Goal: Task Accomplishment & Management: Use online tool/utility

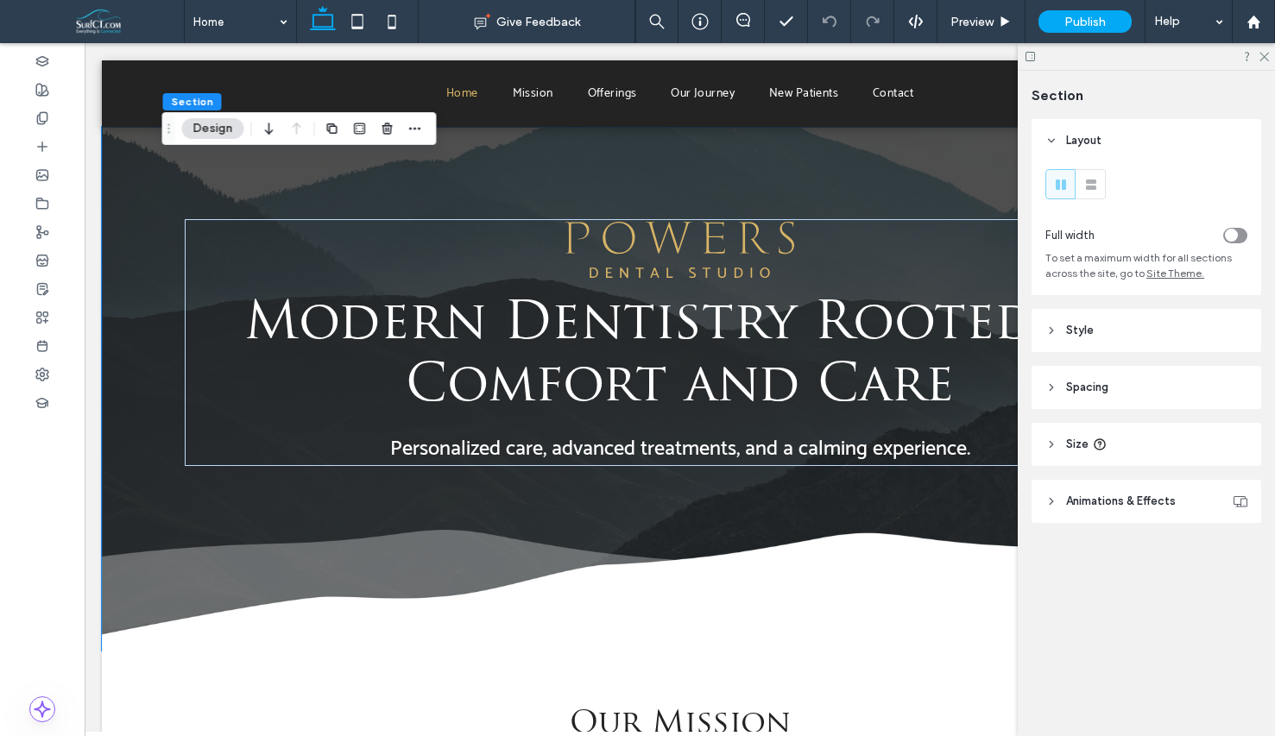
click at [426, 134] on div "Section Design" at bounding box center [299, 128] width 274 height 33
click at [409, 130] on icon "button" at bounding box center [415, 129] width 14 height 14
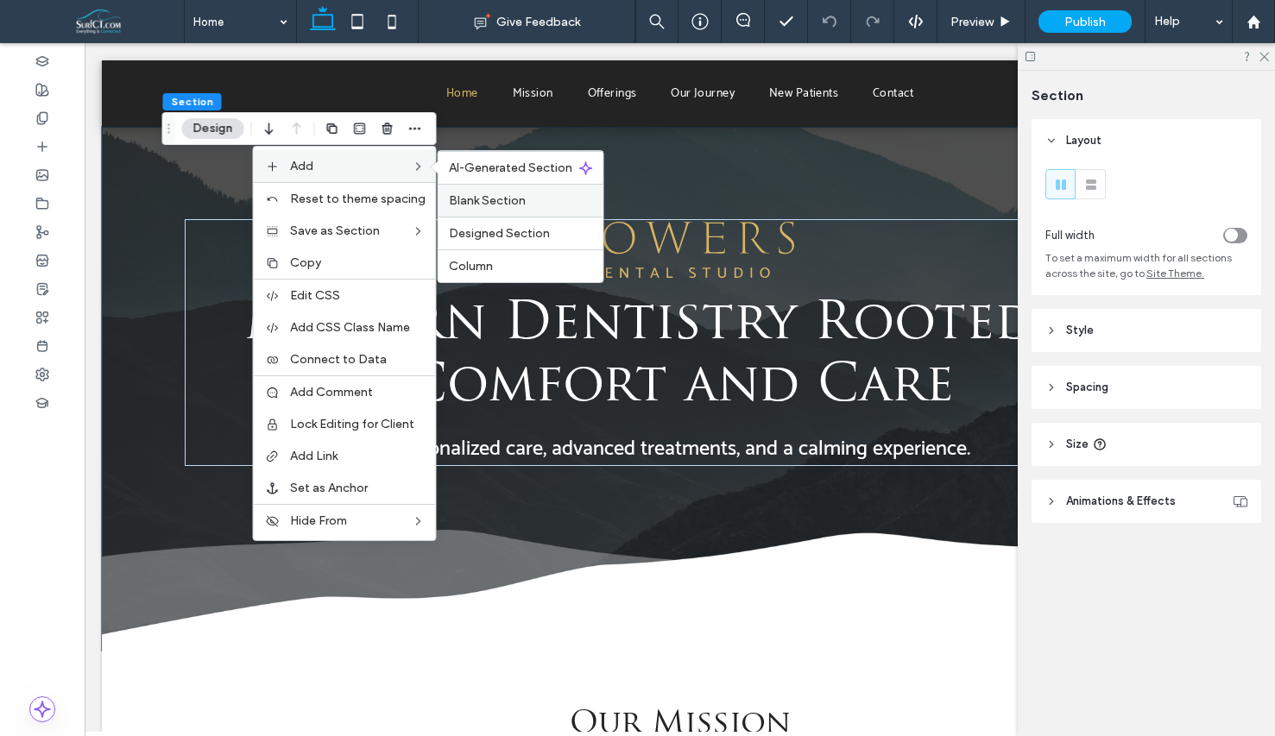
click at [523, 211] on div "Blank Section" at bounding box center [521, 200] width 165 height 33
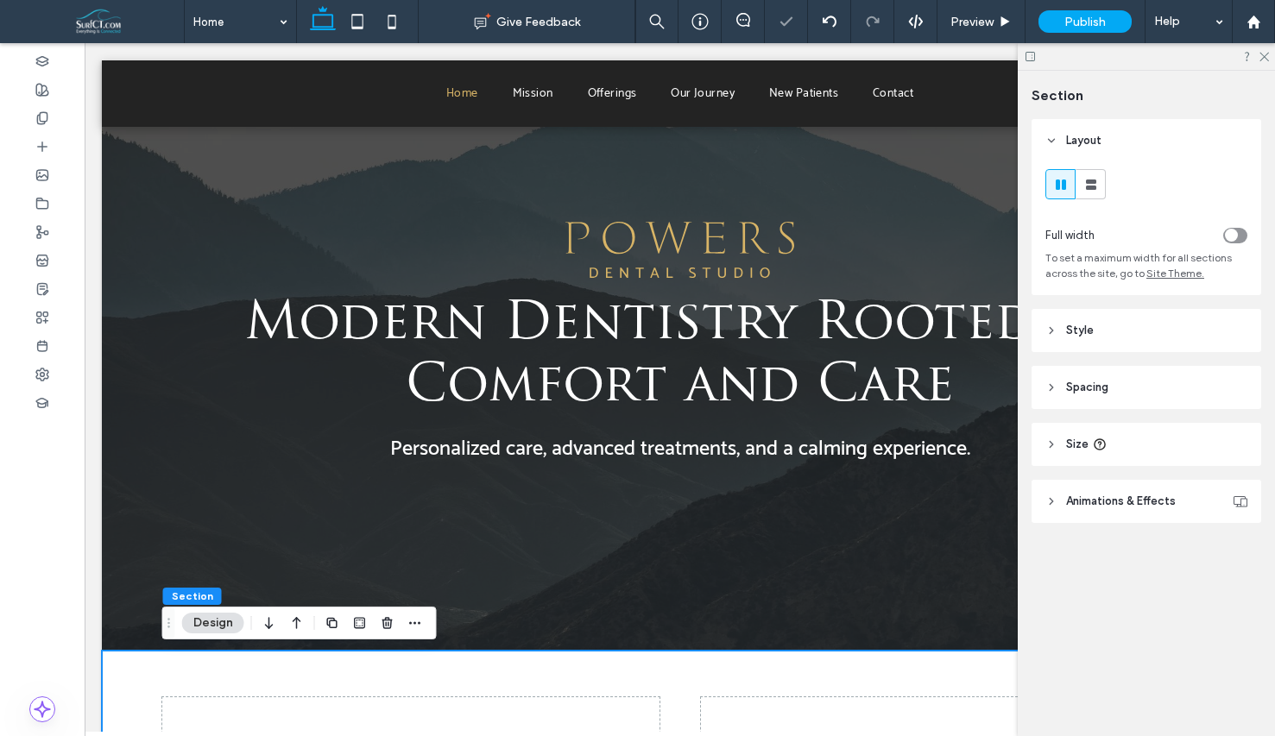
click at [295, 628] on icon "button" at bounding box center [297, 623] width 21 height 31
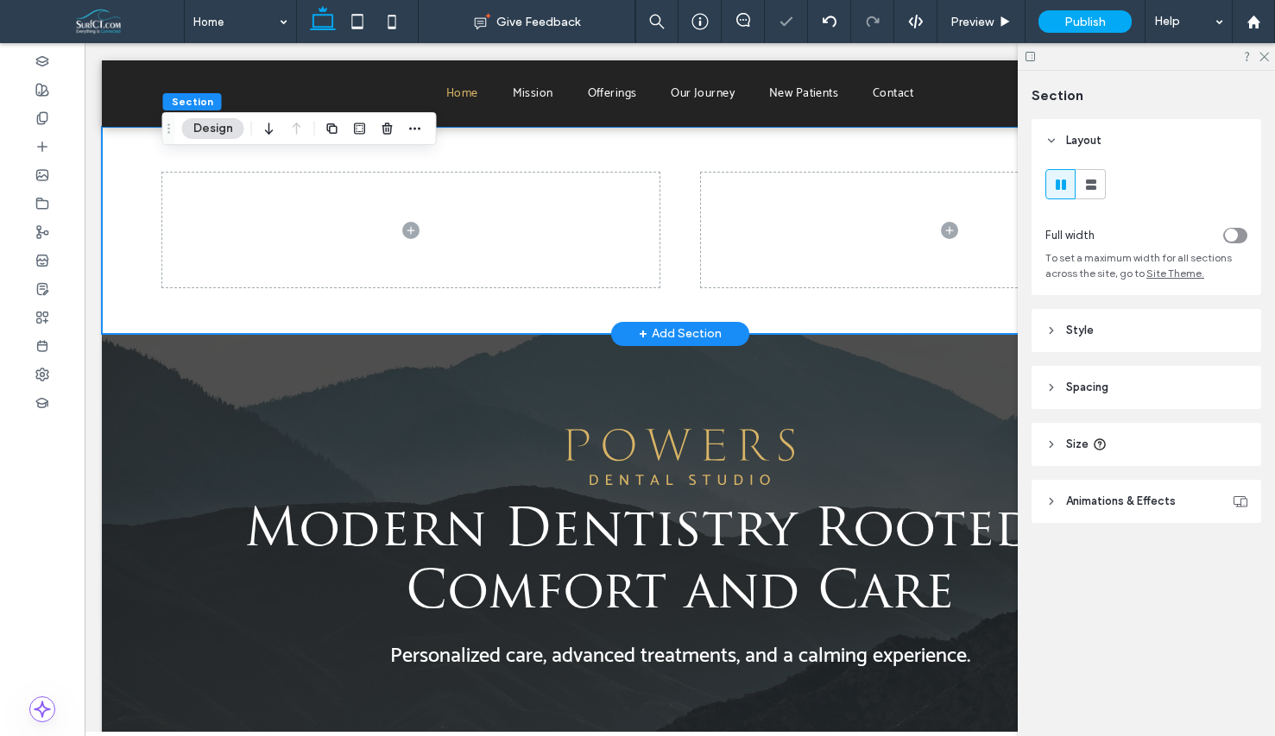
click at [162, 317] on div at bounding box center [680, 230] width 1036 height 207
click at [1145, 331] on header "Style" at bounding box center [1147, 330] width 230 height 43
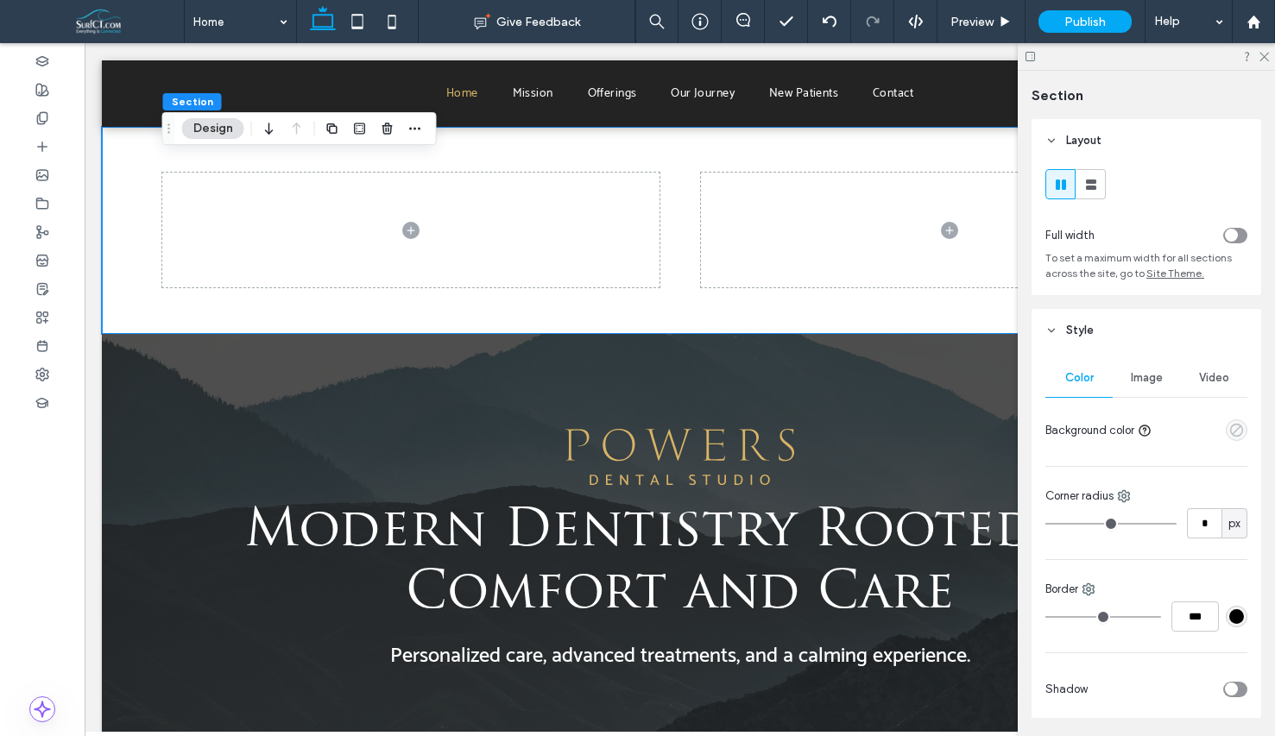
click at [1236, 433] on icon "empty color" at bounding box center [1236, 430] width 15 height 15
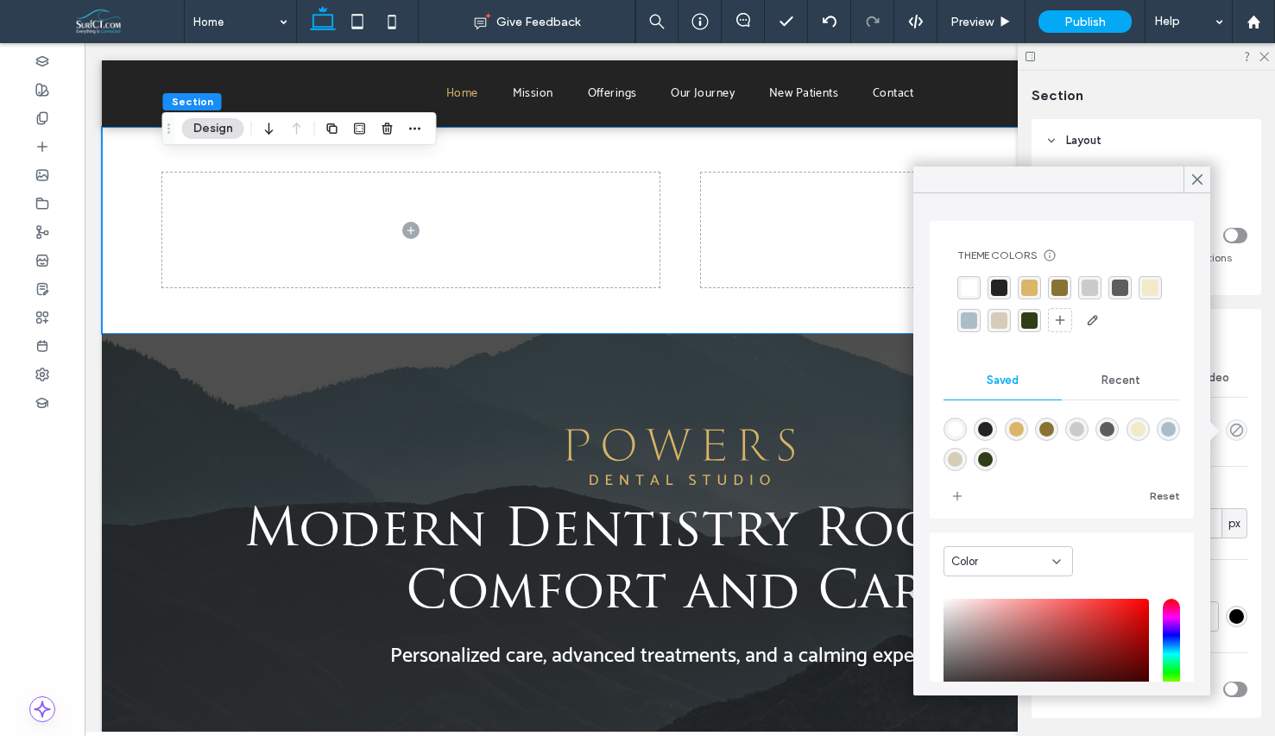
click at [1032, 291] on div "rgba(218, 182, 104, 1)" at bounding box center [1029, 288] width 16 height 16
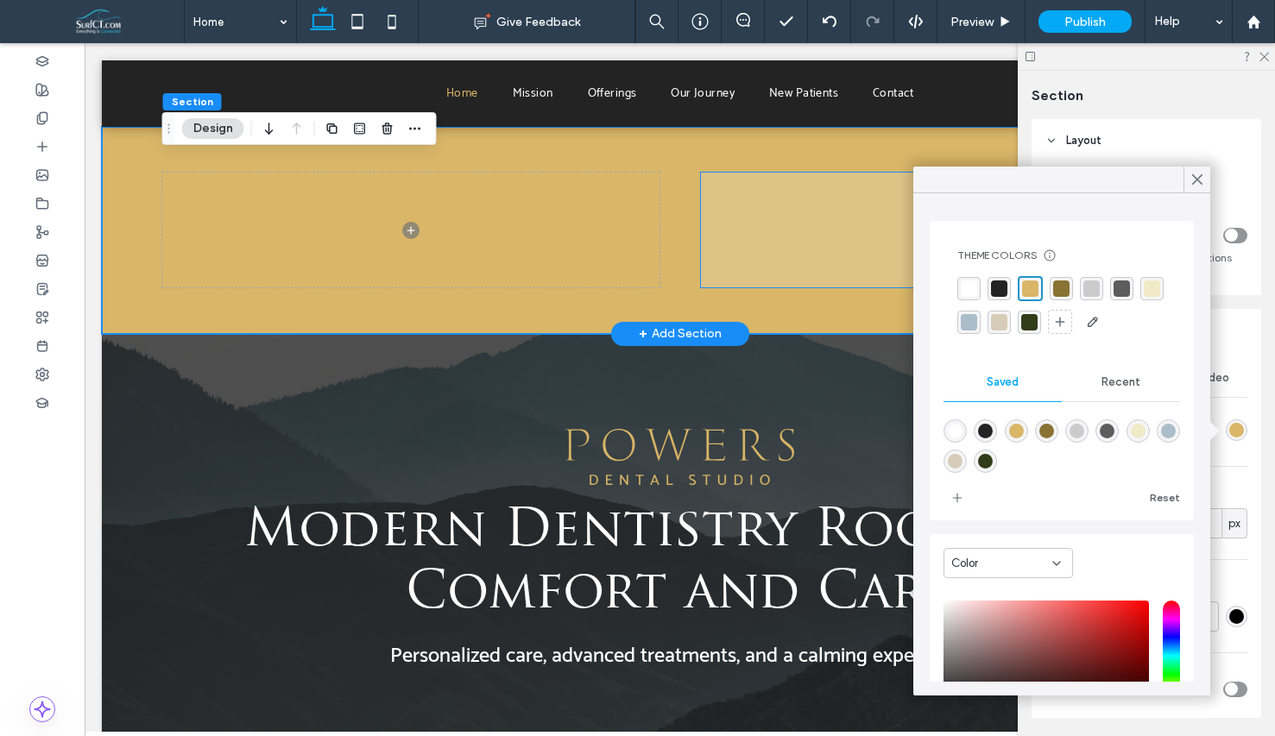
click at [794, 255] on span at bounding box center [949, 230] width 497 height 115
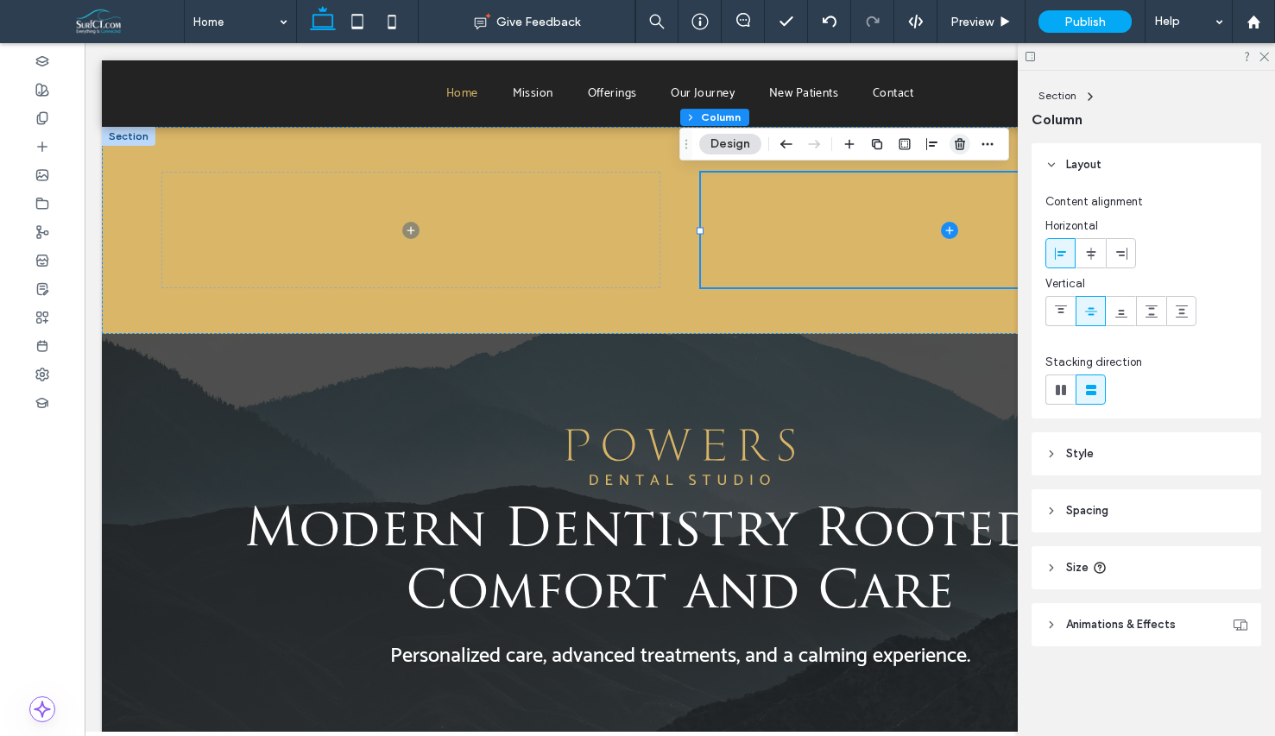
click at [960, 142] on use "button" at bounding box center [960, 143] width 10 height 11
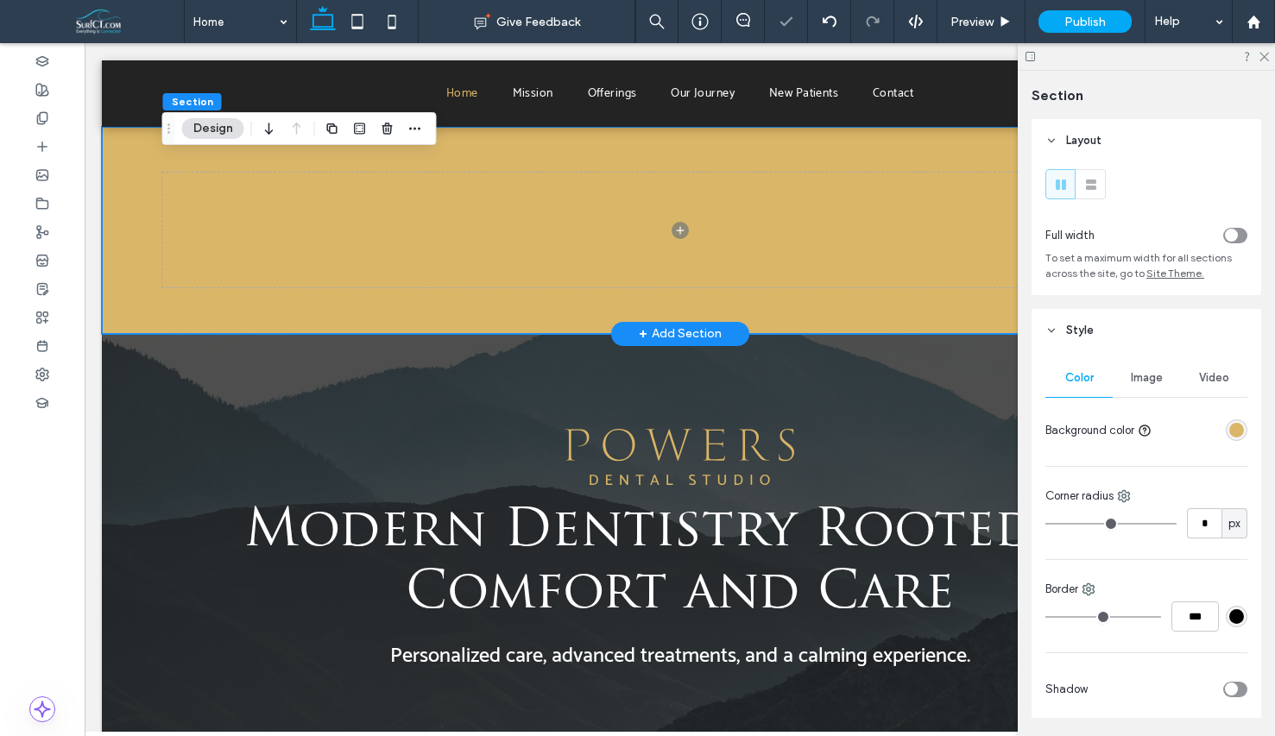
click at [508, 138] on div at bounding box center [680, 230] width 1036 height 207
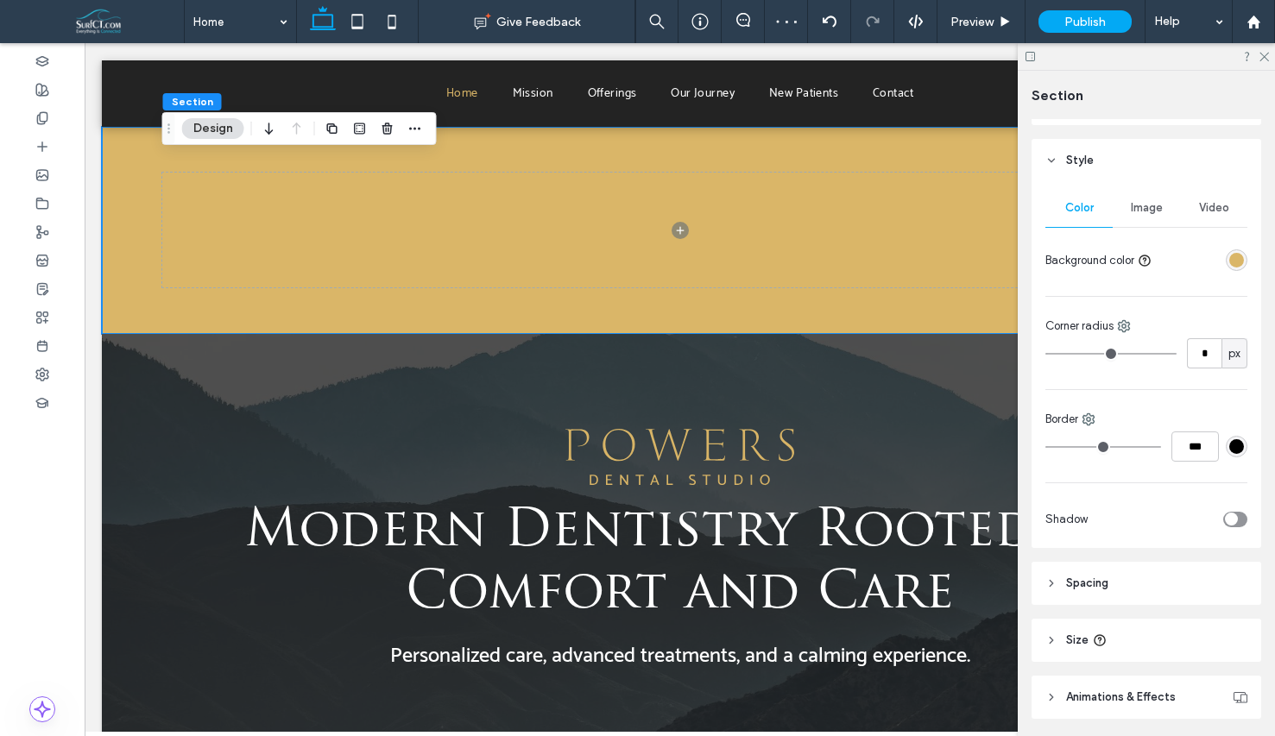
scroll to position [230, 0]
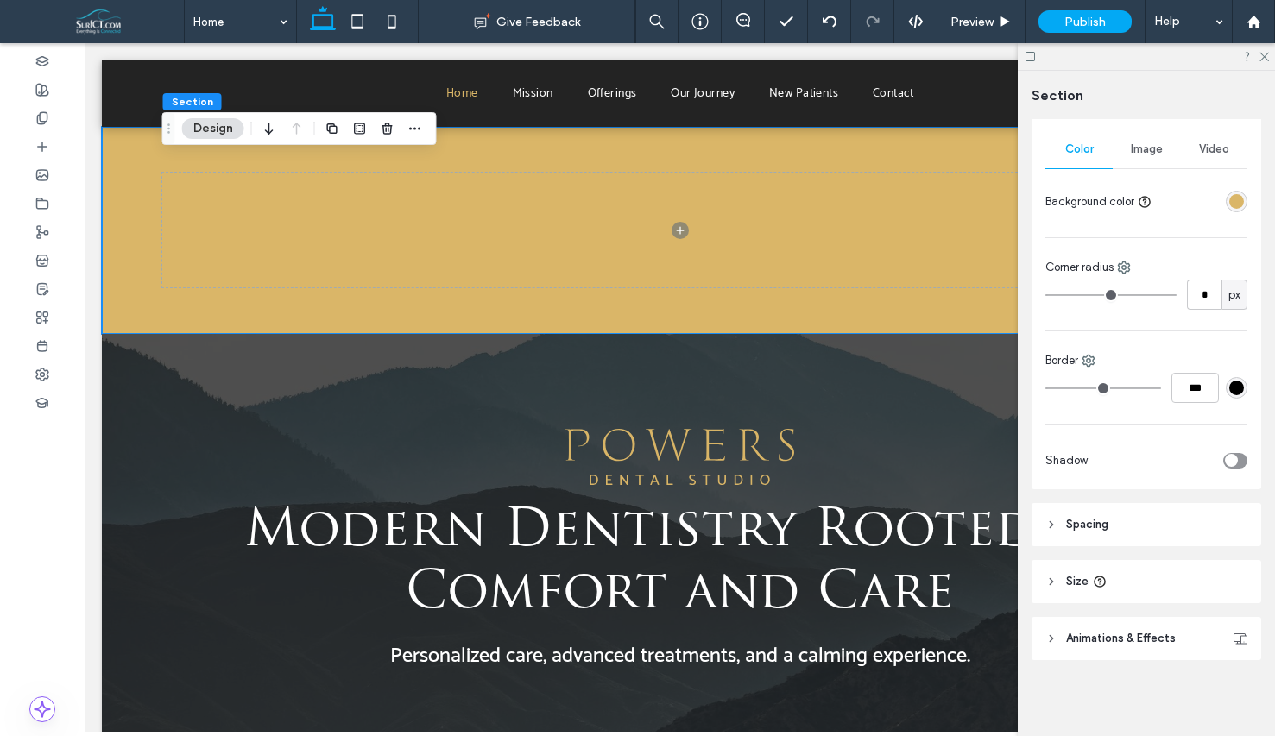
click at [1104, 536] on header "Spacing" at bounding box center [1147, 524] width 230 height 43
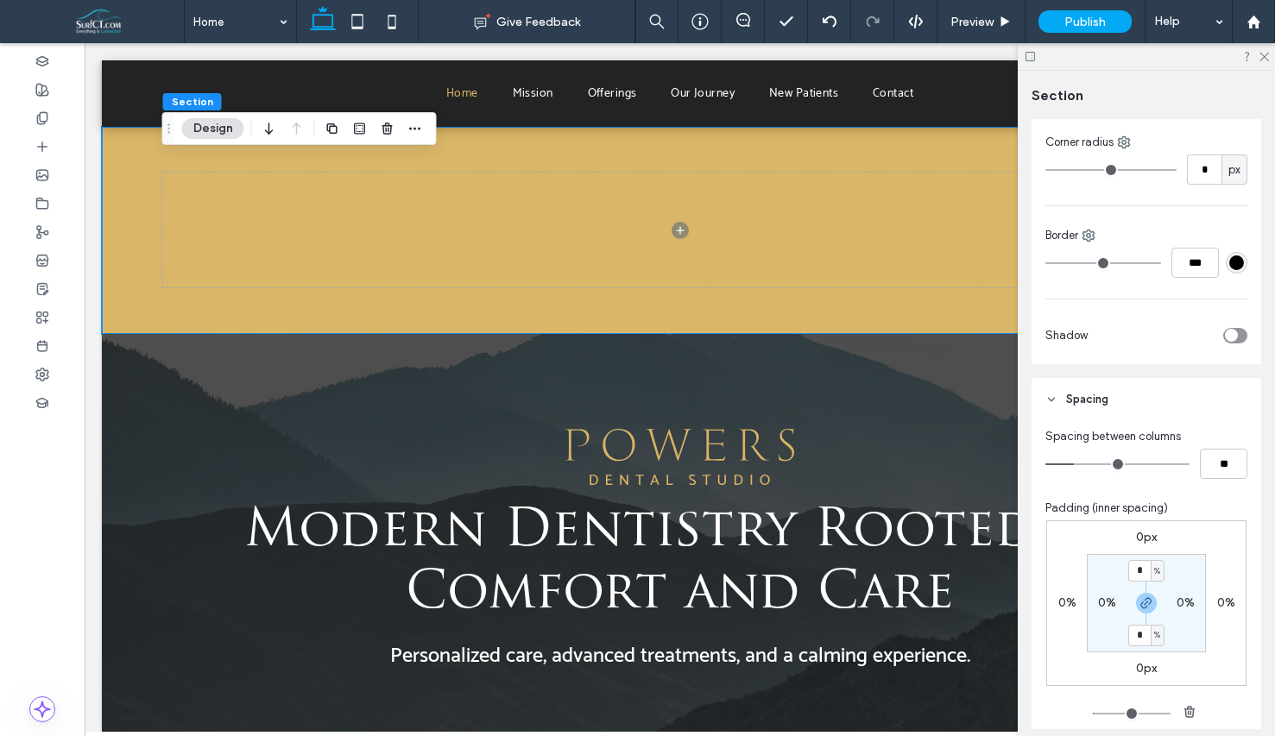
scroll to position [456, 0]
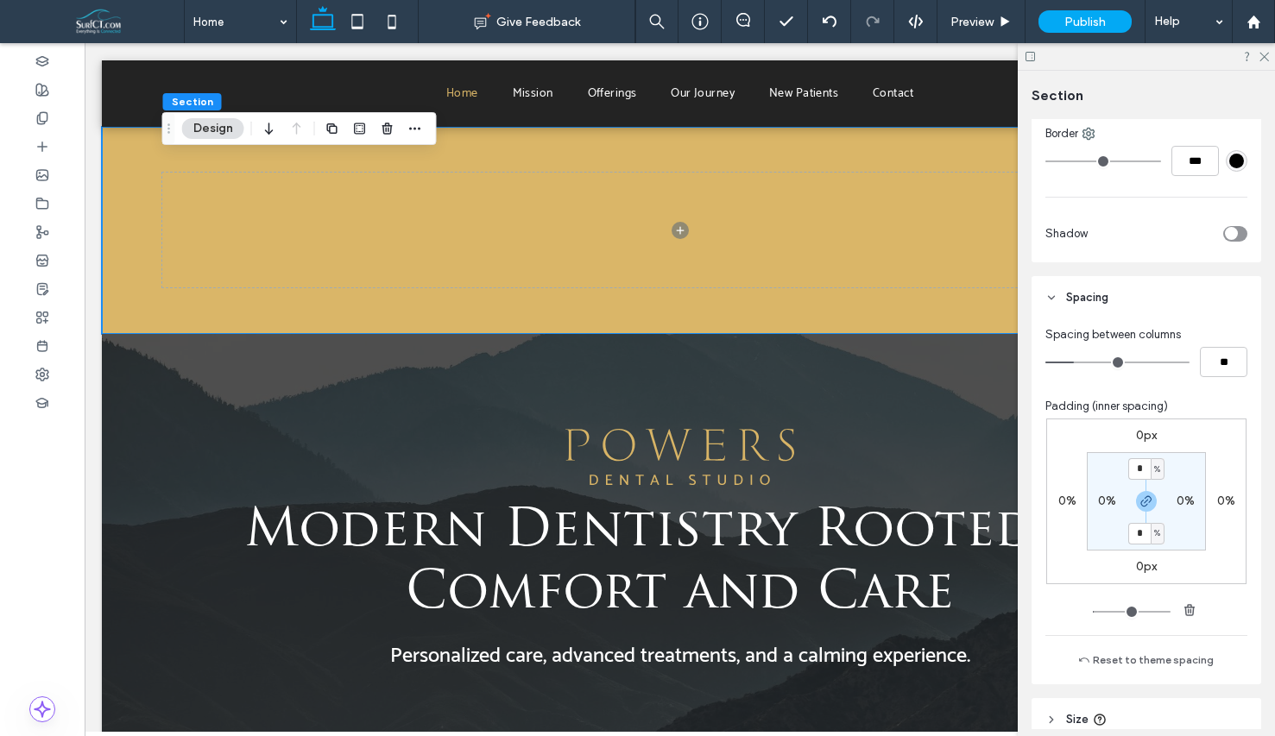
click at [1103, 506] on label "0%" at bounding box center [1107, 501] width 18 height 15
type input "*"
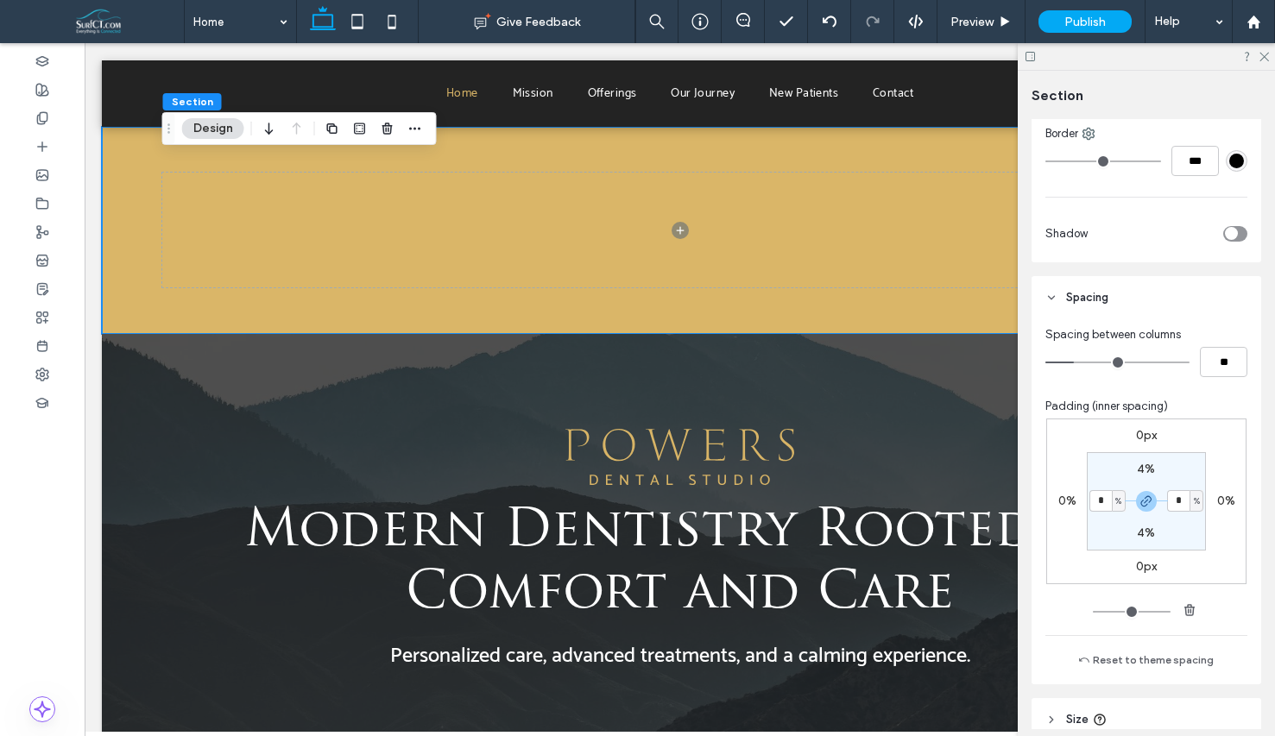
click at [1183, 476] on section "4% * % 4% * %" at bounding box center [1146, 501] width 119 height 98
click at [1146, 476] on label "4%" at bounding box center [1146, 469] width 18 height 15
type input "*"
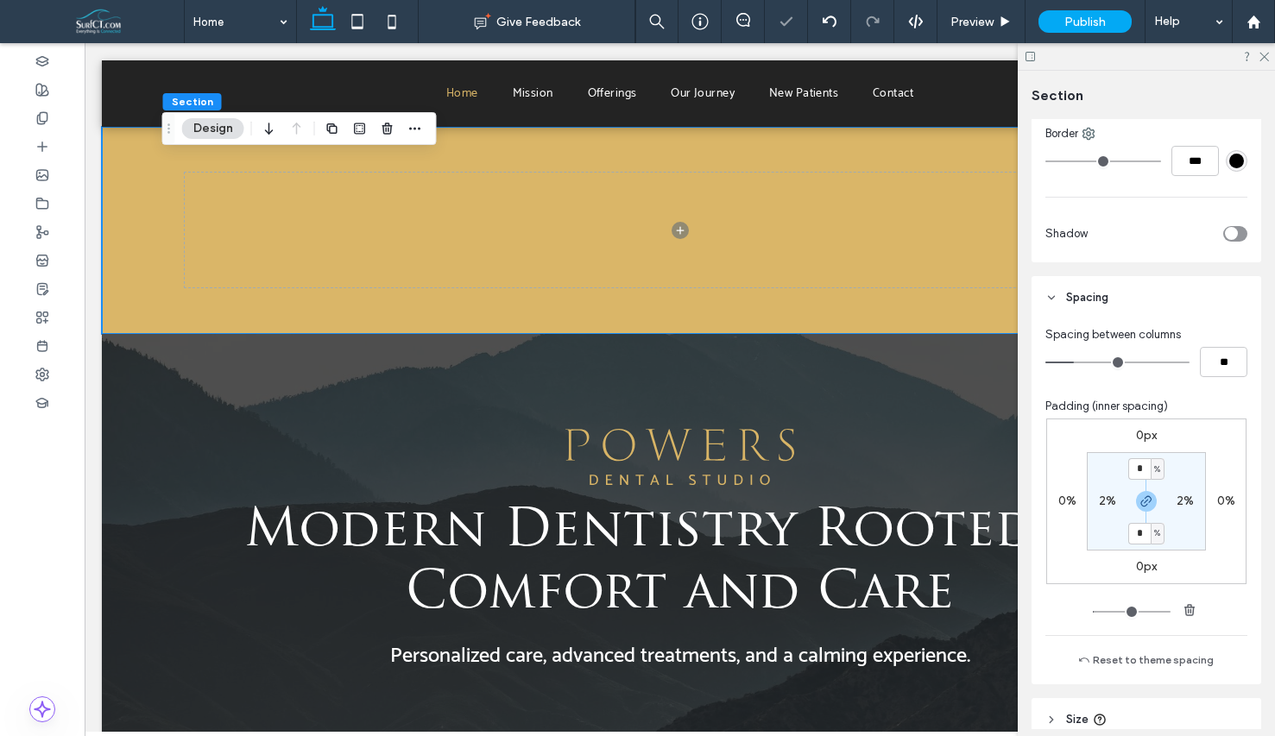
type input "*"
click at [1177, 472] on section "* % 2% * % 2%" at bounding box center [1146, 501] width 119 height 98
click at [57, 138] on div at bounding box center [42, 146] width 85 height 28
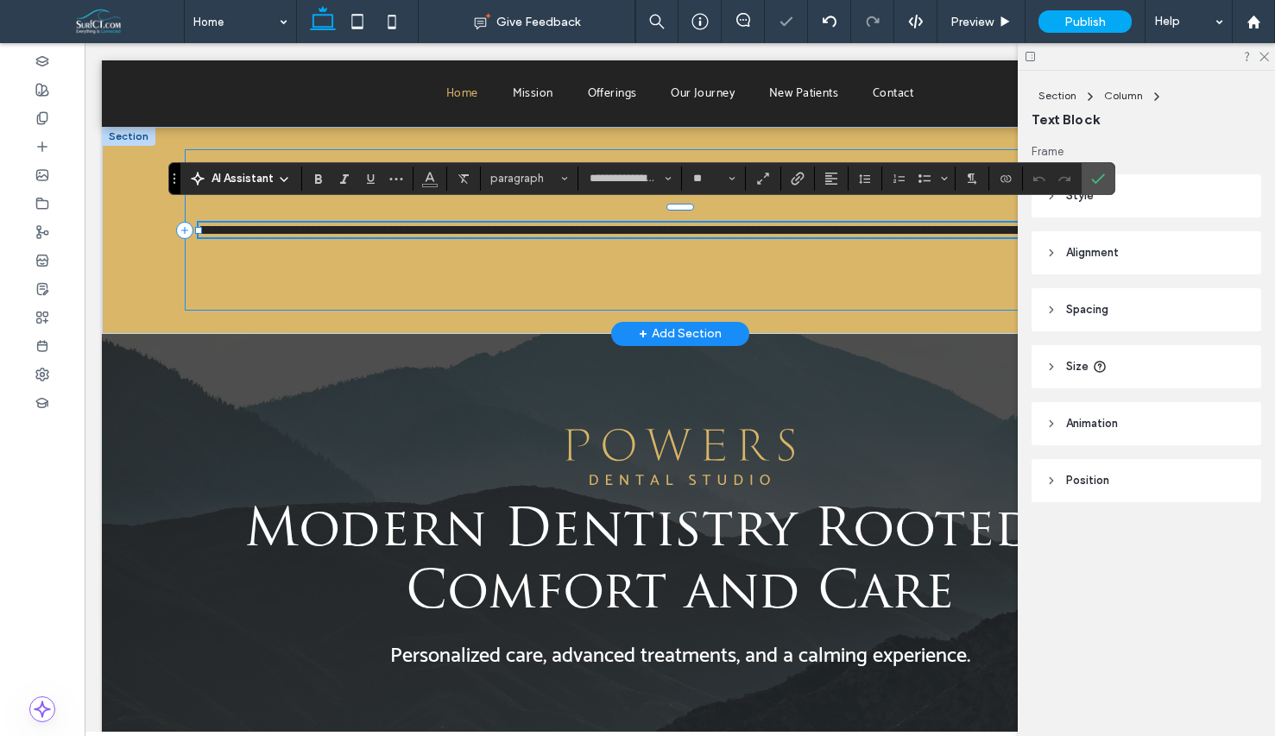
click at [469, 284] on div "**********" at bounding box center [679, 229] width 989 height 161
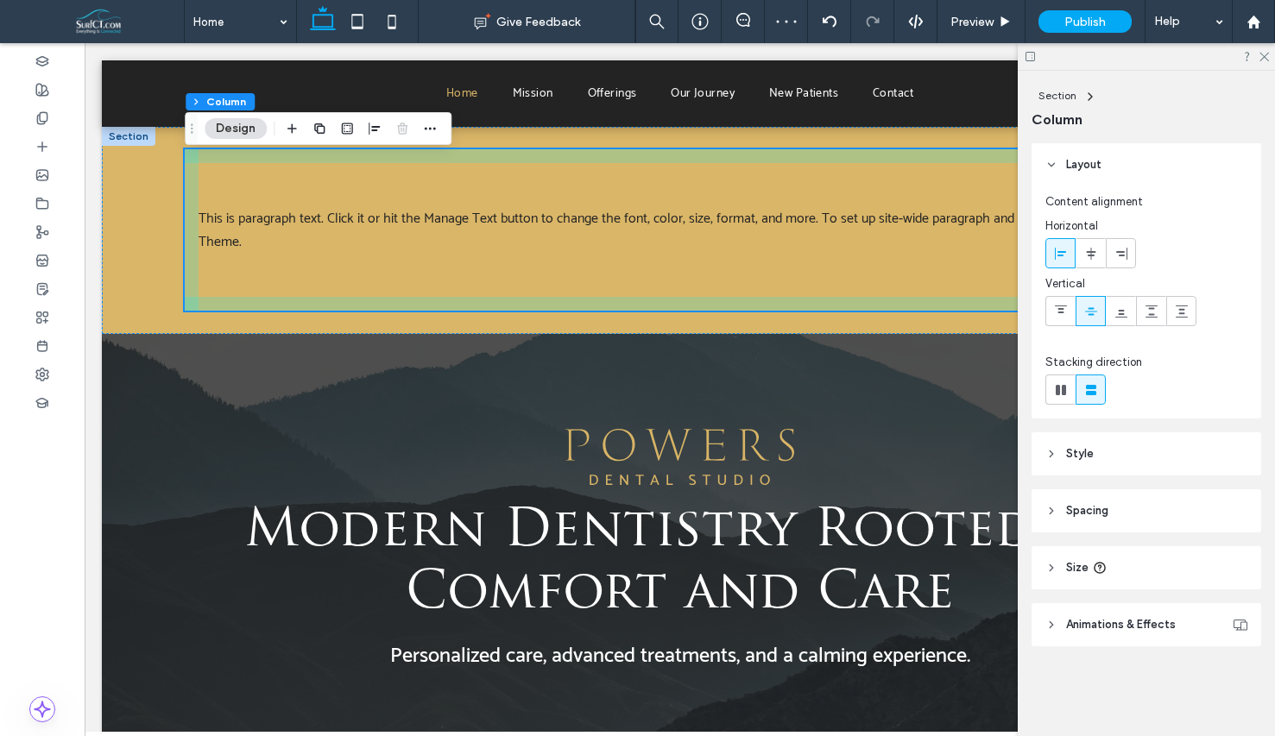
click at [342, 129] on use "button" at bounding box center [347, 128] width 11 height 11
type input "*"
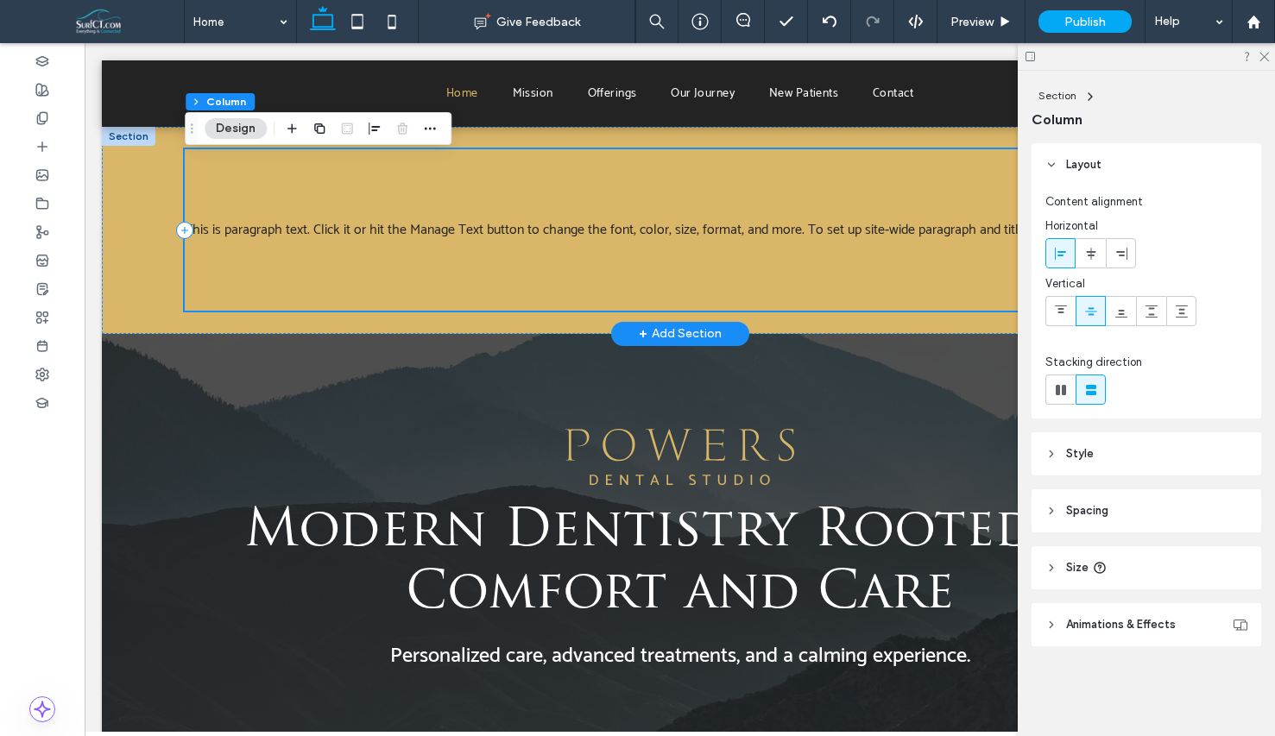
click at [606, 218] on div "This is paragraph text. Click it or hit the Manage Text button to change the fo…" at bounding box center [679, 229] width 989 height 161
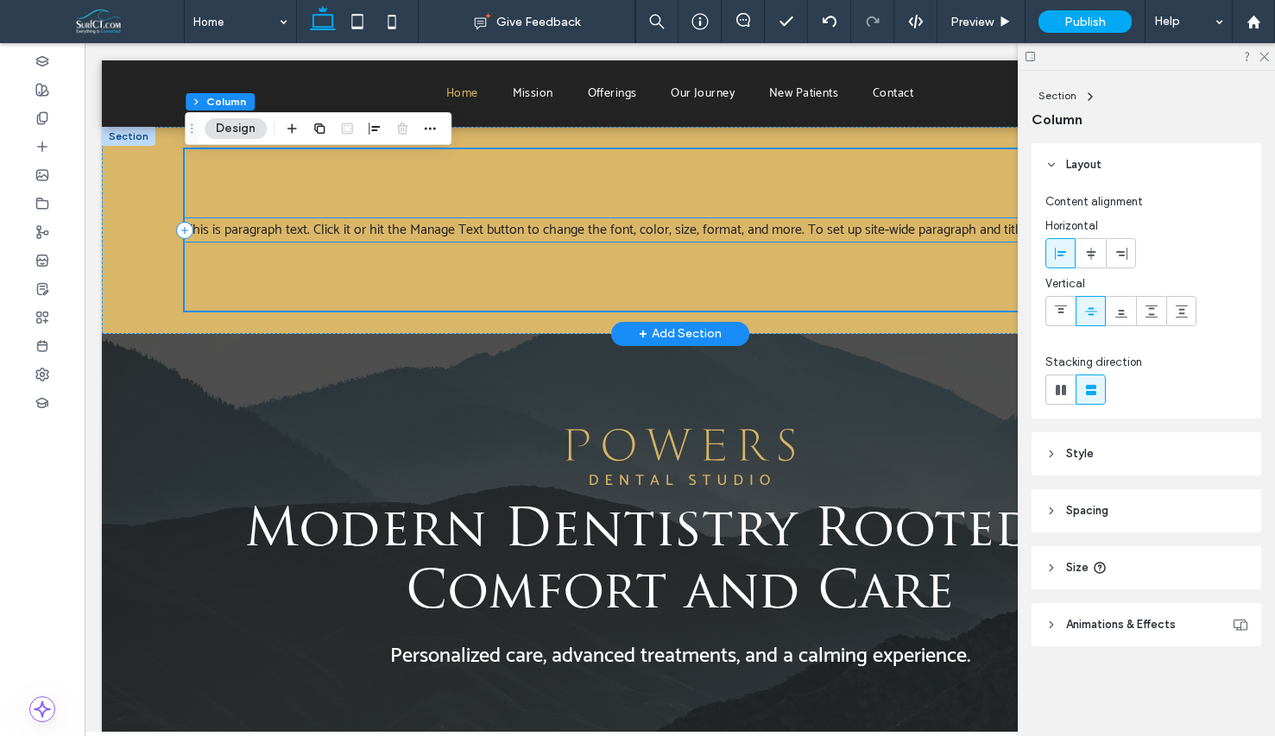
click at [607, 237] on span "This is paragraph text. Click it or hit the Manage Text button to change the fo…" at bounding box center [677, 229] width 984 height 23
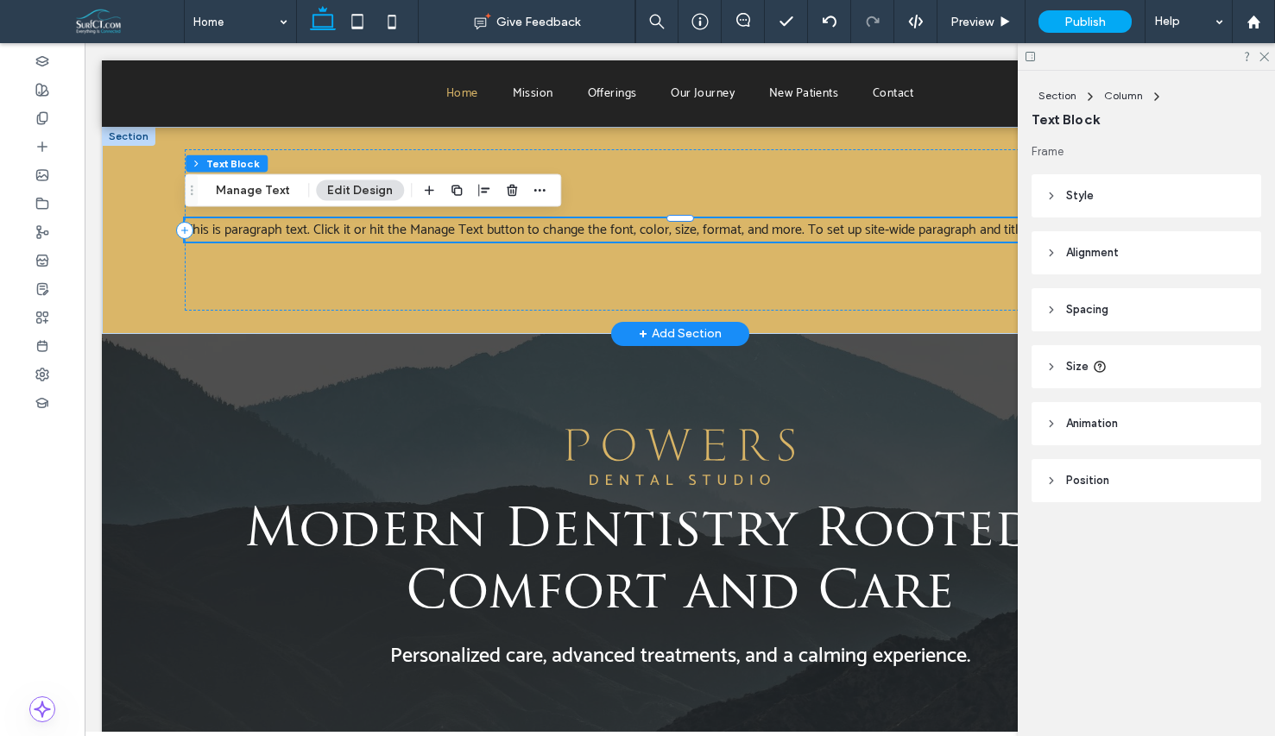
click at [607, 237] on span "This is paragraph text. Click it or hit the Manage Text button to change the fo…" at bounding box center [677, 229] width 984 height 23
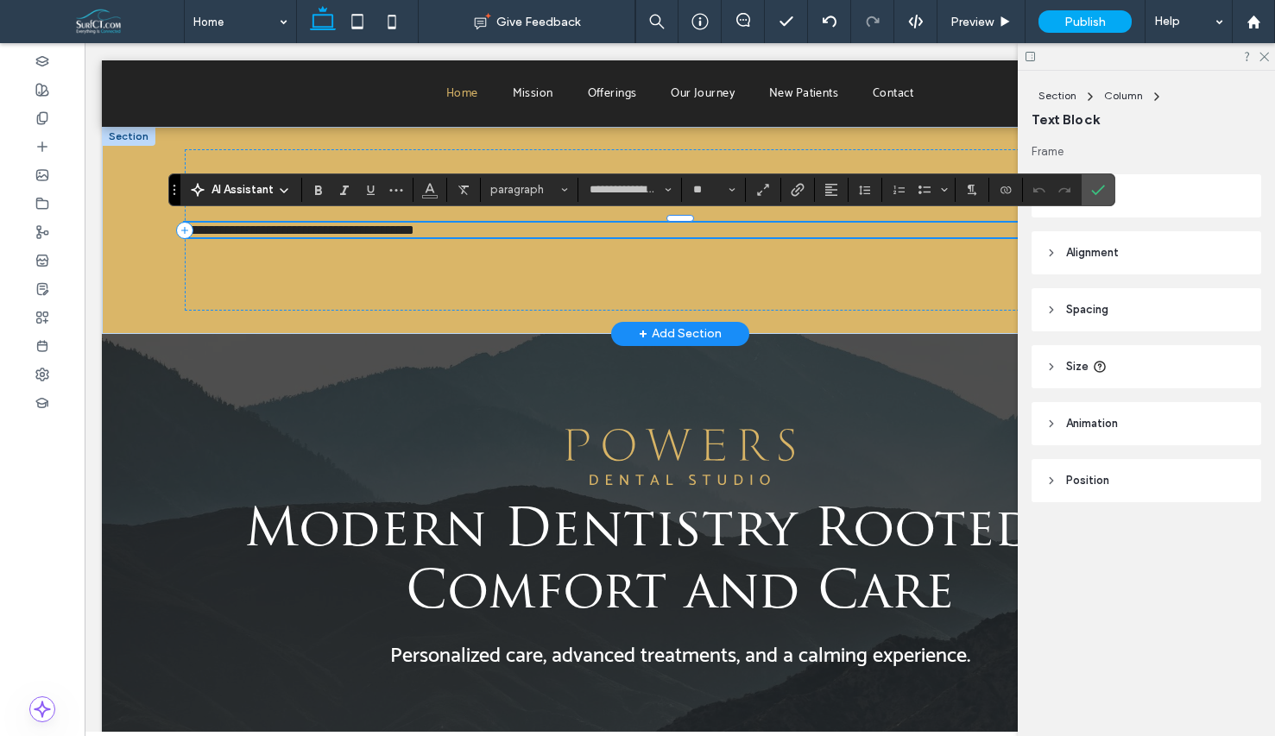
scroll to position [0, 0]
click at [607, 237] on p "**********" at bounding box center [679, 230] width 989 height 15
click at [828, 197] on span "Alignment" at bounding box center [831, 190] width 14 height 22
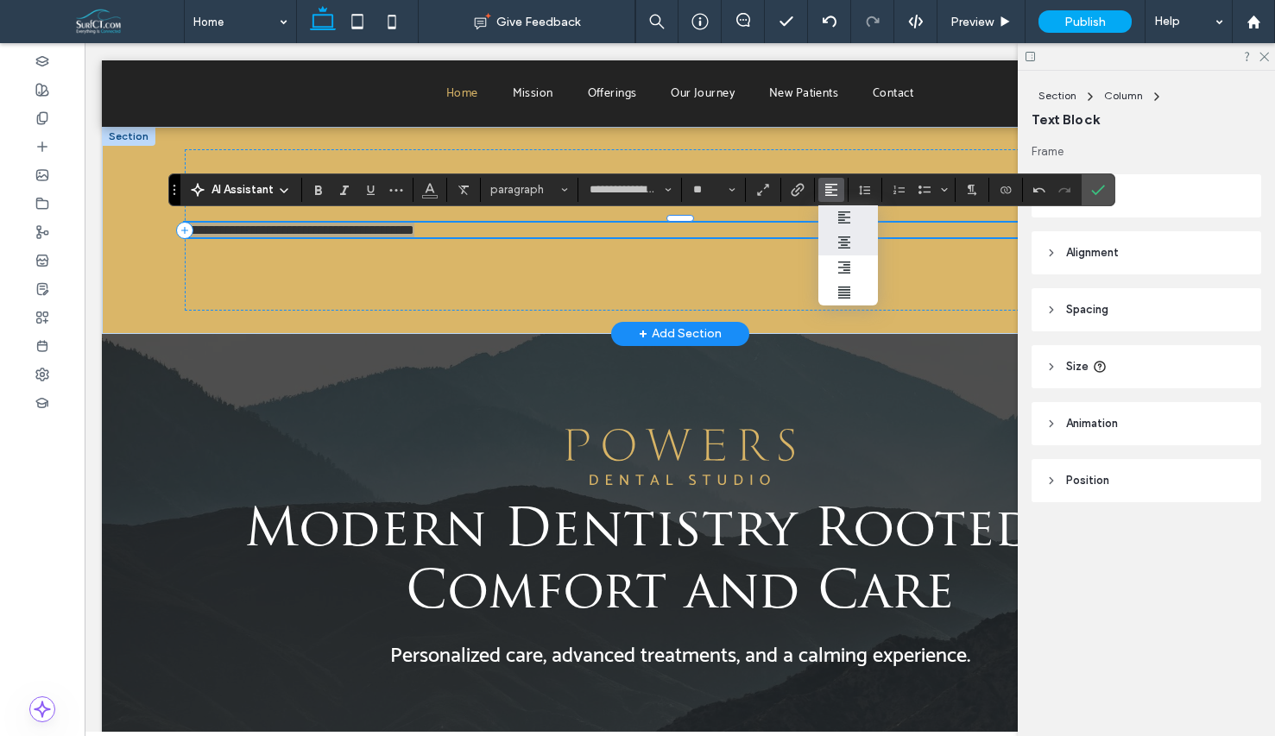
click at [851, 241] on div "ui.textEditor.alignment.center" at bounding box center [848, 243] width 22 height 14
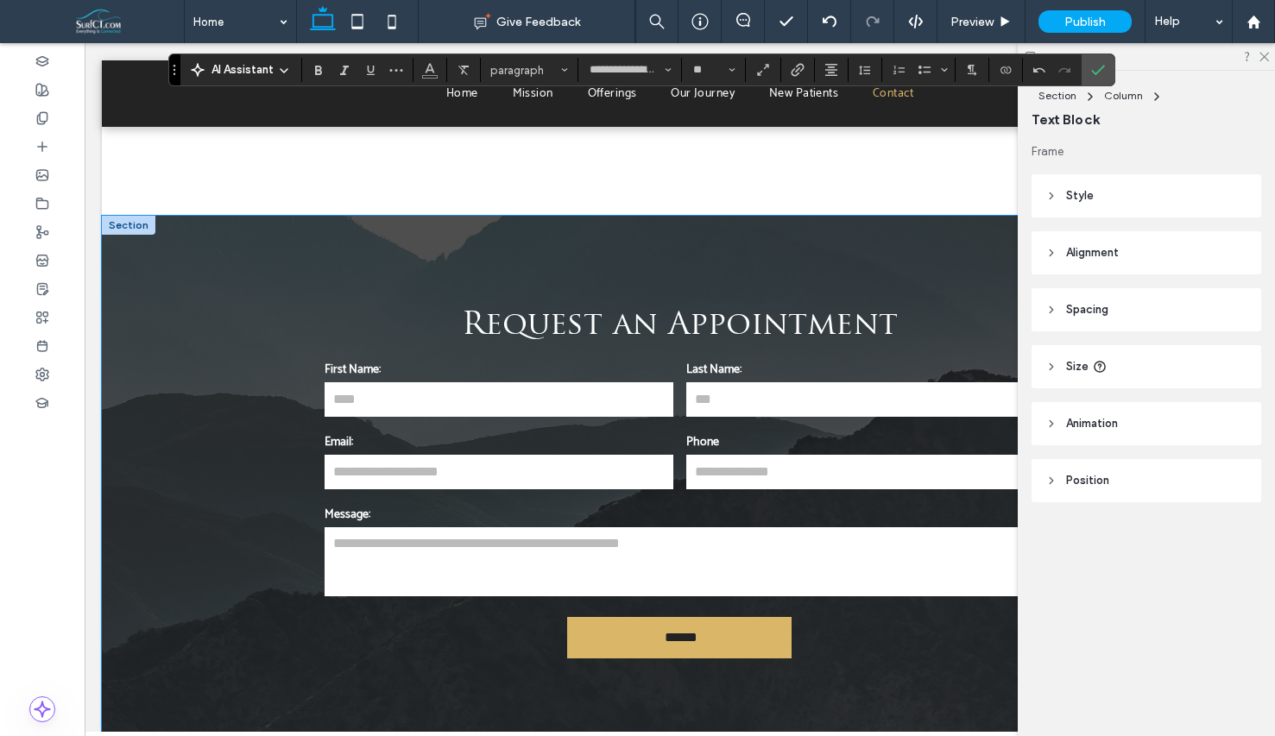
scroll to position [2537, 0]
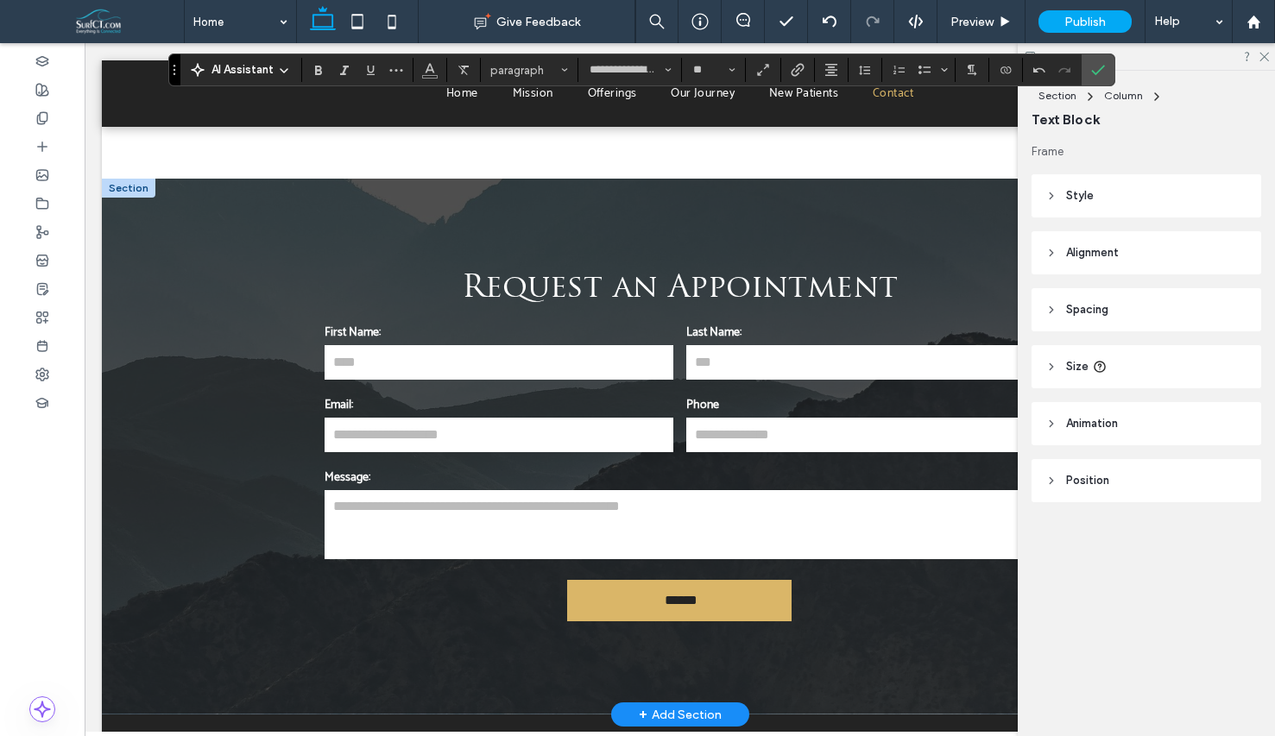
click at [142, 191] on div at bounding box center [129, 188] width 54 height 19
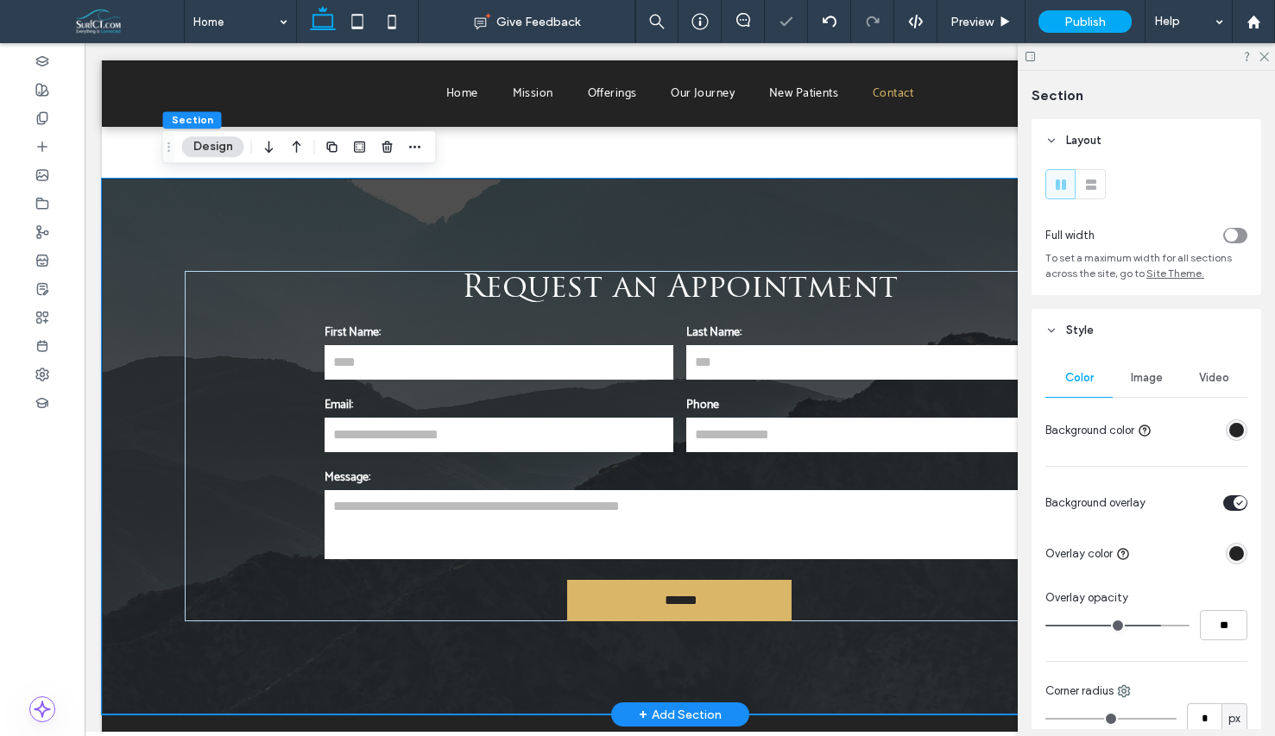
type input "*"
type input "***"
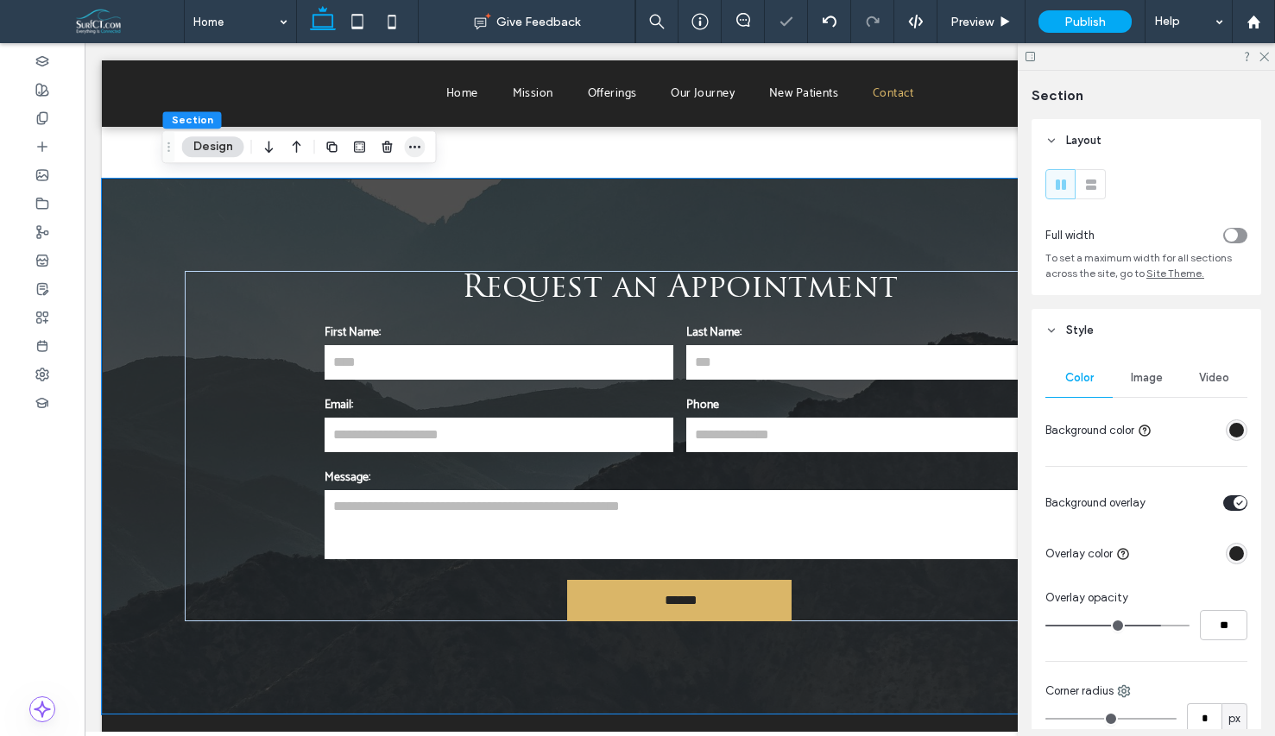
click at [424, 155] on span "button" at bounding box center [415, 146] width 21 height 21
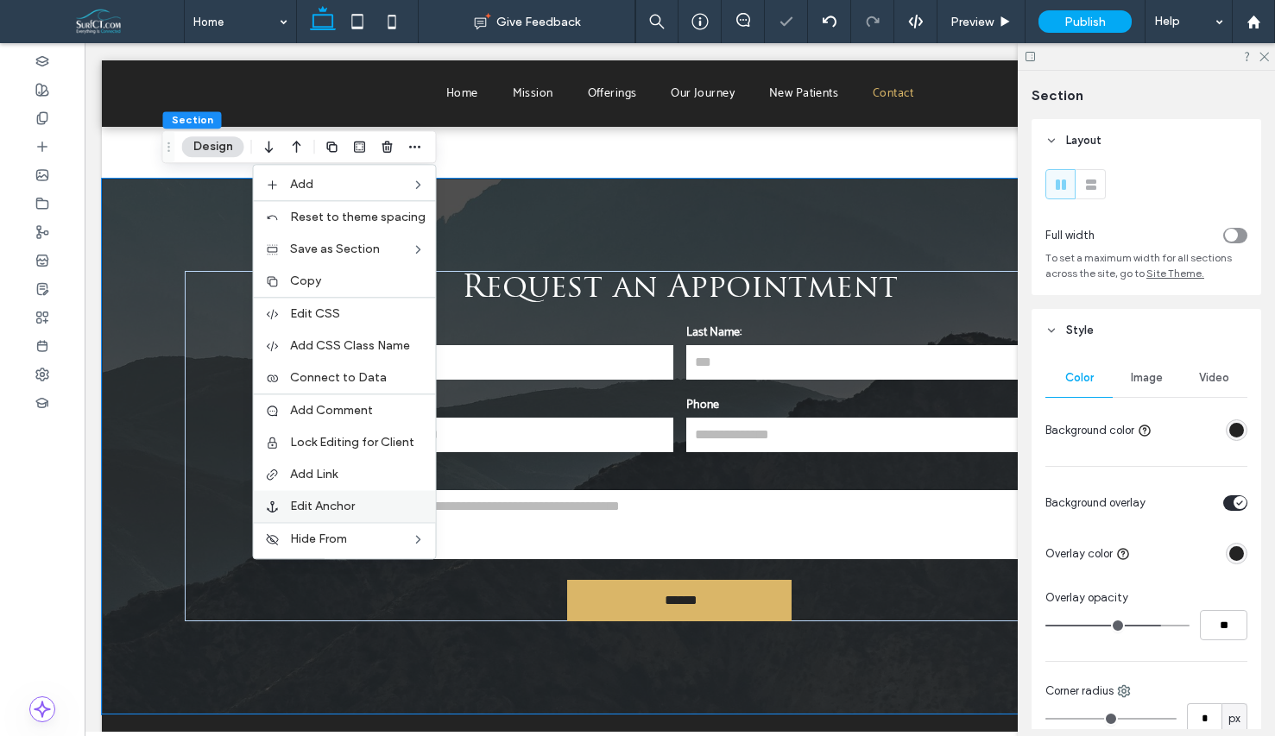
click at [371, 502] on label "Edit Anchor" at bounding box center [358, 506] width 136 height 15
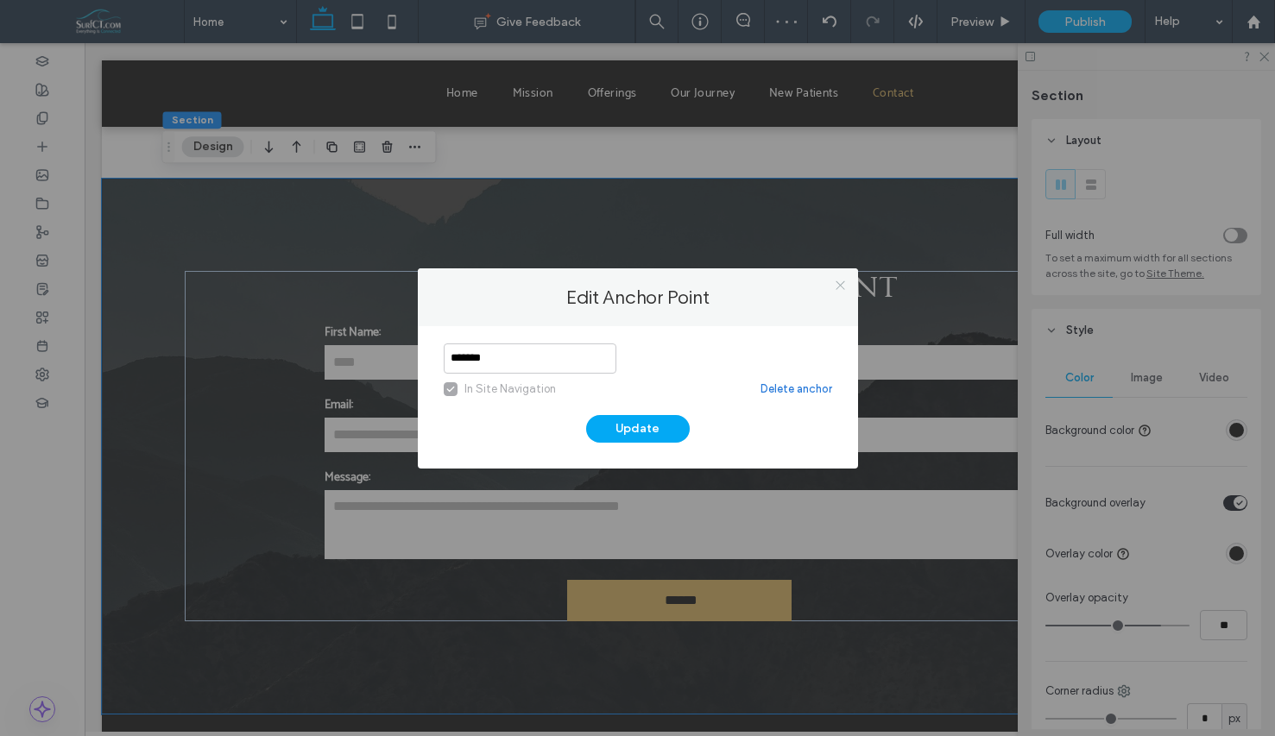
click at [836, 281] on icon at bounding box center [840, 285] width 13 height 13
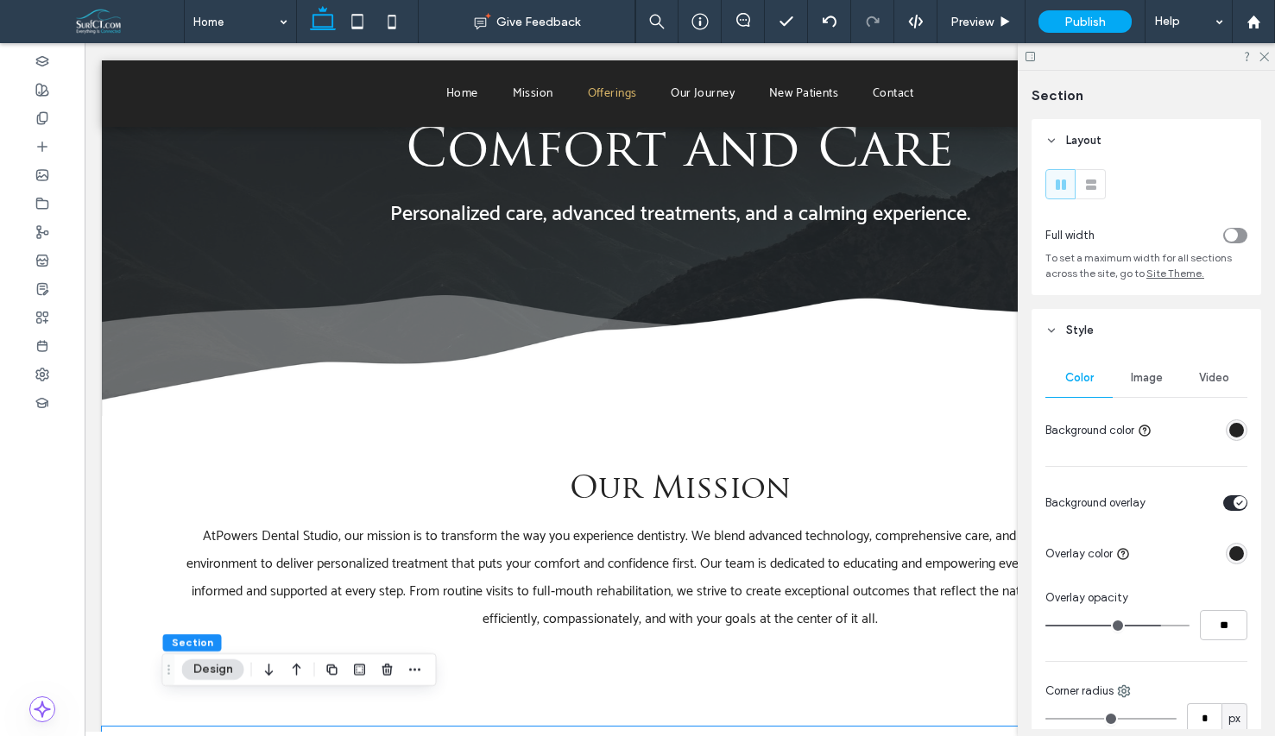
scroll to position [0, 0]
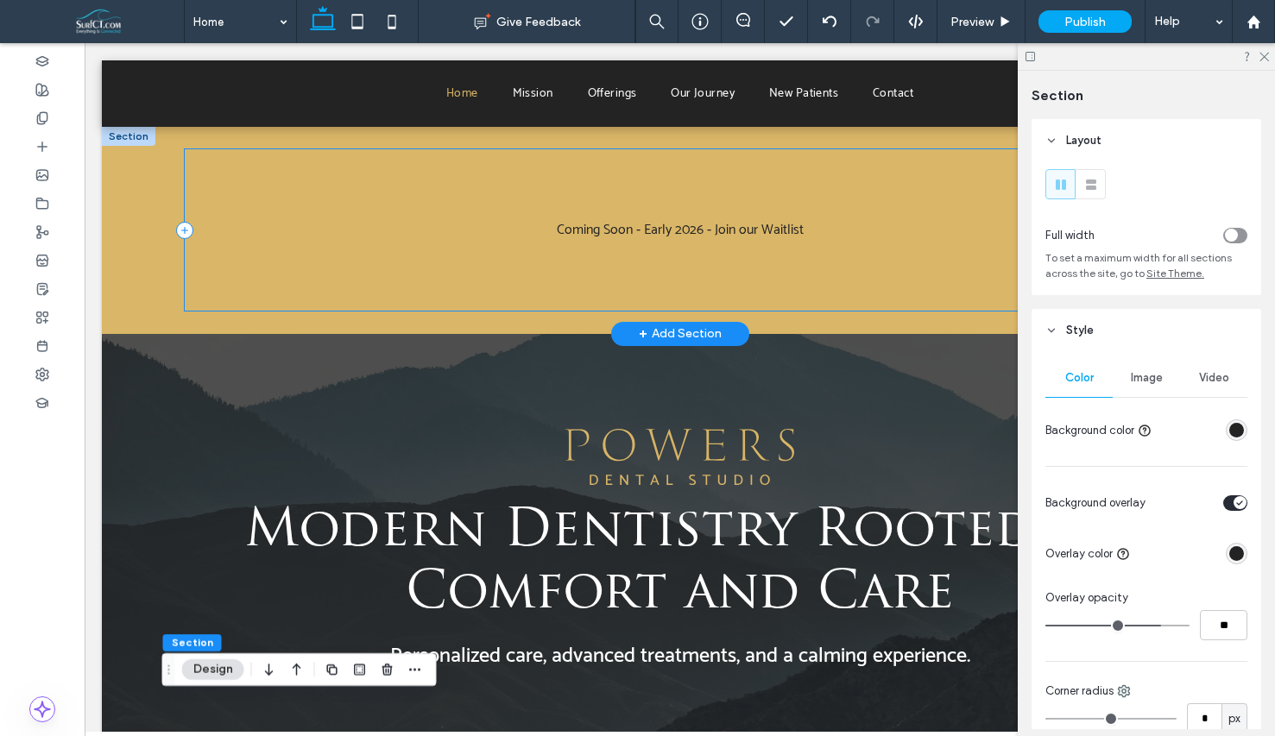
click at [650, 305] on div "Coming Soon - Early 2026 - Join our Waitlist" at bounding box center [679, 229] width 989 height 161
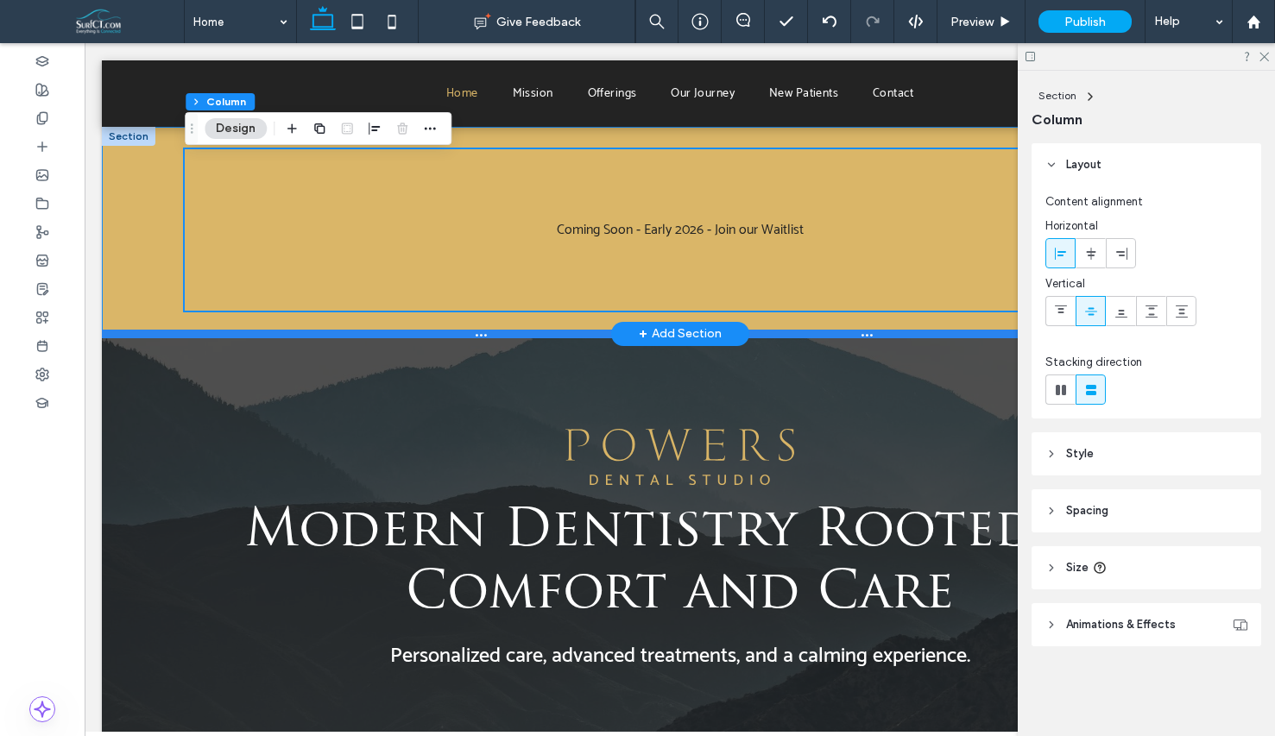
click at [788, 330] on div at bounding box center [680, 334] width 1156 height 9
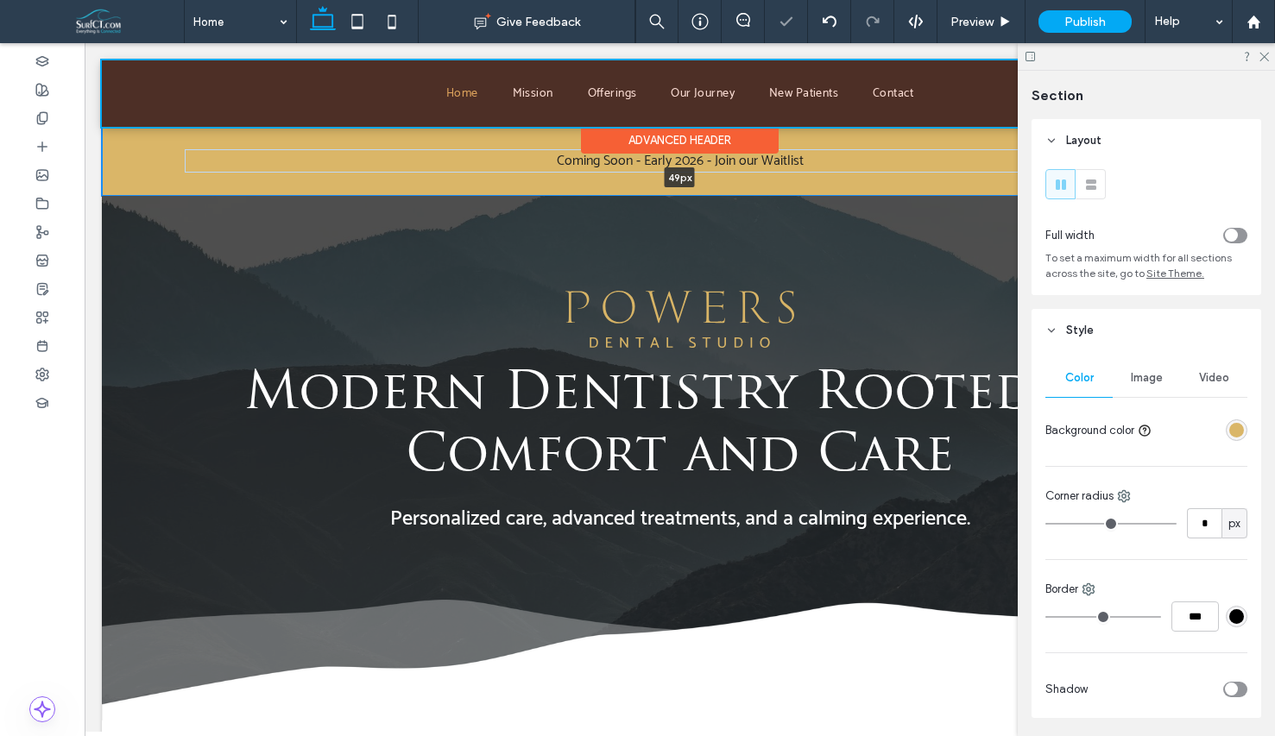
drag, startPoint x: 780, startPoint y: 330, endPoint x: 750, endPoint y: 152, distance: 180.4
click at [777, 165] on div "Coming Soon - Early 2026 - Join our Waitlist 49px Section + Add Section" at bounding box center [680, 162] width 1156 height 70
type input "**"
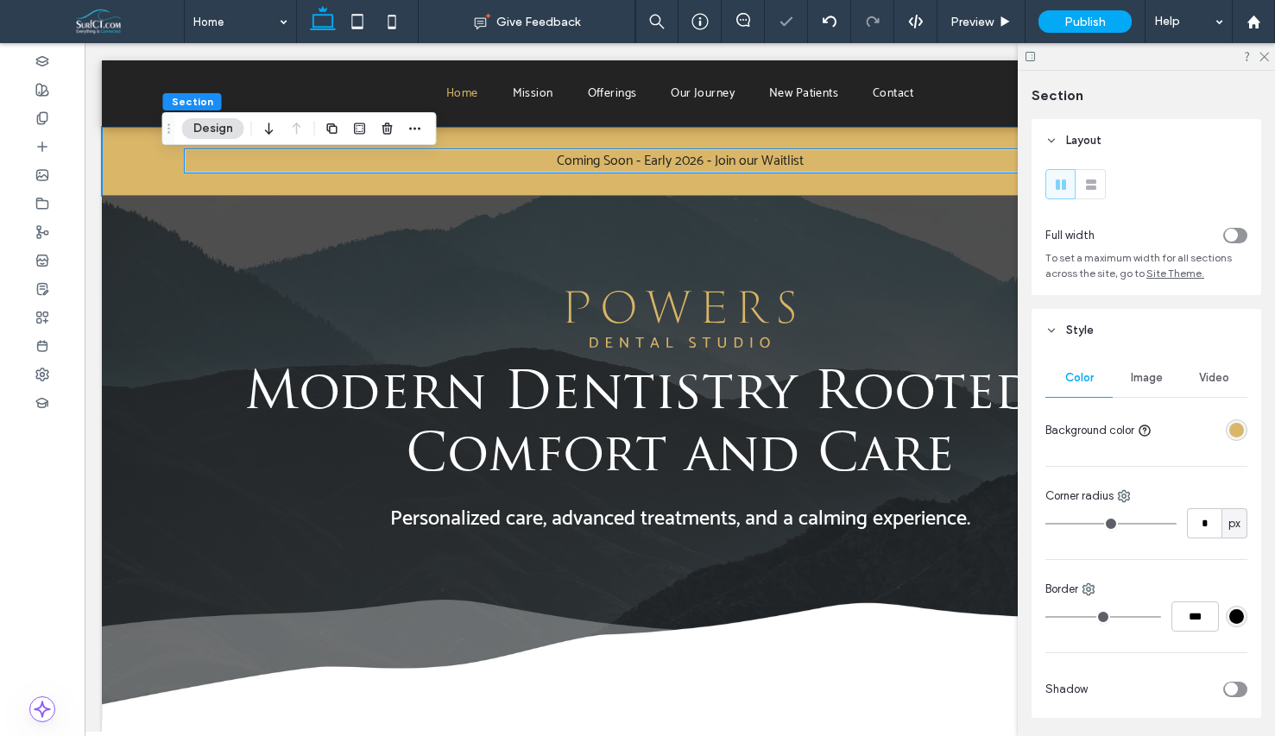
click at [745, 160] on span "Coming Soon - Early 2026 - Join our Waitlist" at bounding box center [680, 160] width 247 height 23
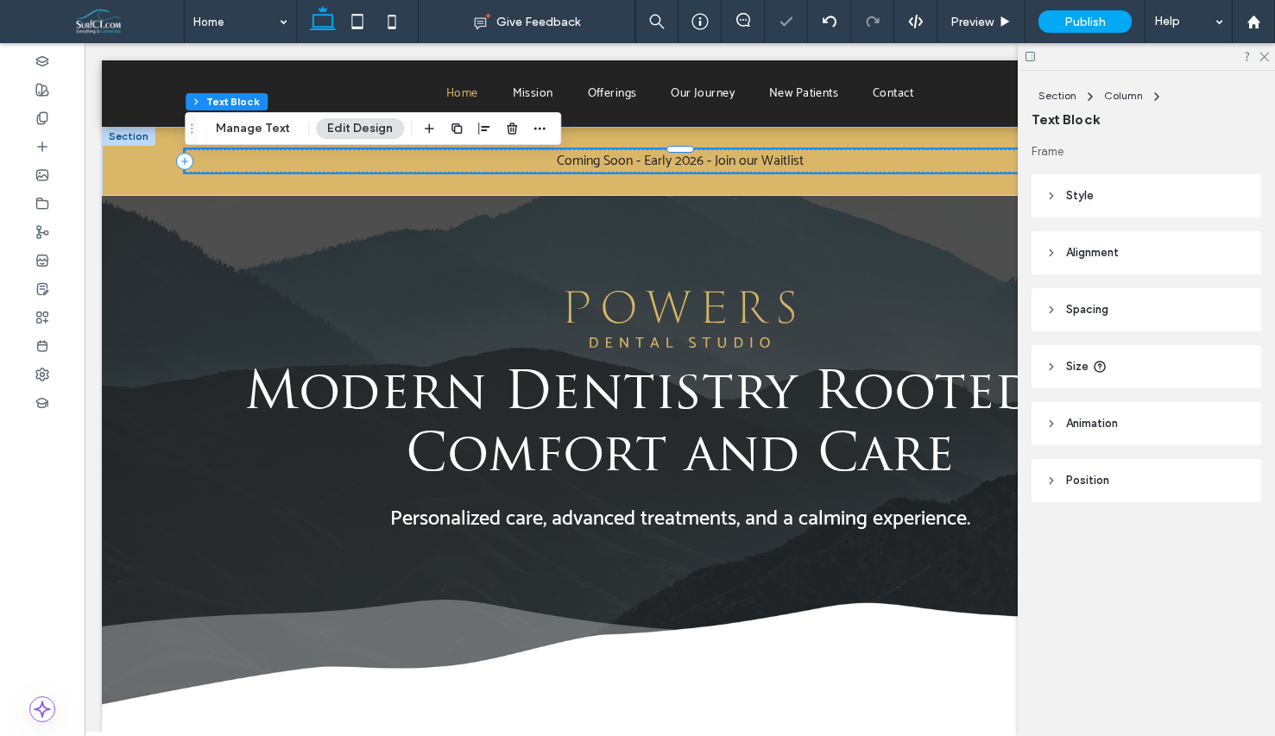
click at [745, 160] on span "Coming Soon - Early 2026 - Join our Waitlist" at bounding box center [680, 160] width 247 height 23
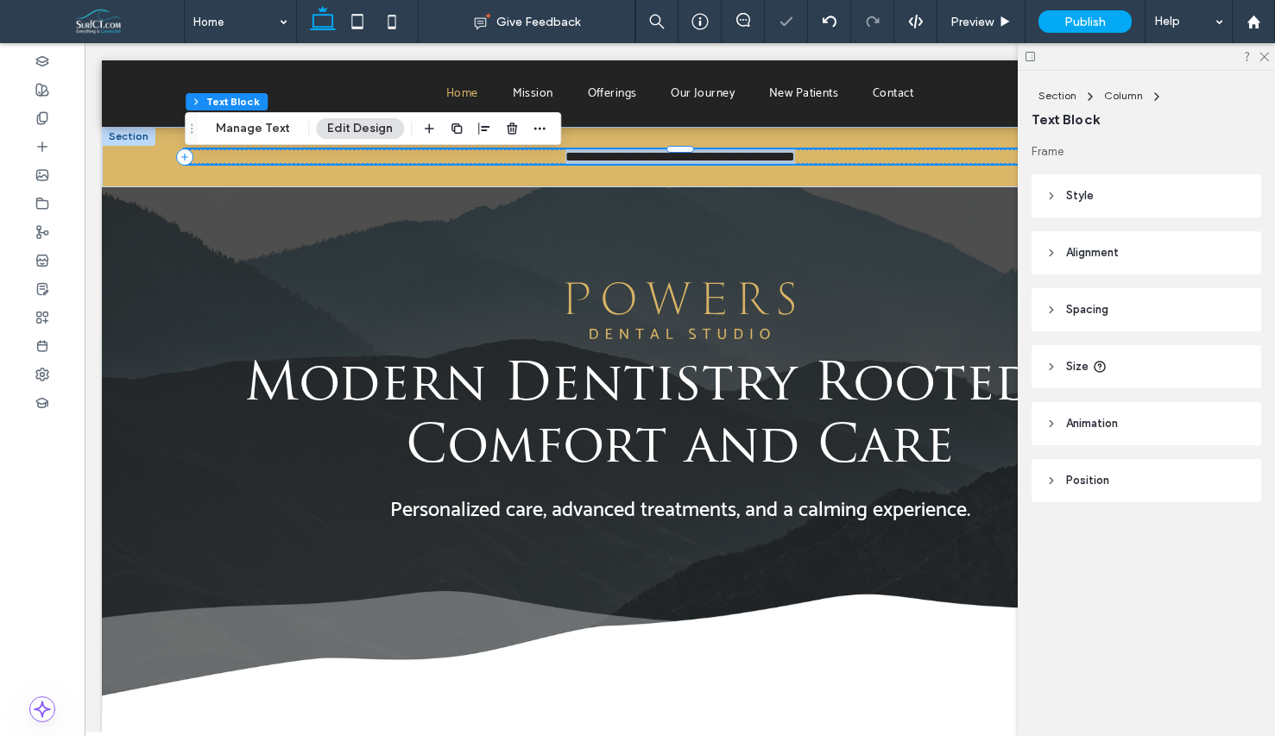
click at [745, 160] on span "**********" at bounding box center [680, 156] width 230 height 13
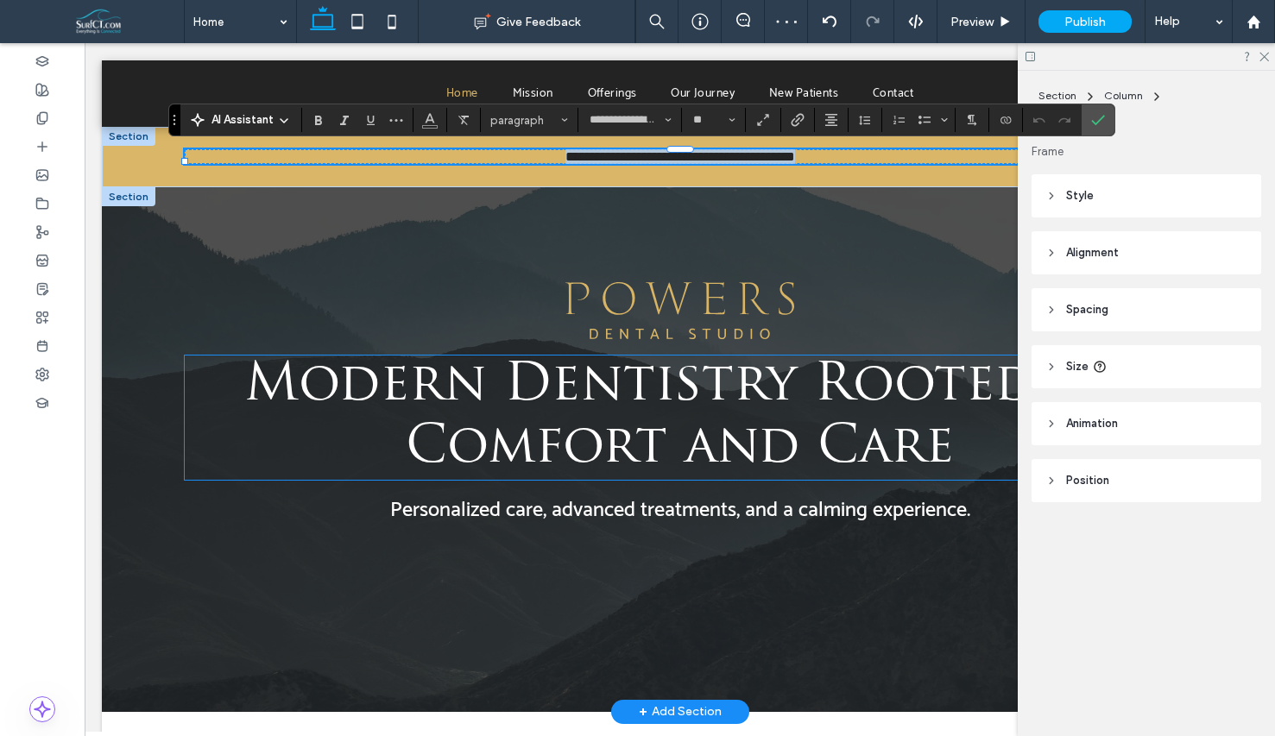
click at [634, 422] on h1 "Modern Dentistry Rooted in Comfort and Care" at bounding box center [679, 418] width 989 height 124
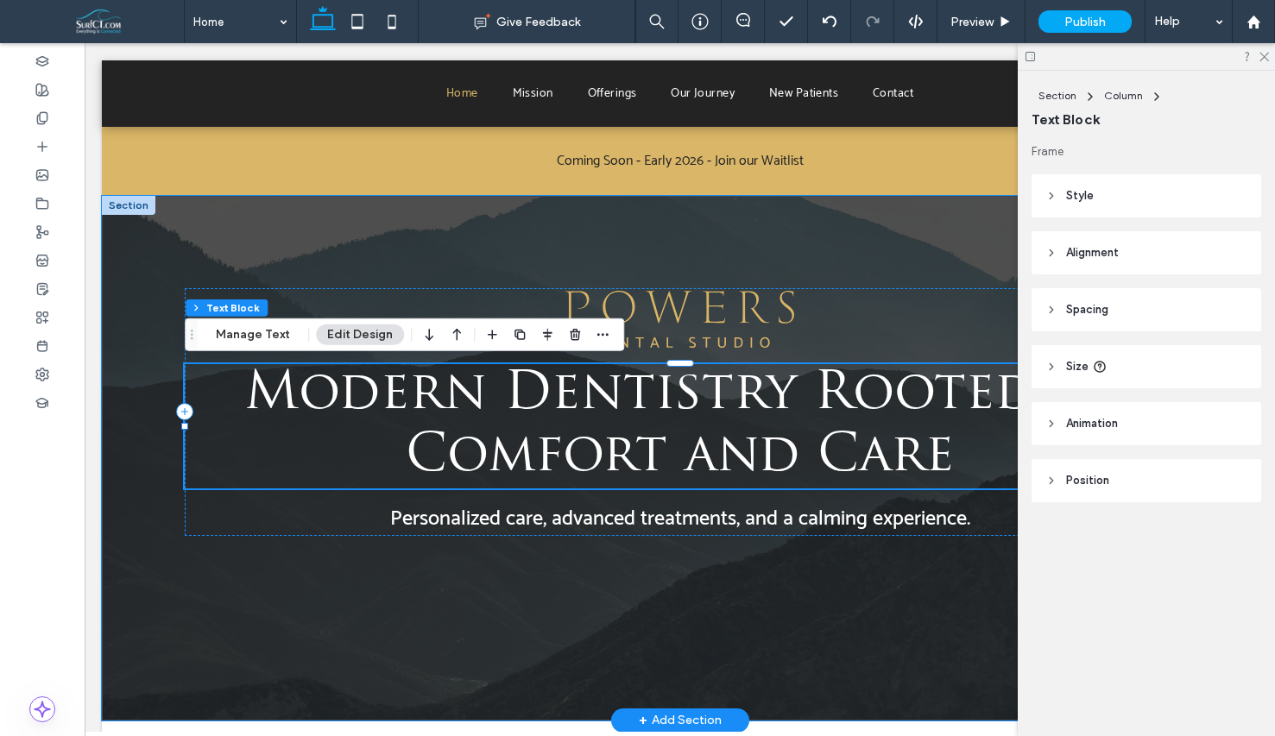
click at [634, 422] on h1 "Modern Dentistry Rooted in Comfort and Care" at bounding box center [679, 426] width 989 height 124
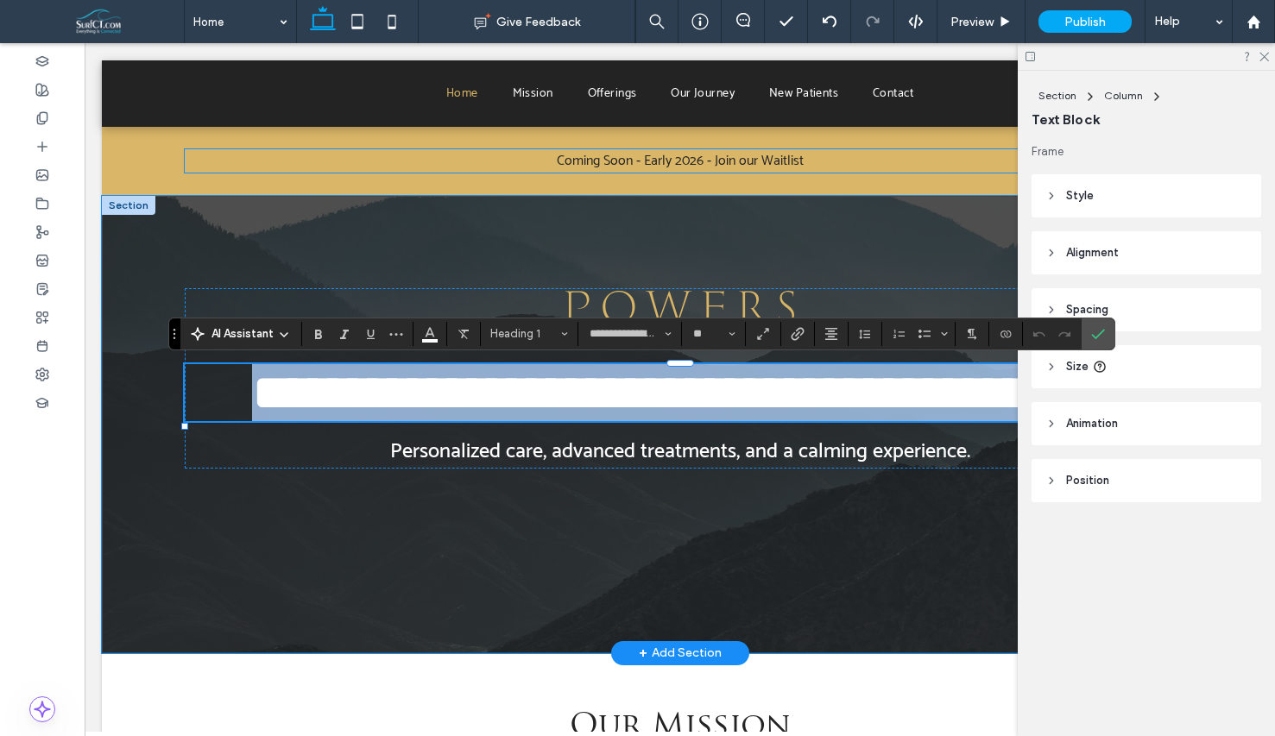
click at [643, 165] on span "Coming Soon - Early 2026 - Join our Waitlist" at bounding box center [680, 160] width 247 height 23
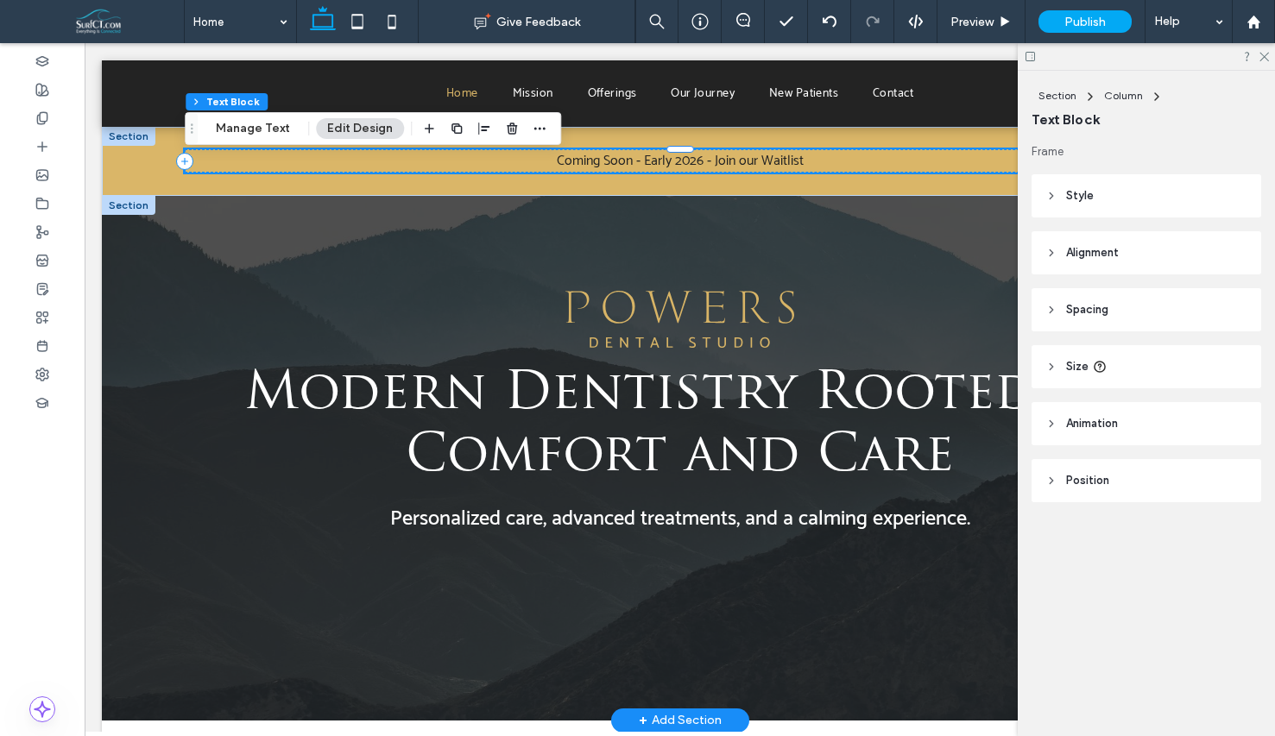
click at [643, 165] on span "Coming Soon - Early 2026 - Join our Waitlist" at bounding box center [680, 160] width 247 height 23
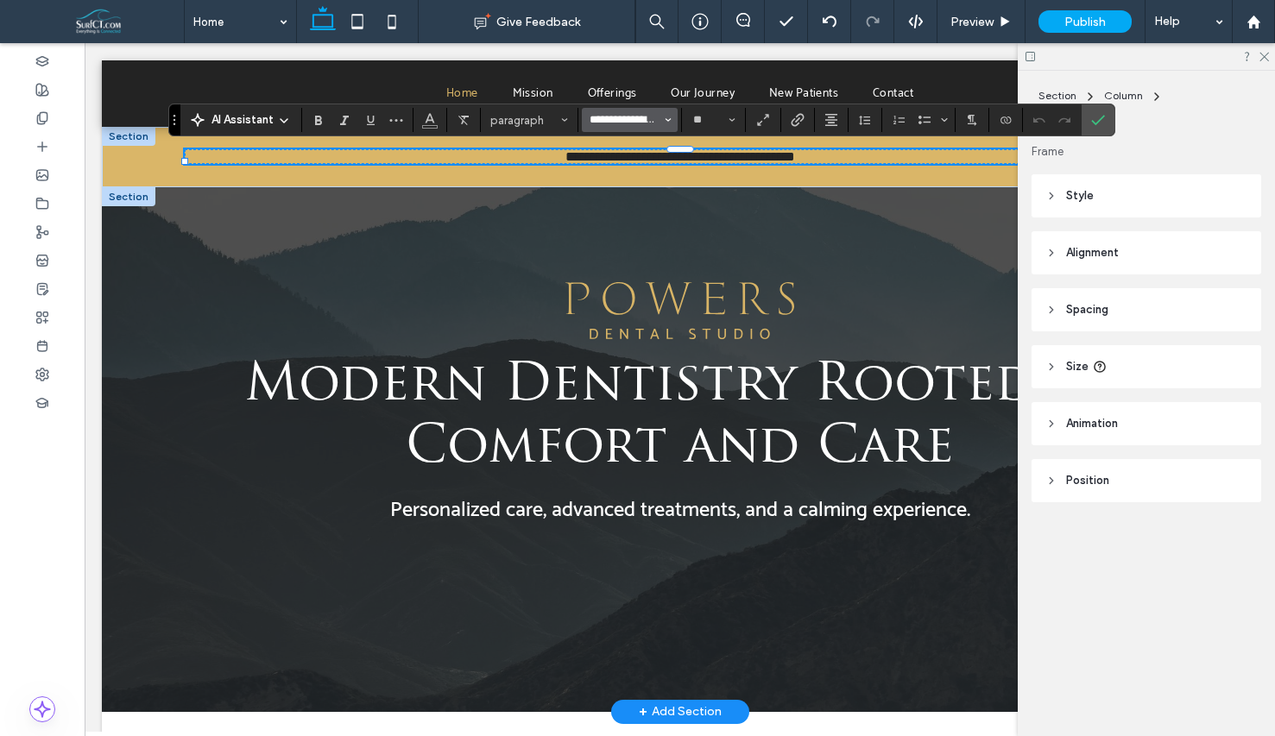
click at [611, 124] on input "**********" at bounding box center [624, 120] width 73 height 14
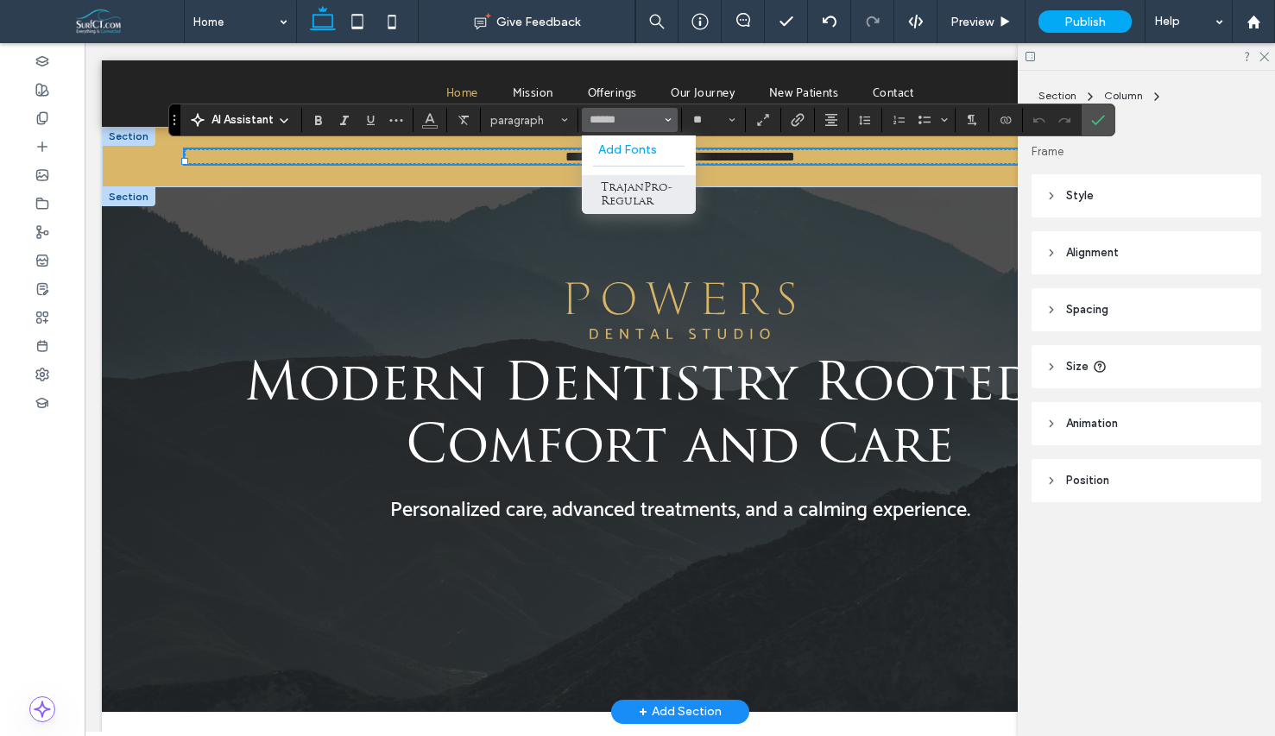
click at [614, 185] on label "TrajanPro-Regular" at bounding box center [639, 194] width 114 height 39
type input "**********"
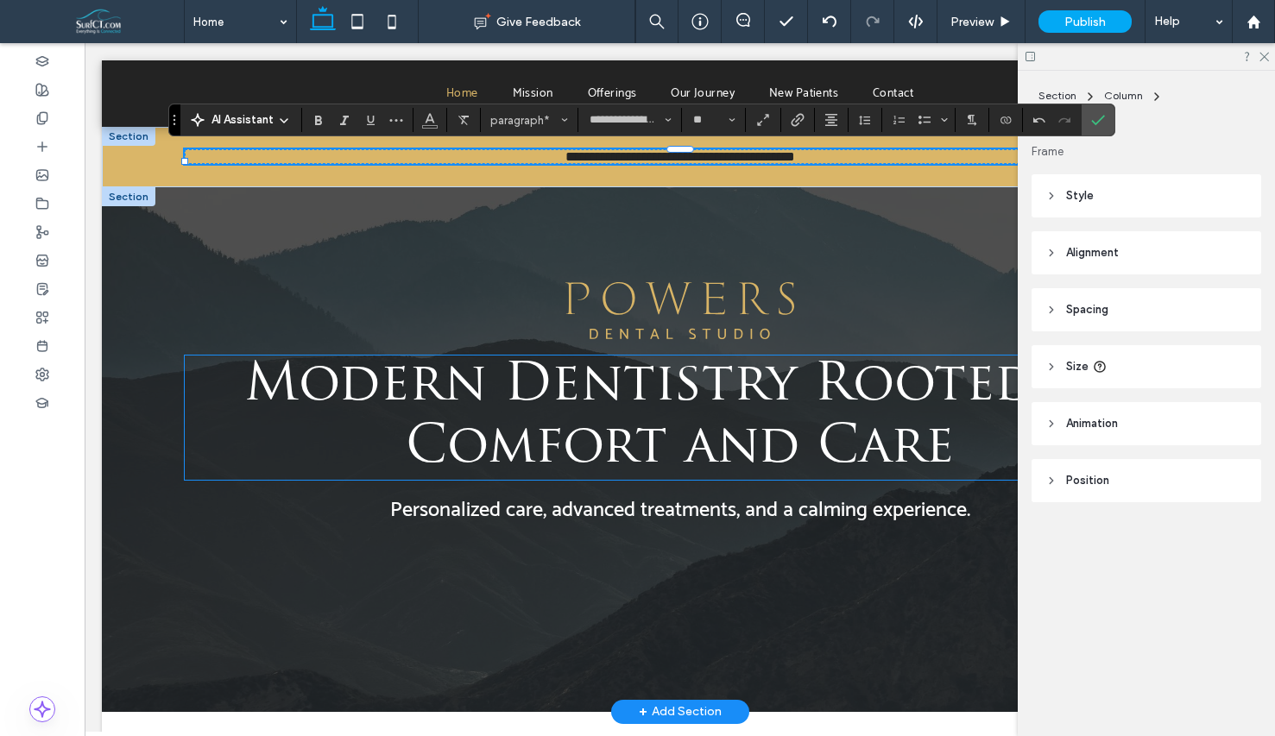
click at [519, 397] on span "Modern Dentistry Rooted in Comfort and Care" at bounding box center [679, 418] width 871 height 114
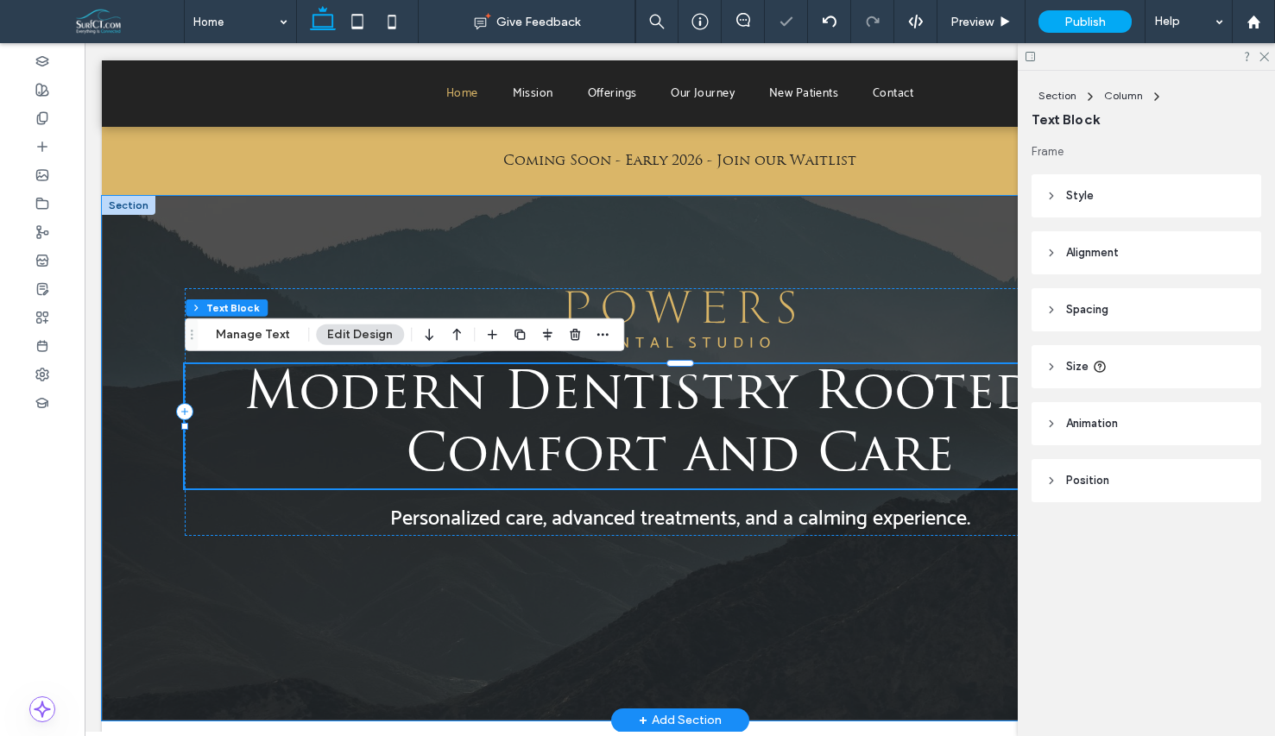
click at [519, 397] on span "Modern Dentistry Rooted in Comfort and Care" at bounding box center [679, 426] width 871 height 114
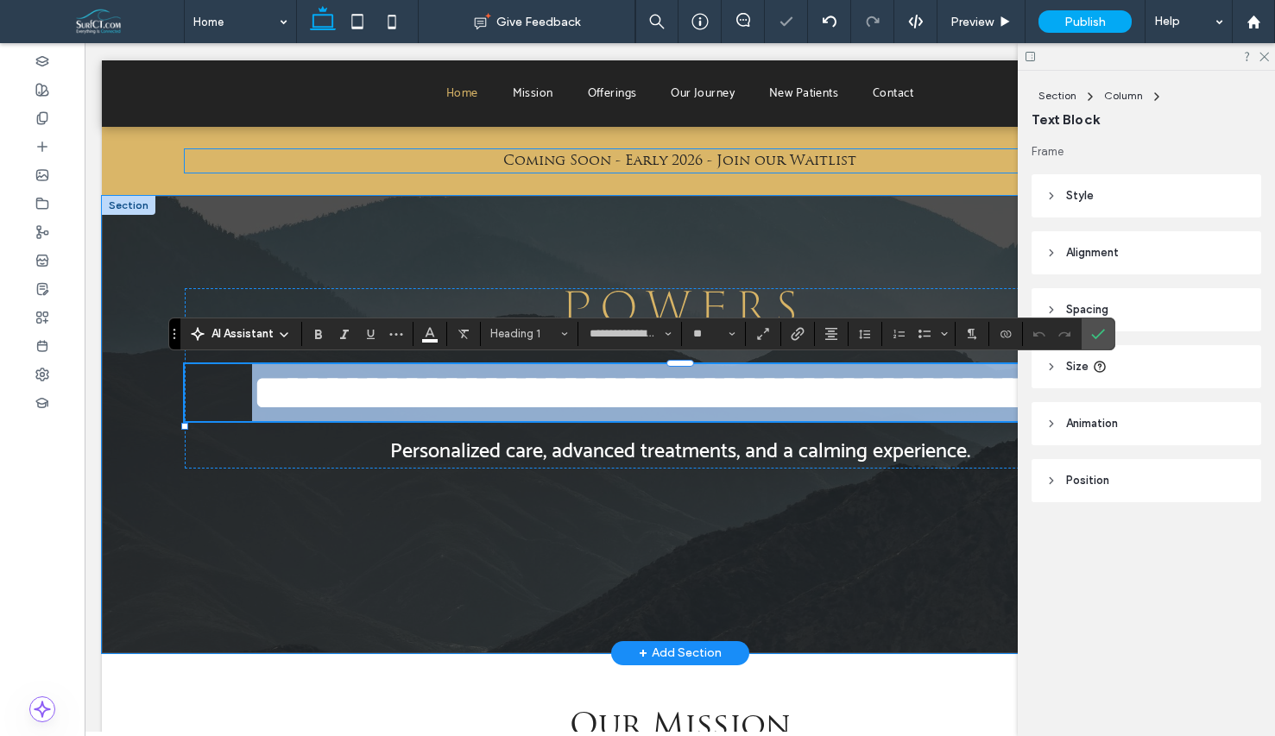
click at [656, 161] on span "Coming Soon - Early 2026 - Join our Waitlist" at bounding box center [679, 162] width 353 height 14
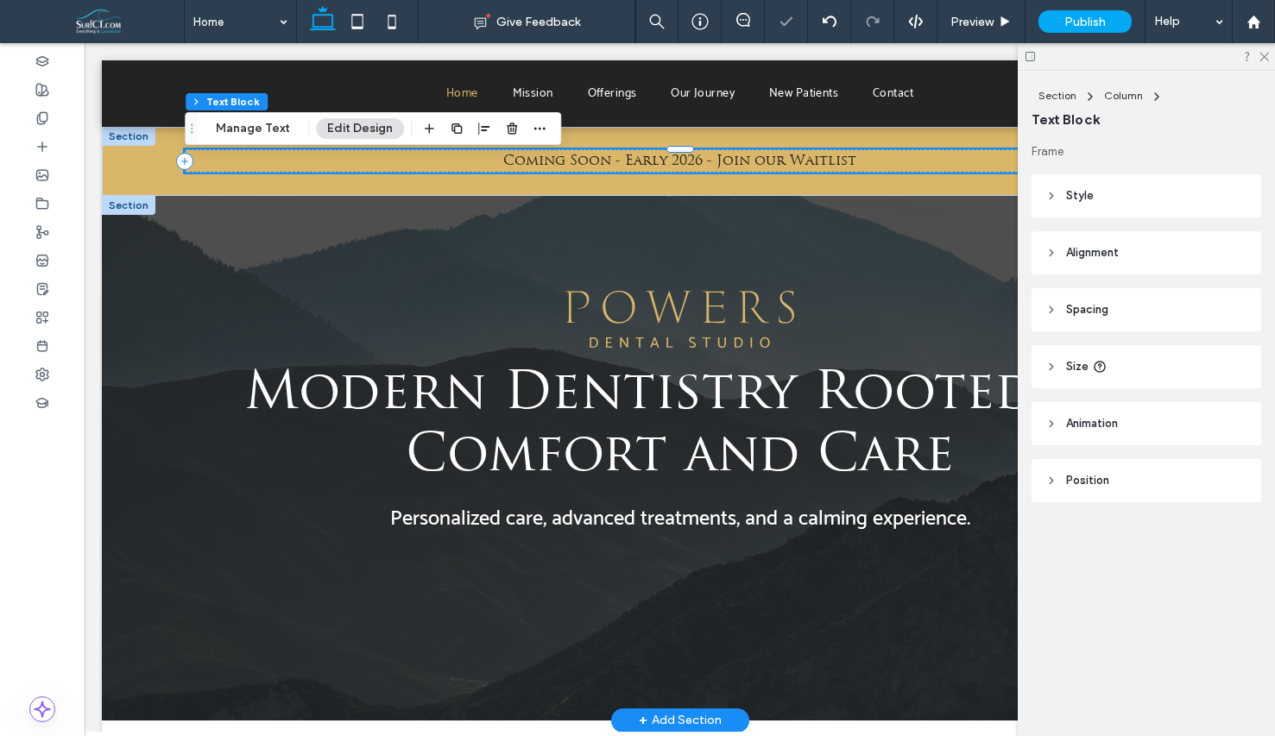
click at [656, 161] on span "Coming Soon - Early 2026 - Join our Waitlist" at bounding box center [679, 162] width 353 height 14
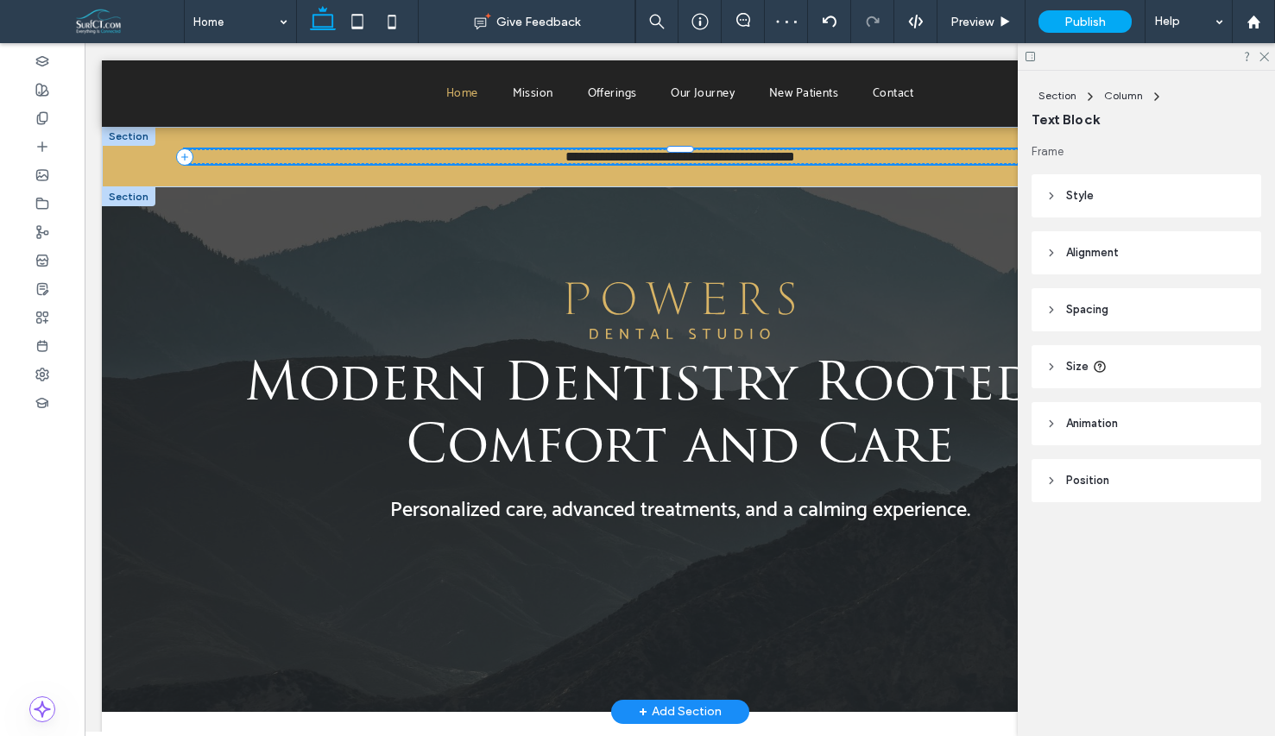
type input "**********"
type input "**"
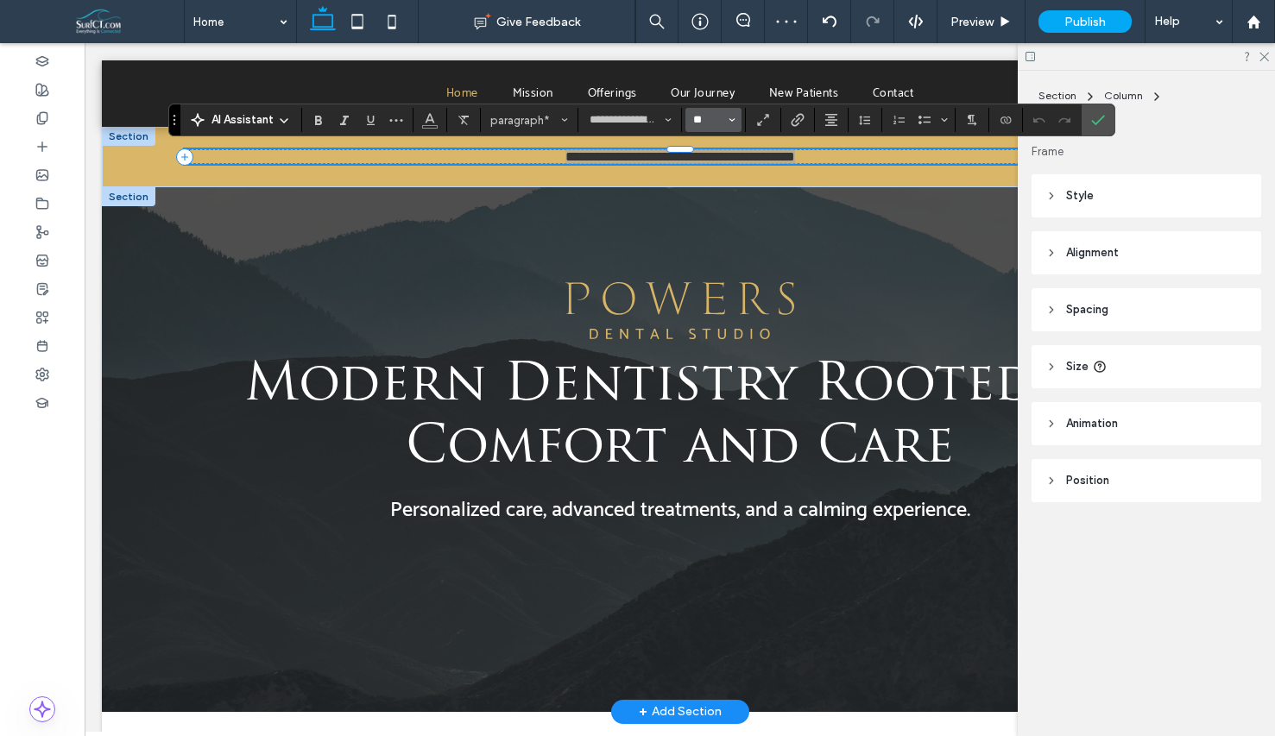
click at [702, 117] on input "**" at bounding box center [708, 120] width 34 height 14
type input "**"
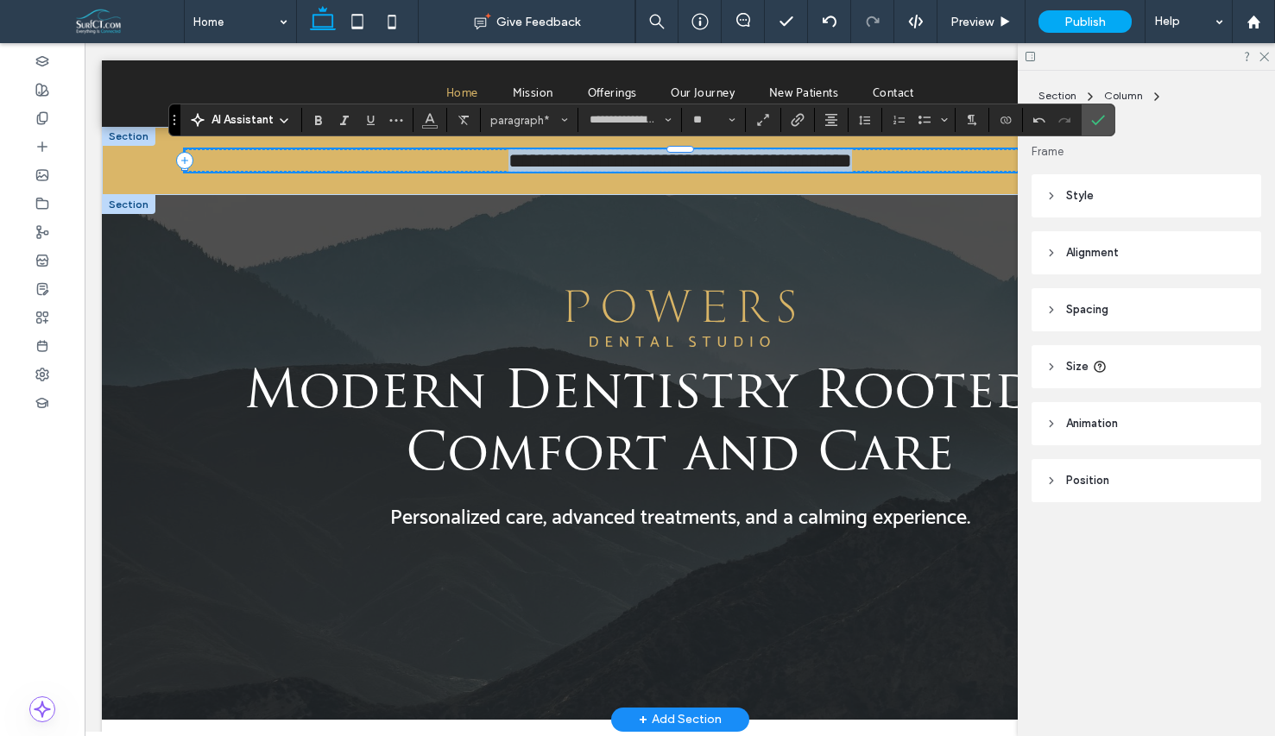
click at [751, 164] on span "**********" at bounding box center [680, 160] width 344 height 21
click at [1101, 124] on icon "Confirm" at bounding box center [1098, 120] width 14 height 14
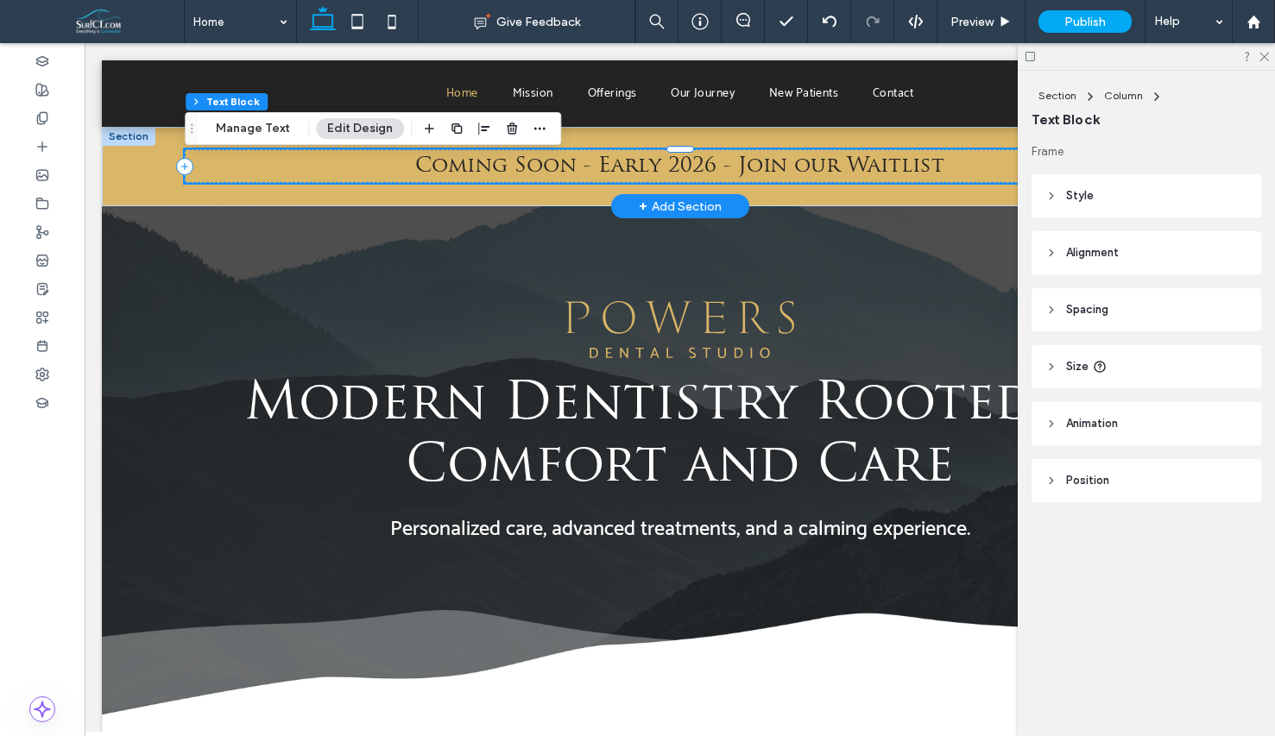
click at [760, 173] on span "Coming Soon - Early 2026 - Join our Waitlist" at bounding box center [679, 166] width 529 height 21
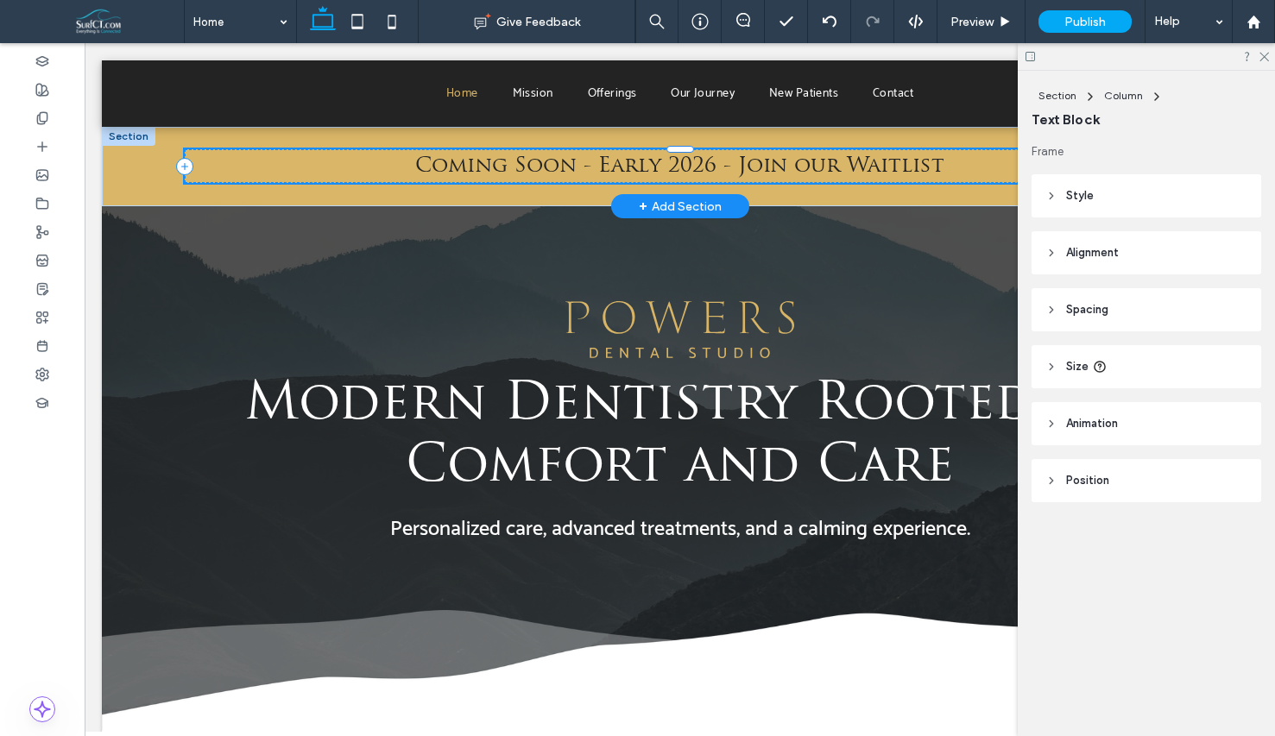
type input "**********"
type input "**"
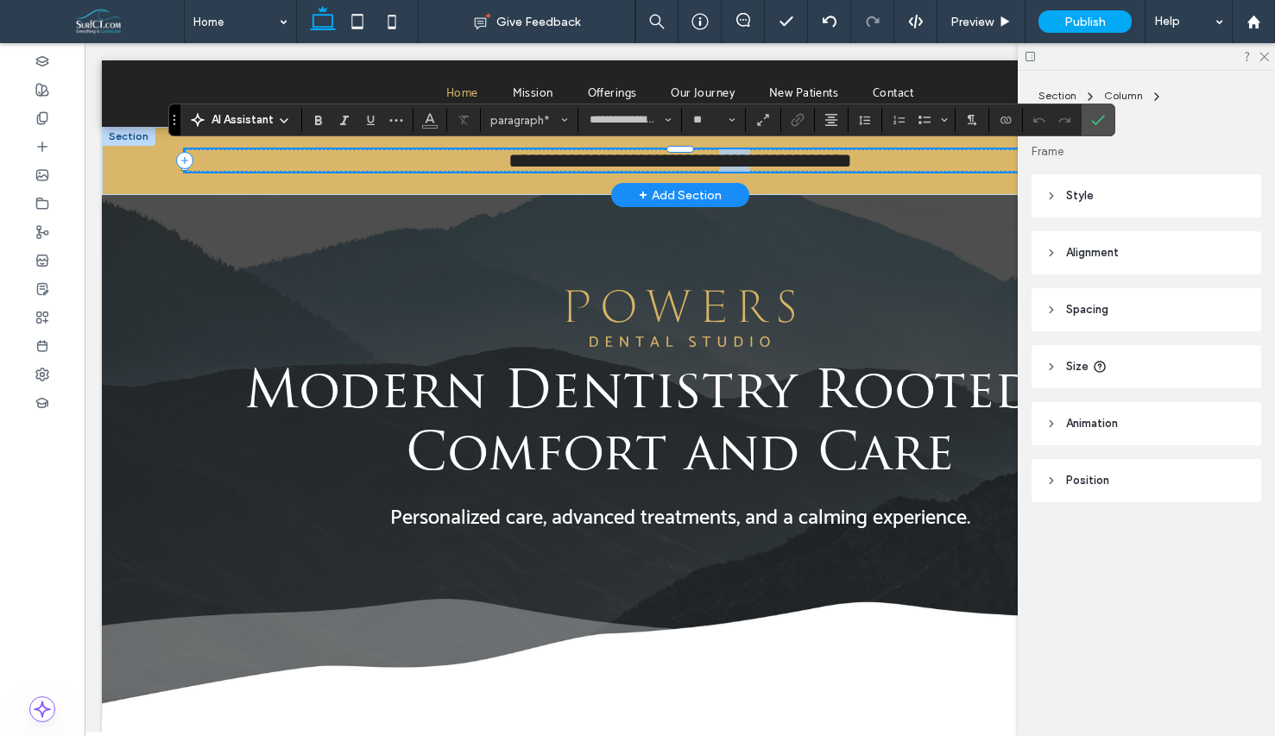
click at [760, 171] on span "**********" at bounding box center [680, 160] width 344 height 21
click at [741, 170] on span "**********" at bounding box center [680, 160] width 344 height 21
drag, startPoint x: 738, startPoint y: 170, endPoint x: 955, endPoint y: 176, distance: 216.7
click at [955, 172] on p "**********" at bounding box center [679, 160] width 989 height 22
click at [798, 128] on span "Link" at bounding box center [795, 120] width 8 height 24
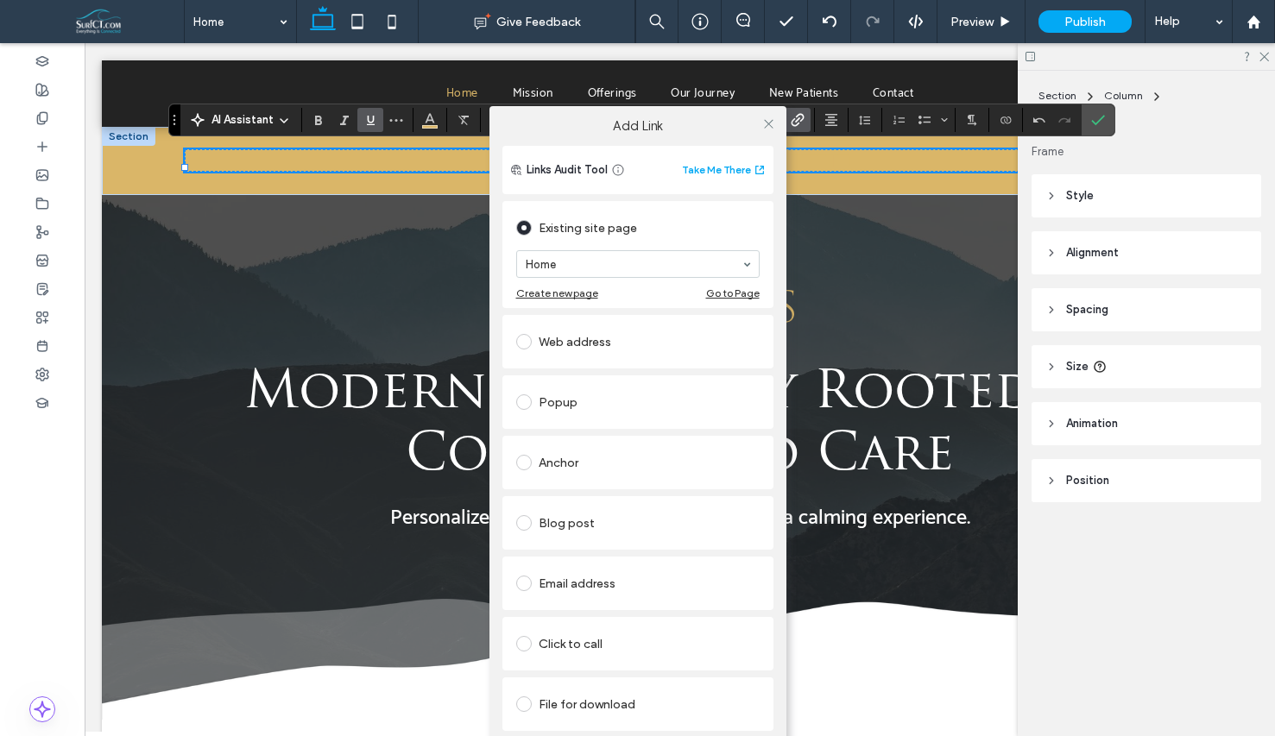
click at [571, 470] on div "Anchor" at bounding box center [637, 463] width 243 height 28
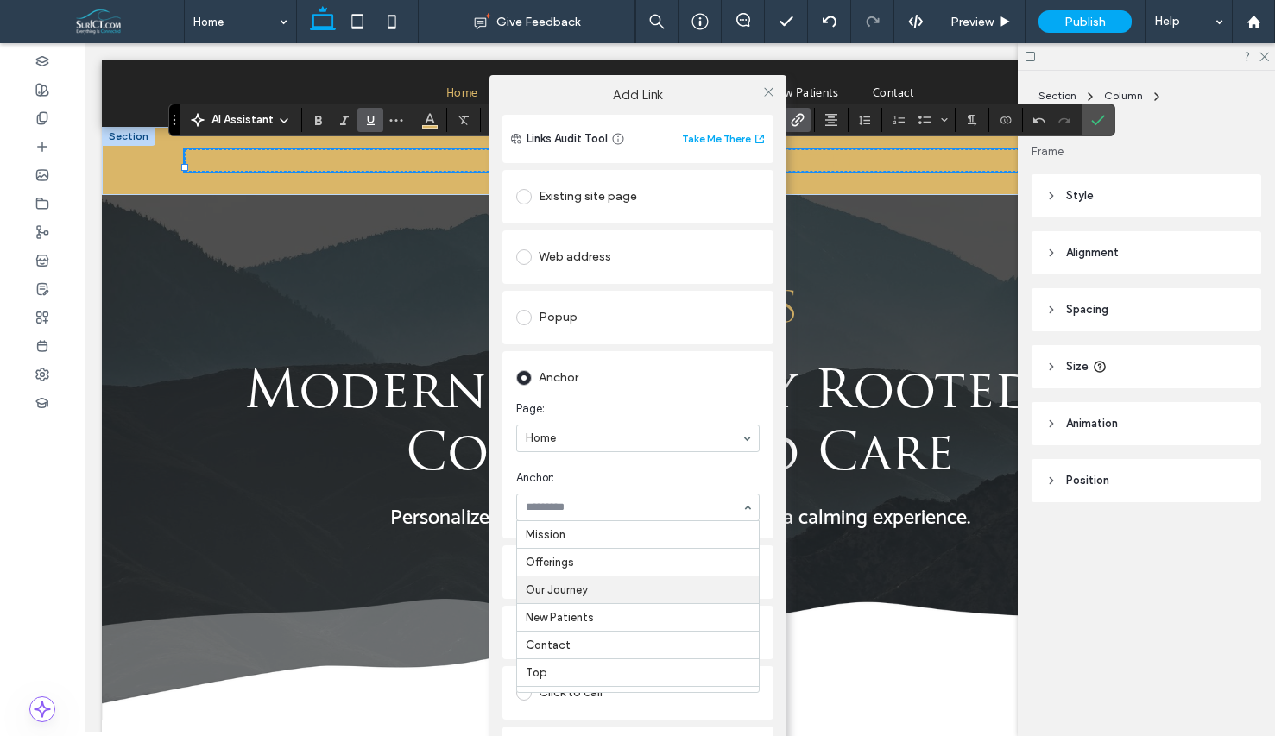
scroll to position [28, 0]
drag, startPoint x: 581, startPoint y: 615, endPoint x: 566, endPoint y: 609, distance: 16.2
click at [764, 91] on use at bounding box center [768, 92] width 9 height 9
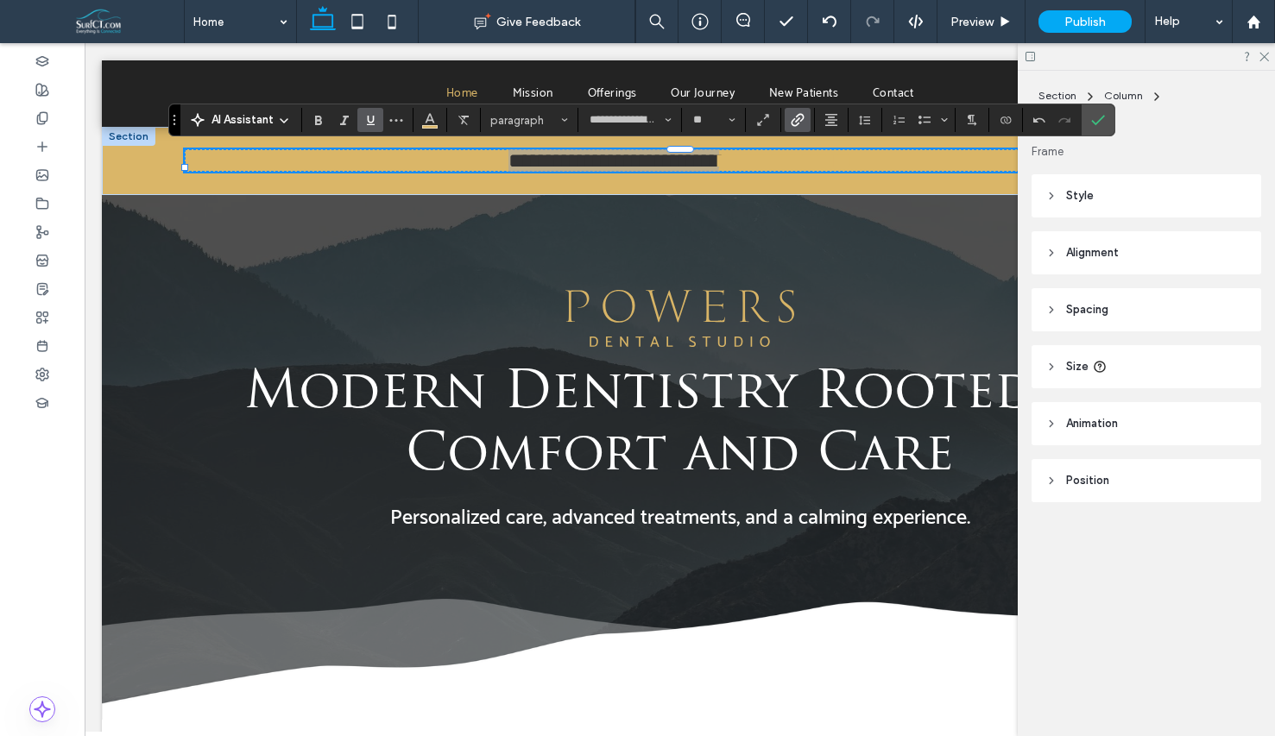
click at [416, 124] on section at bounding box center [430, 120] width 34 height 24
click at [429, 123] on icon "Color" at bounding box center [430, 118] width 14 height 14
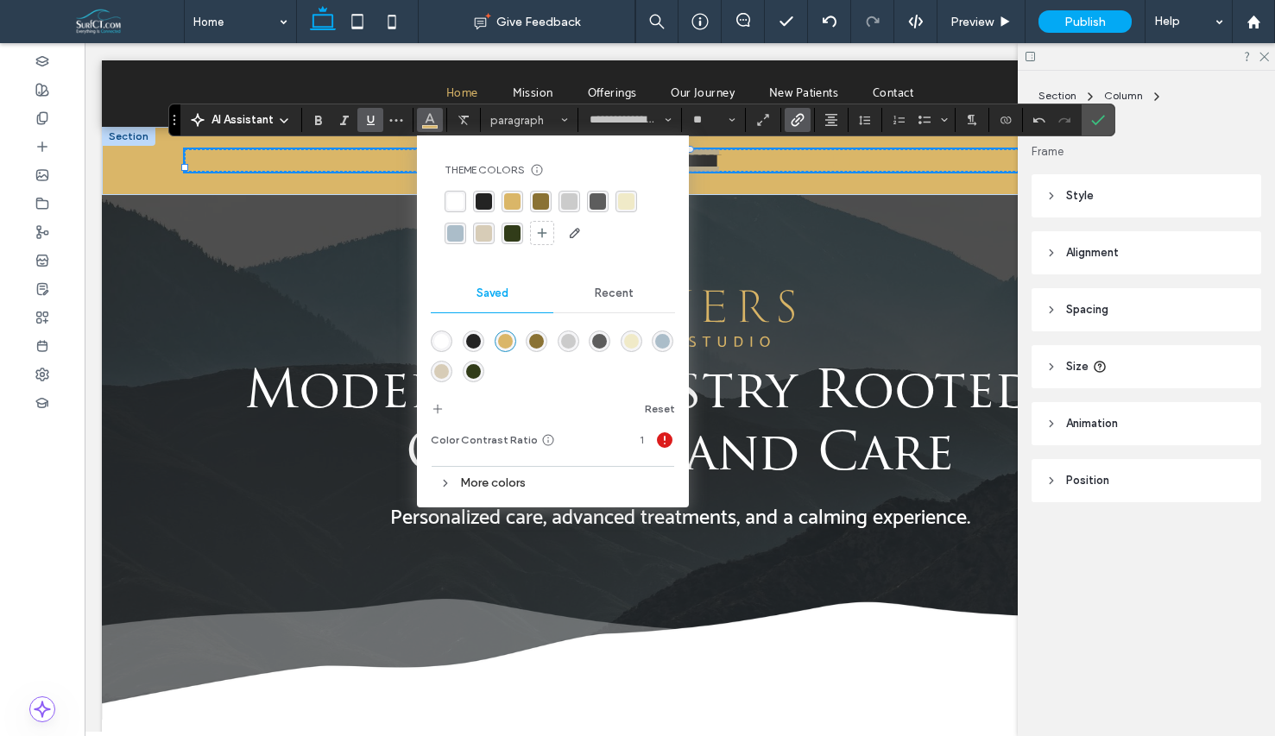
click at [484, 201] on div "rgba(35, 35, 35, 1)" at bounding box center [484, 201] width 16 height 16
click at [1110, 119] on section at bounding box center [1098, 119] width 33 height 31
click at [1101, 123] on icon "Confirm" at bounding box center [1098, 120] width 14 height 14
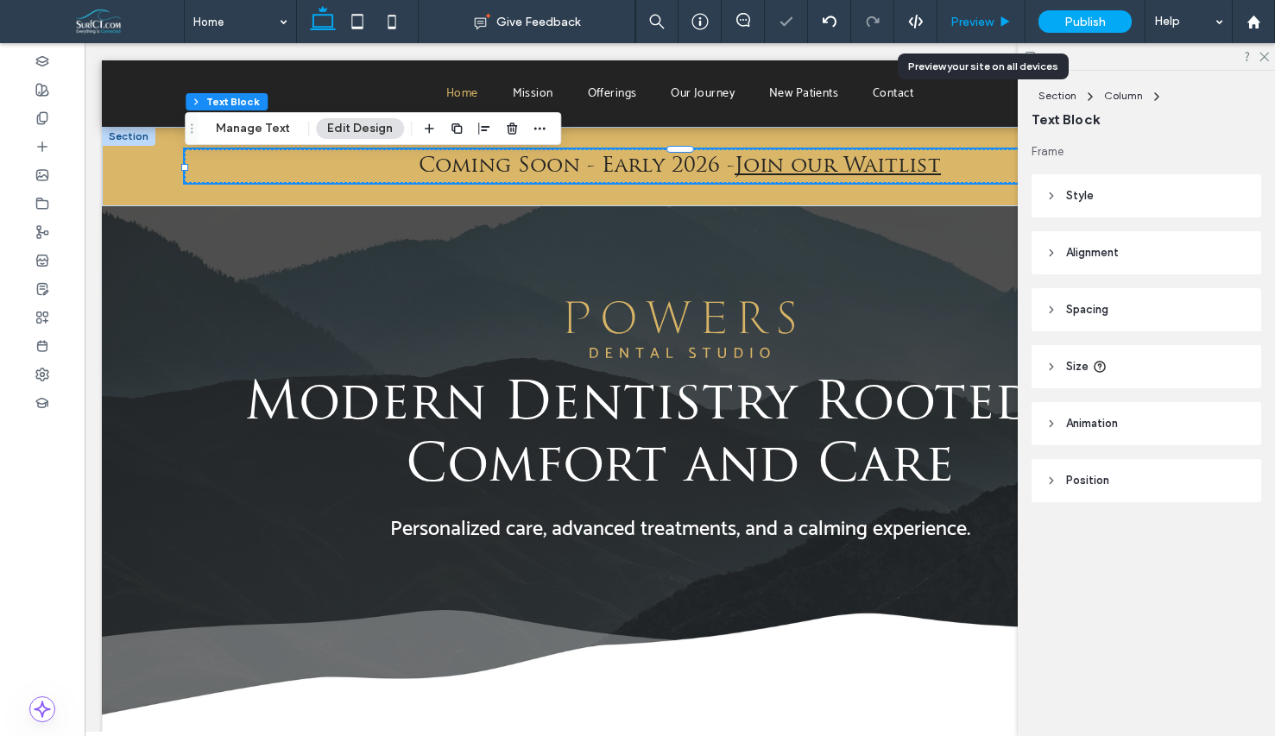
click at [982, 19] on span "Preview" at bounding box center [971, 22] width 43 height 15
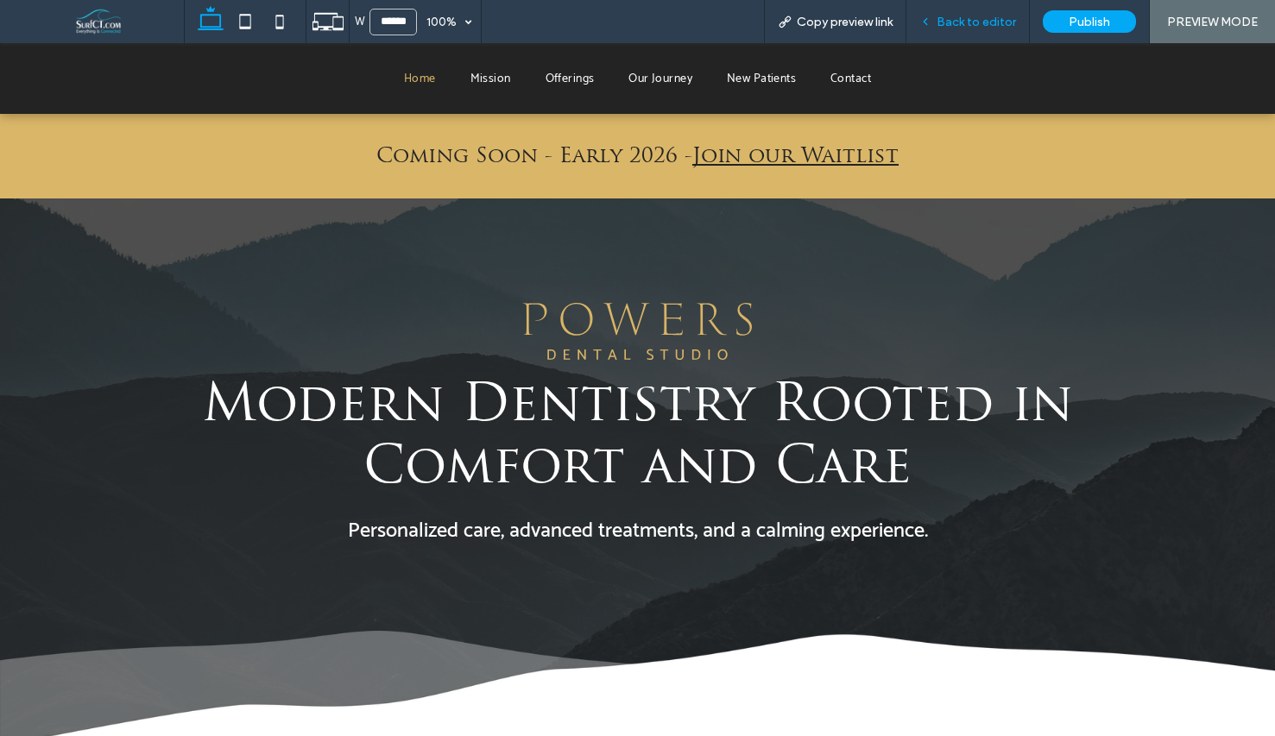
click at [994, 17] on span "Back to editor" at bounding box center [976, 22] width 79 height 15
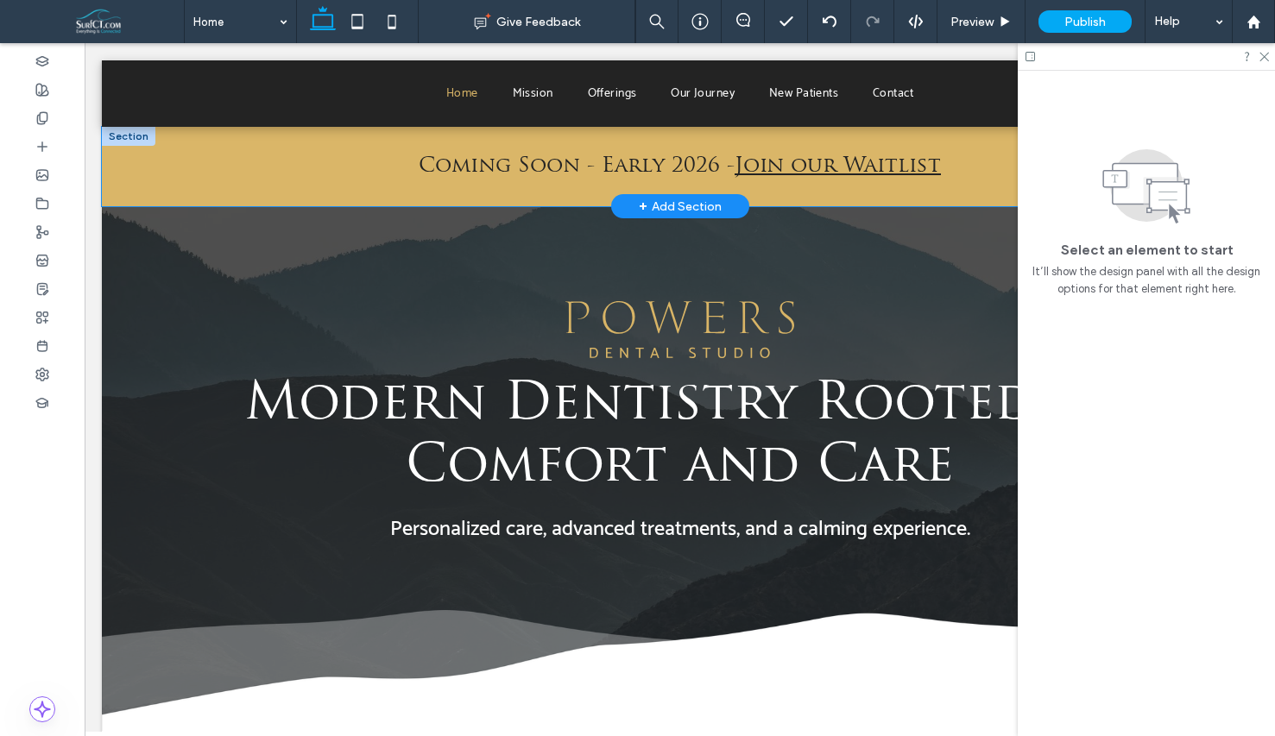
click at [829, 140] on div "Coming Soon - Early 2026 - Join our Waitlist" at bounding box center [680, 167] width 1036 height 80
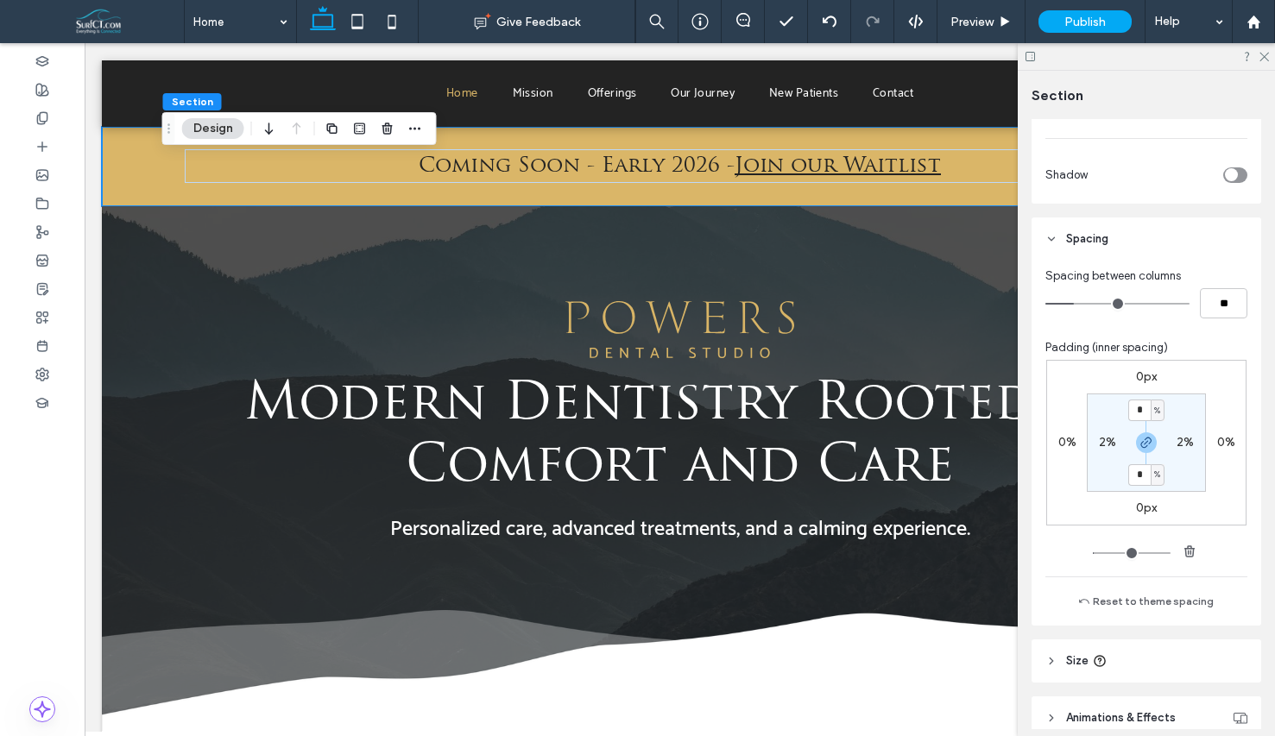
scroll to position [556, 0]
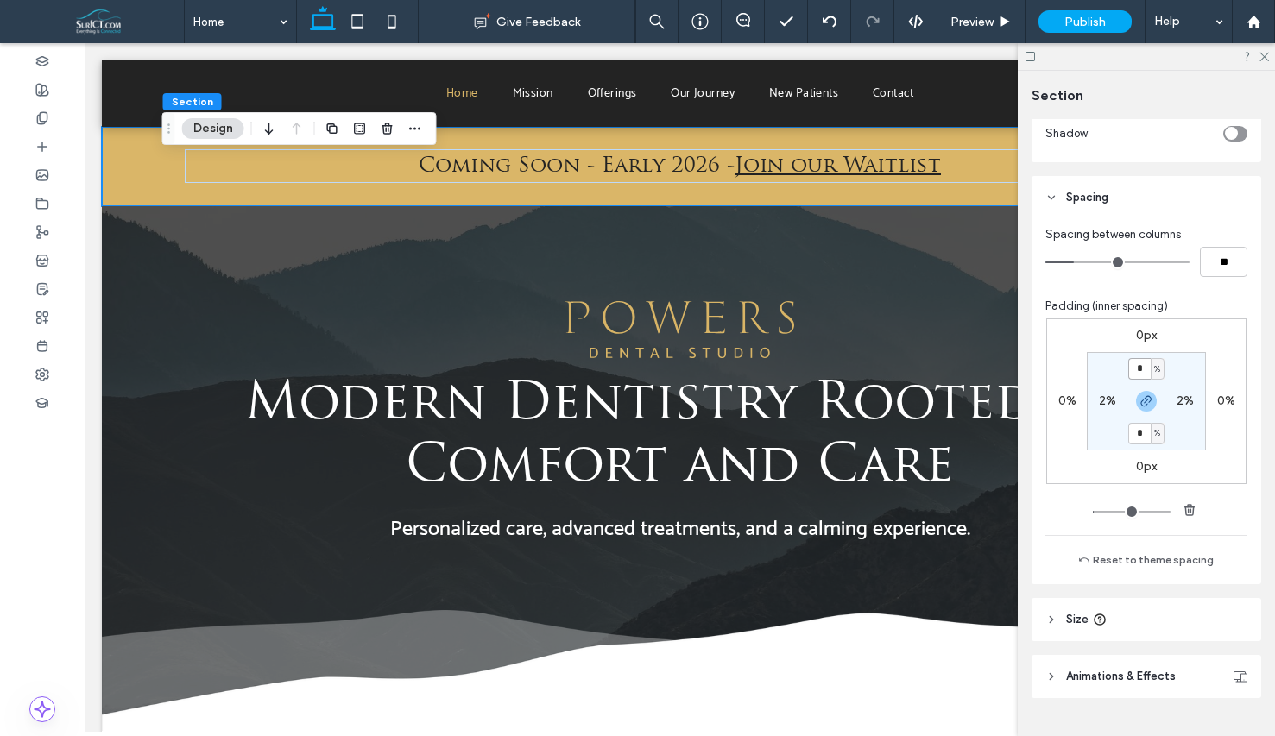
click at [1142, 371] on input "*" at bounding box center [1139, 369] width 22 height 22
type input "*"
click at [1179, 361] on section "* % 2% * % 2%" at bounding box center [1146, 401] width 119 height 98
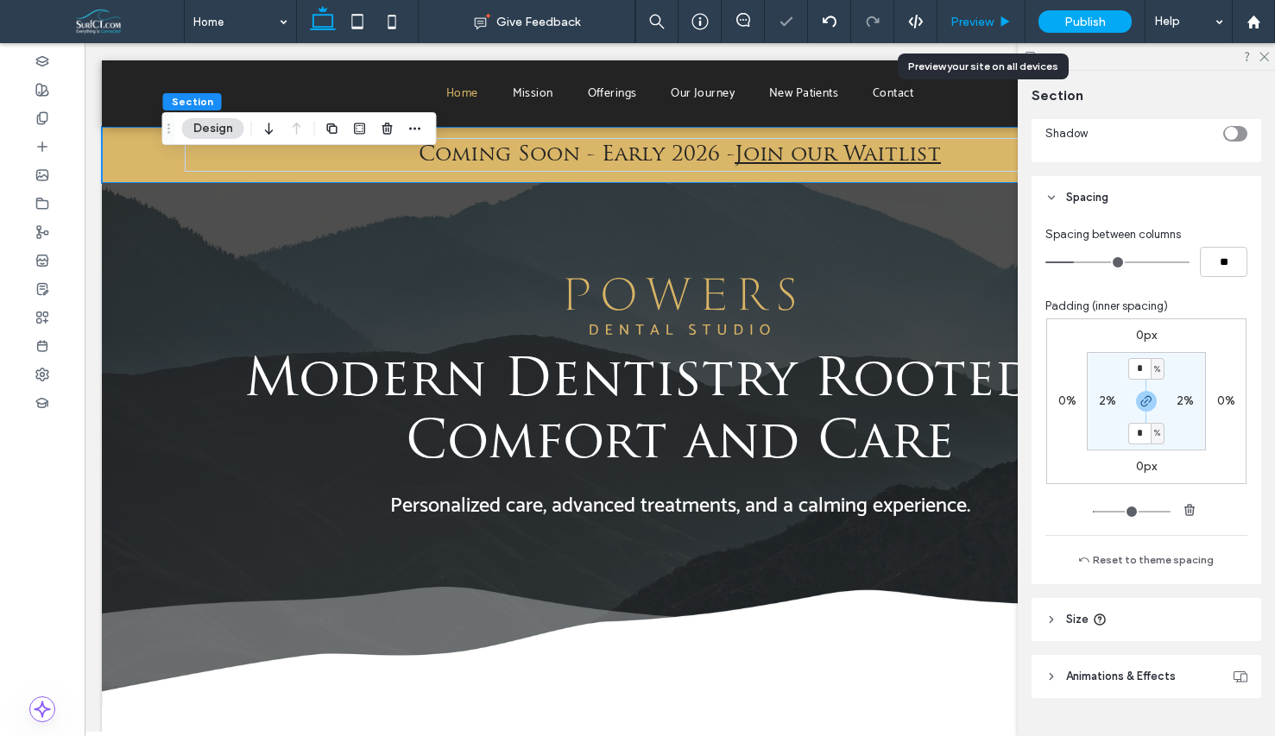
click at [968, 23] on span "Preview" at bounding box center [971, 22] width 43 height 15
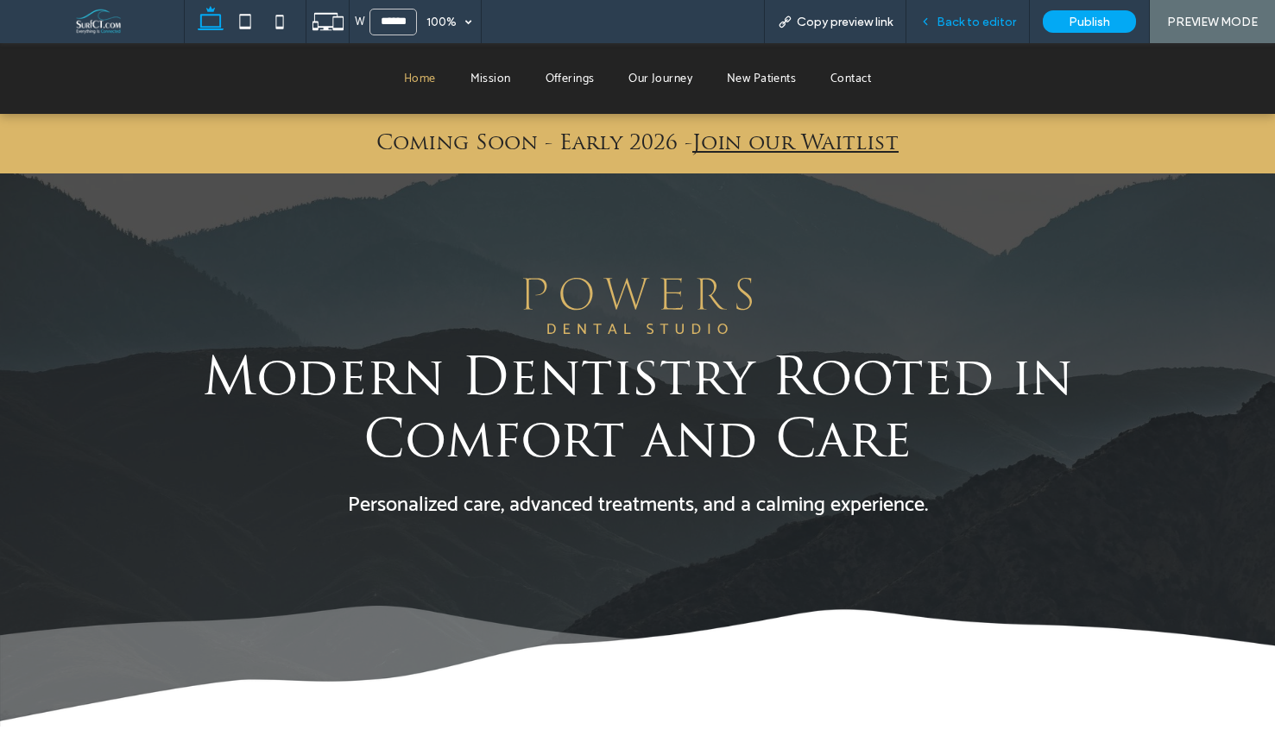
click at [966, 30] on div "Back to editor" at bounding box center [967, 21] width 123 height 43
click at [964, 18] on span "Back to editor" at bounding box center [976, 22] width 79 height 15
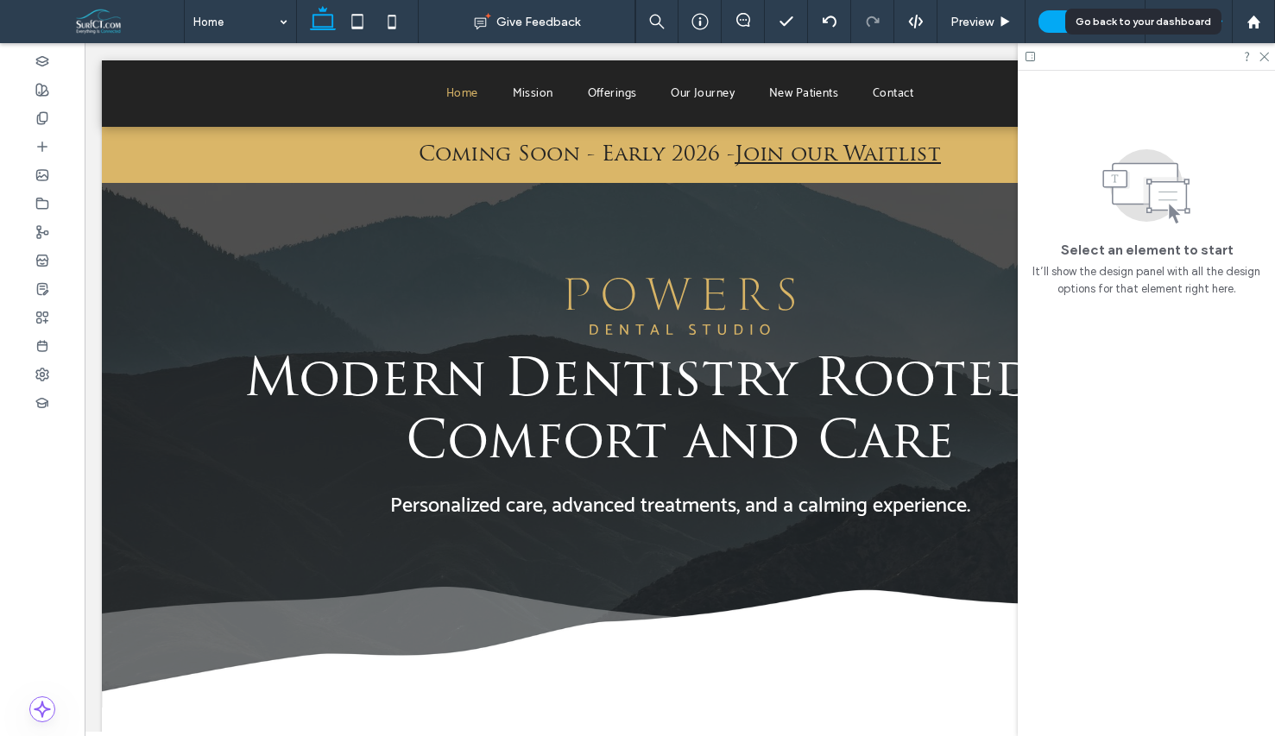
drag, startPoint x: 1268, startPoint y: 16, endPoint x: 1153, endPoint y: 1, distance: 115.7
click at [1268, 16] on div at bounding box center [1253, 22] width 41 height 15
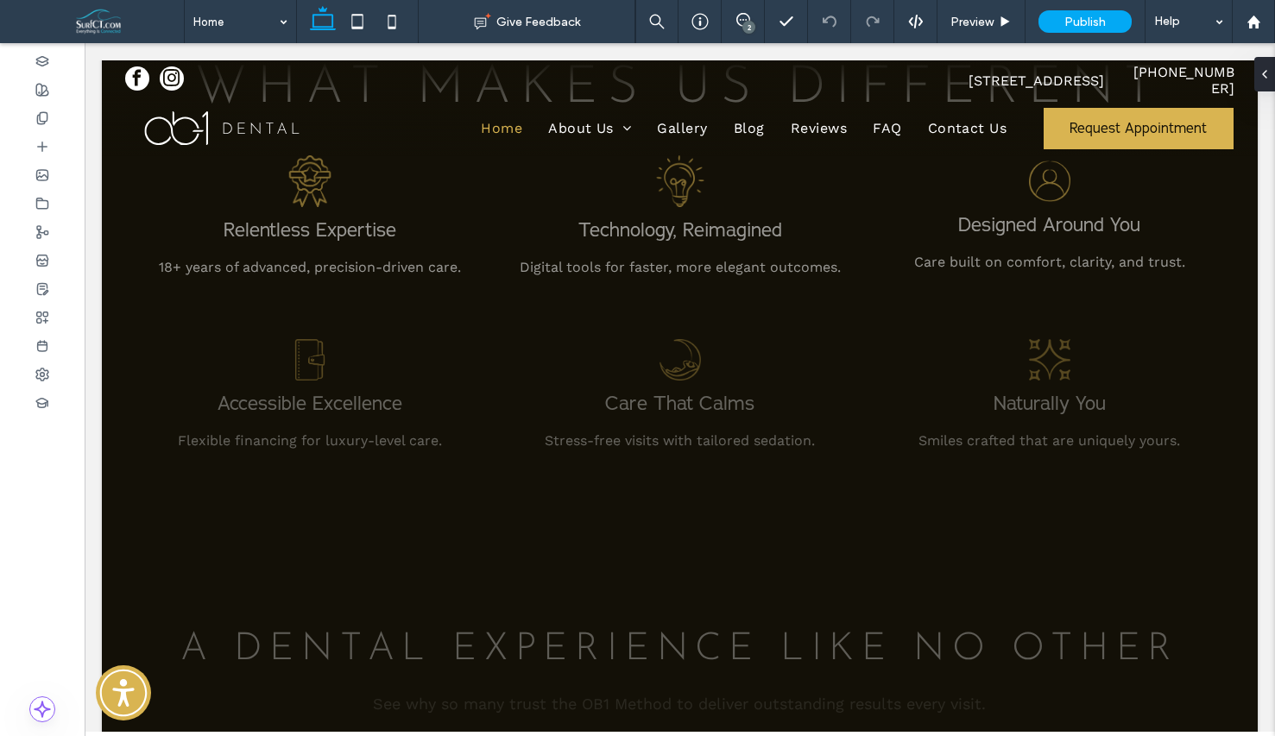
scroll to position [4131, 0]
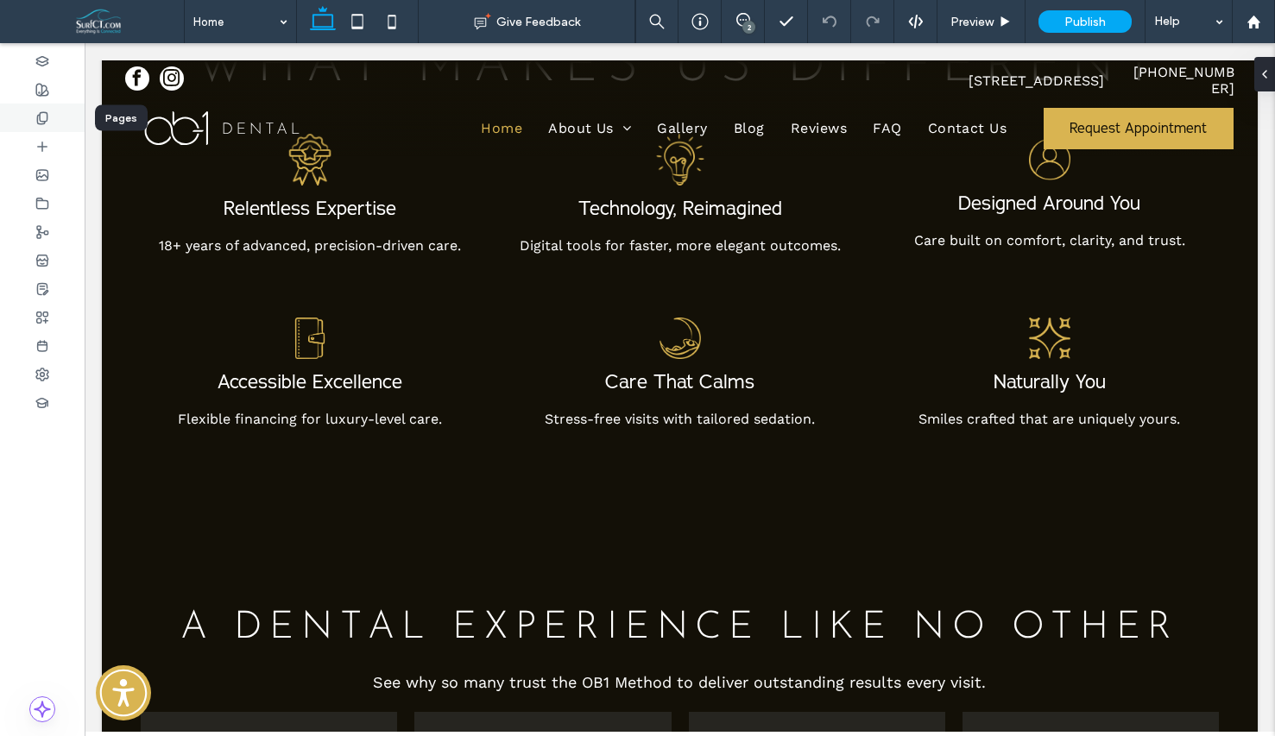
click at [35, 124] on span at bounding box center [42, 117] width 14 height 15
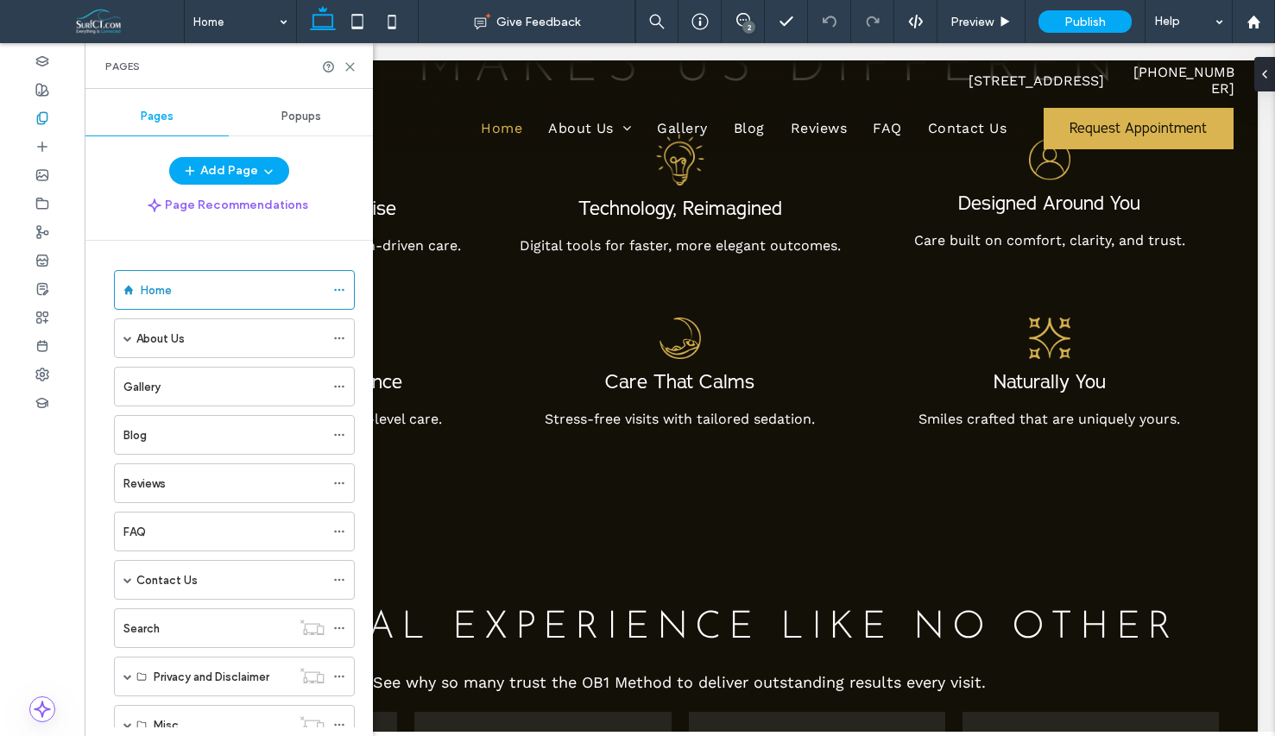
scroll to position [60, 0]
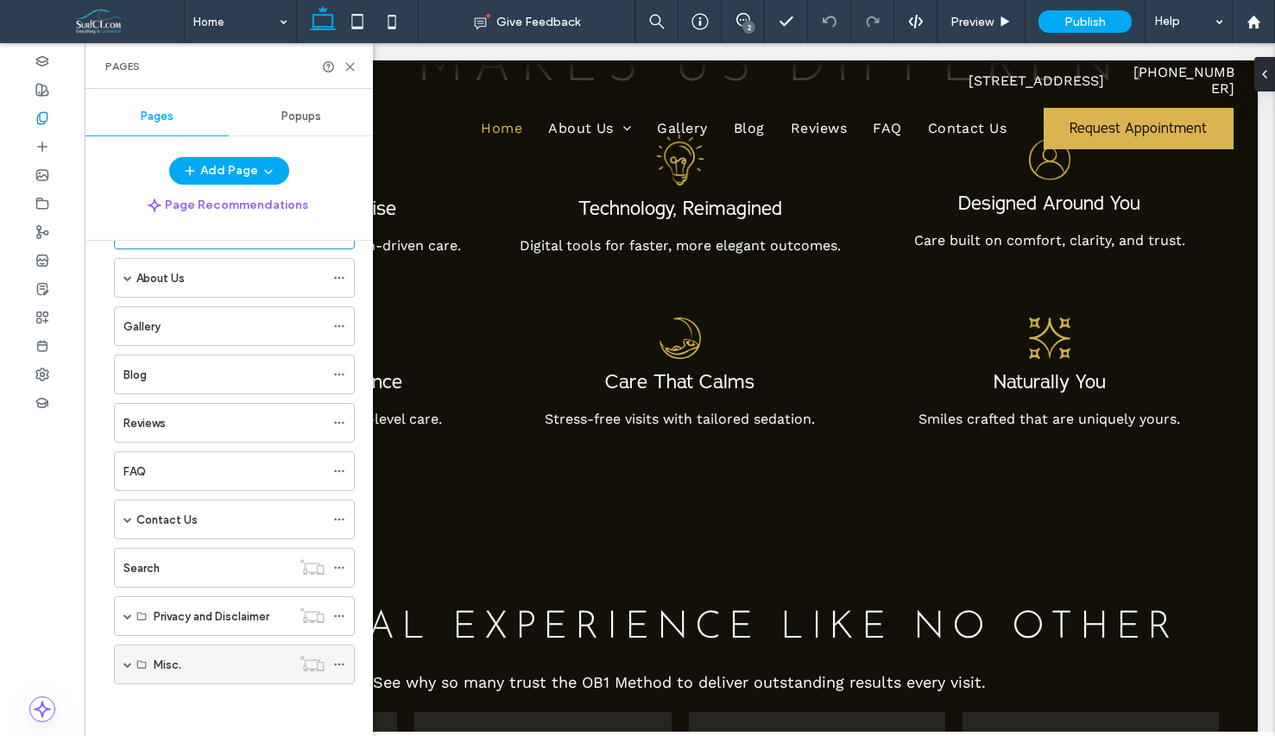
click at [124, 664] on span at bounding box center [127, 664] width 9 height 9
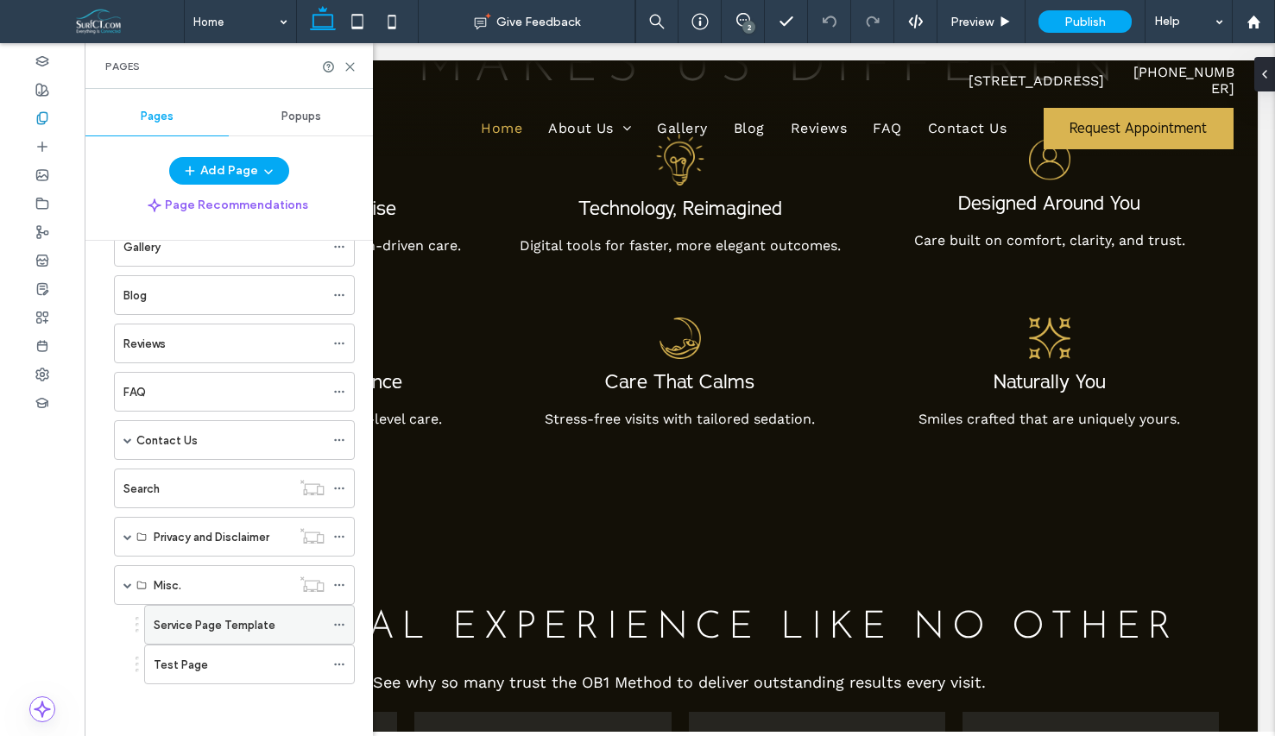
click at [192, 628] on label "Service Page Template" at bounding box center [215, 625] width 122 height 30
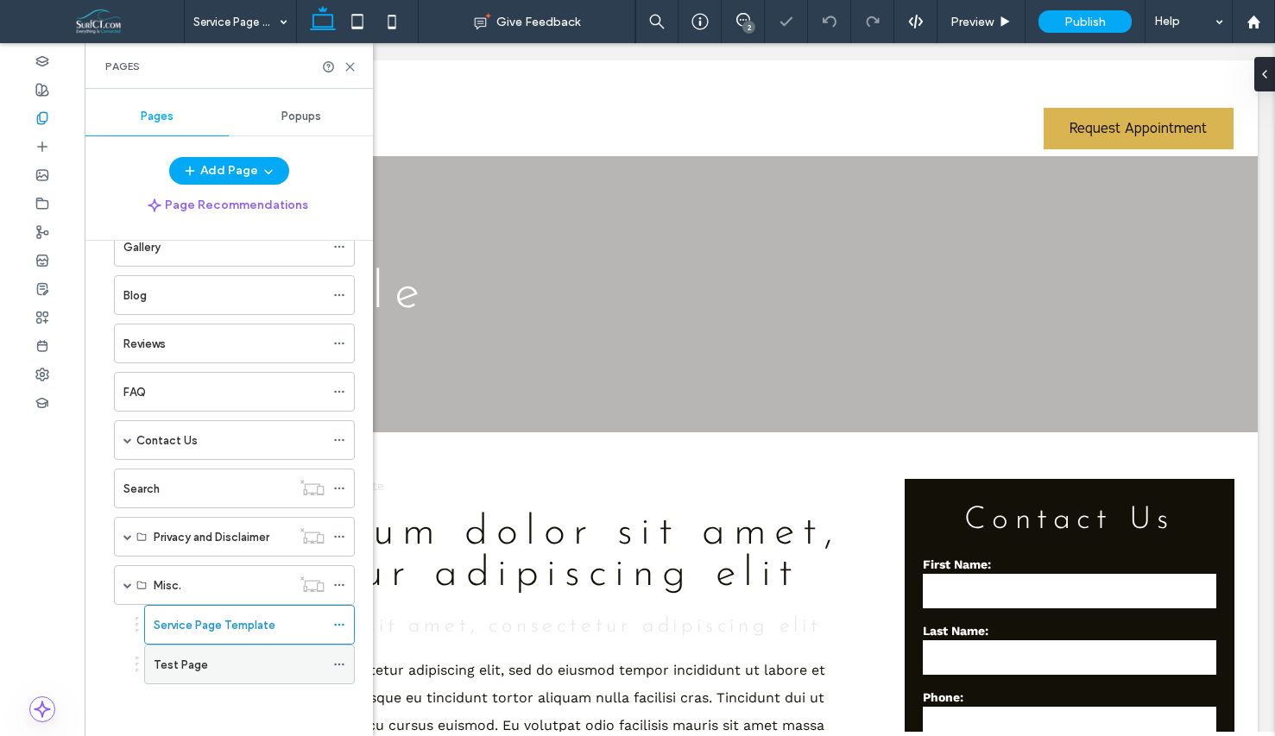
click at [150, 673] on div "Test Page" at bounding box center [249, 665] width 211 height 40
click at [228, 662] on div "Test Page" at bounding box center [239, 665] width 171 height 18
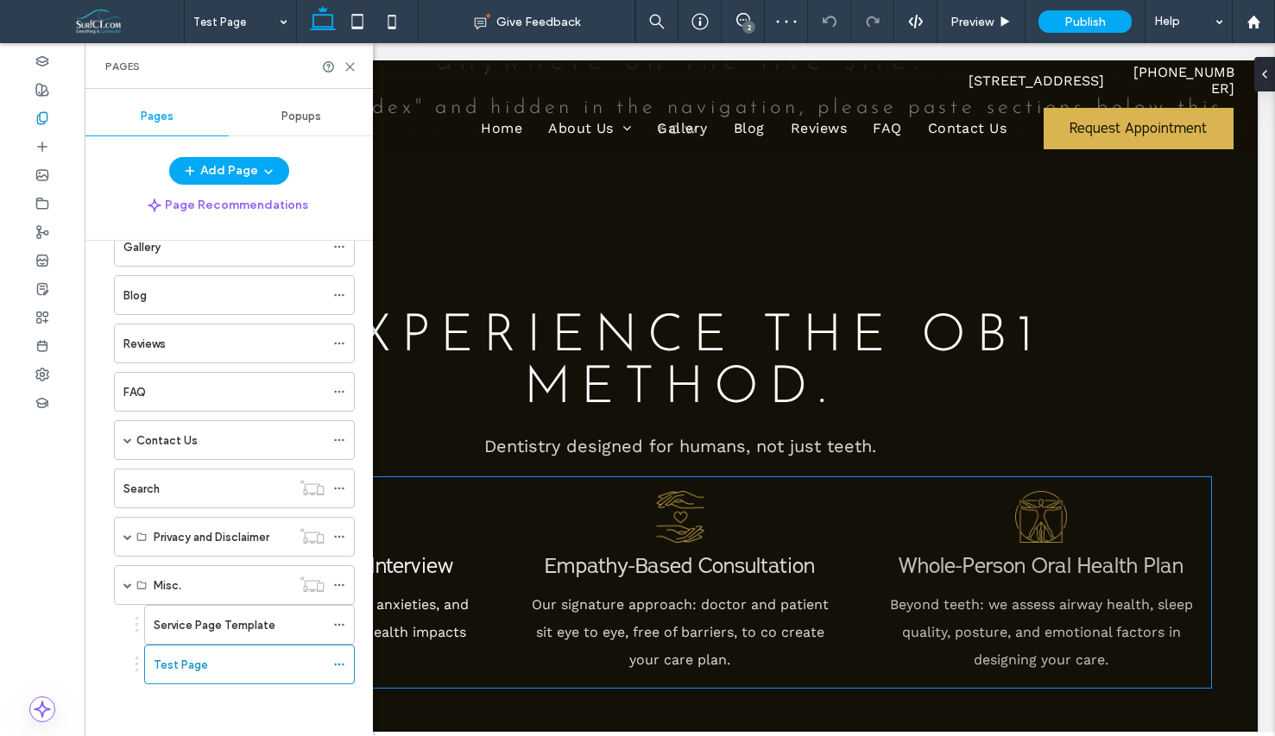
scroll to position [266, 0]
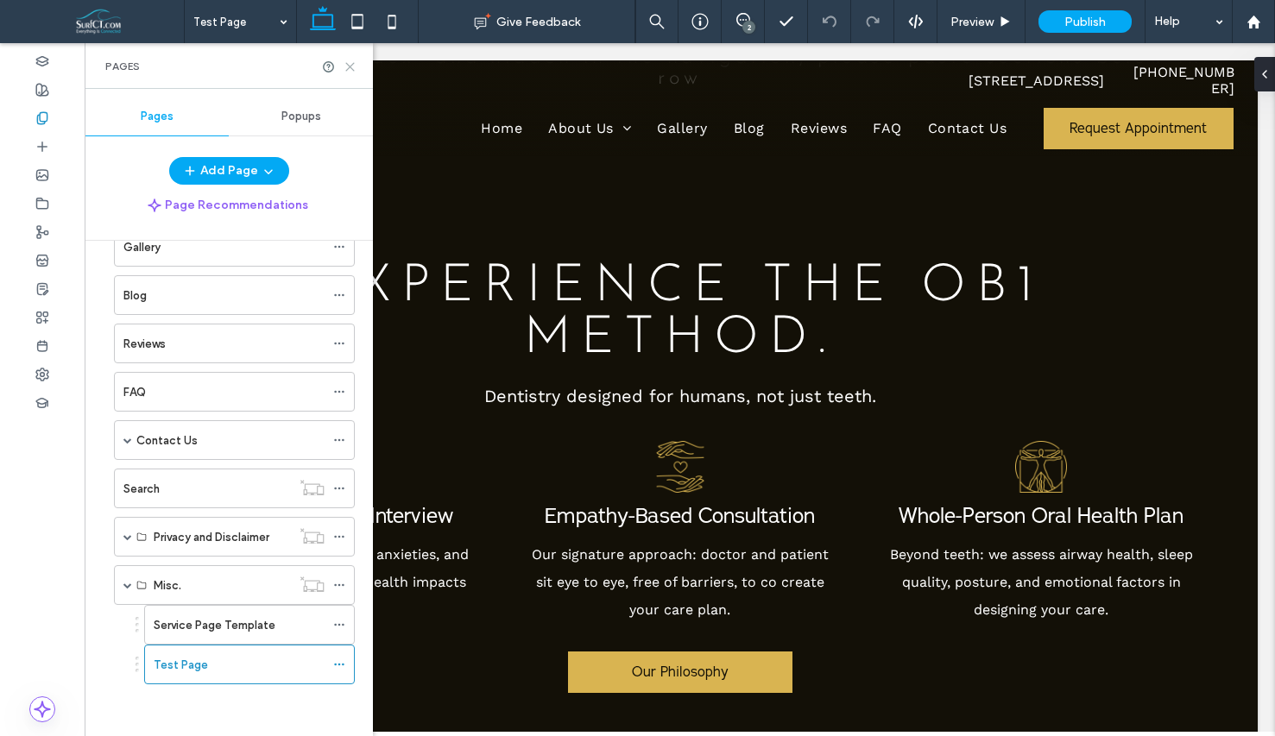
click at [350, 70] on icon at bounding box center [350, 66] width 13 height 13
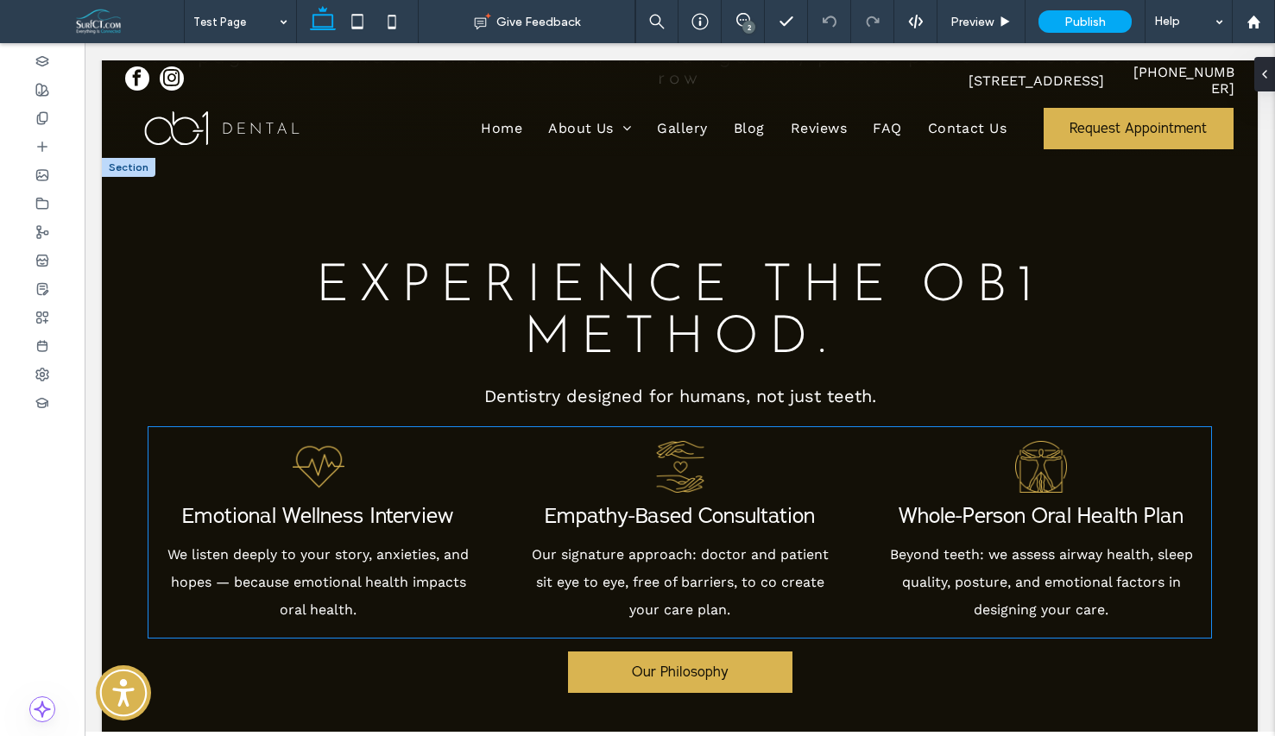
click at [442, 482] on div "Emotional Wellness Interview We listen deeply to your story, anxieties, and hop…" at bounding box center [318, 532] width 340 height 211
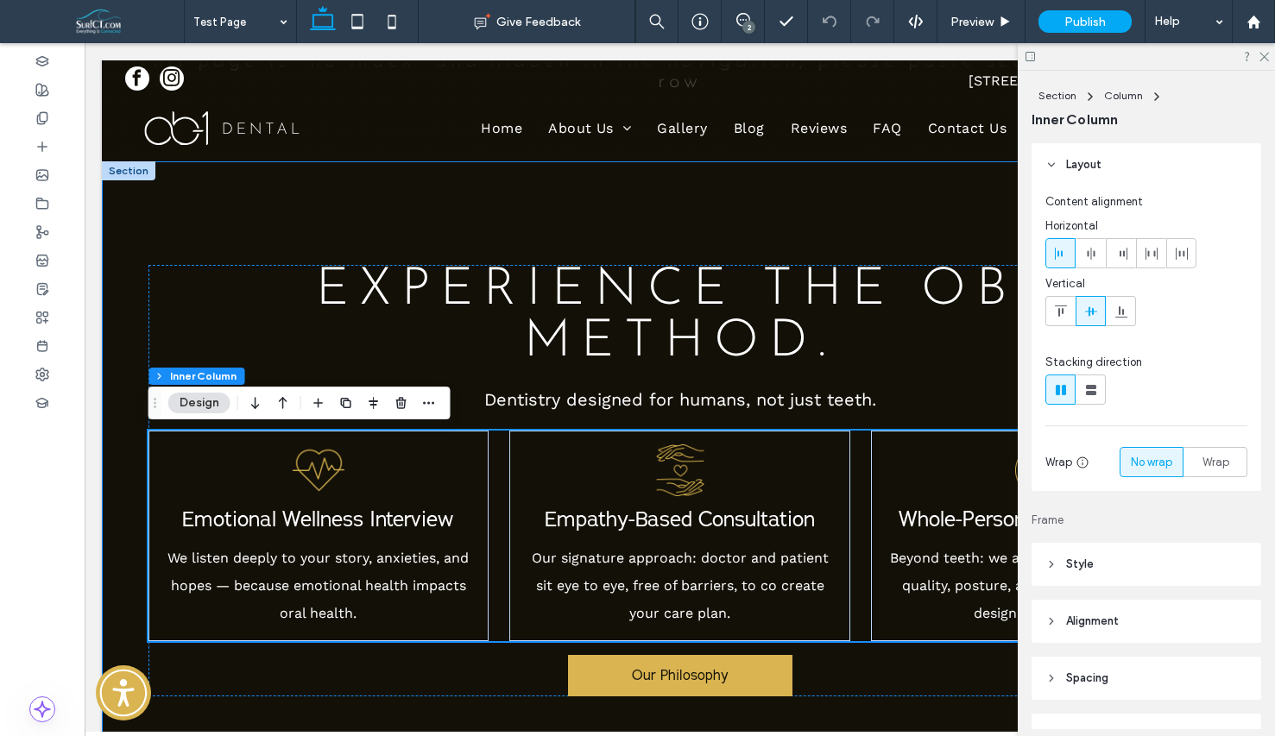
scroll to position [260, 0]
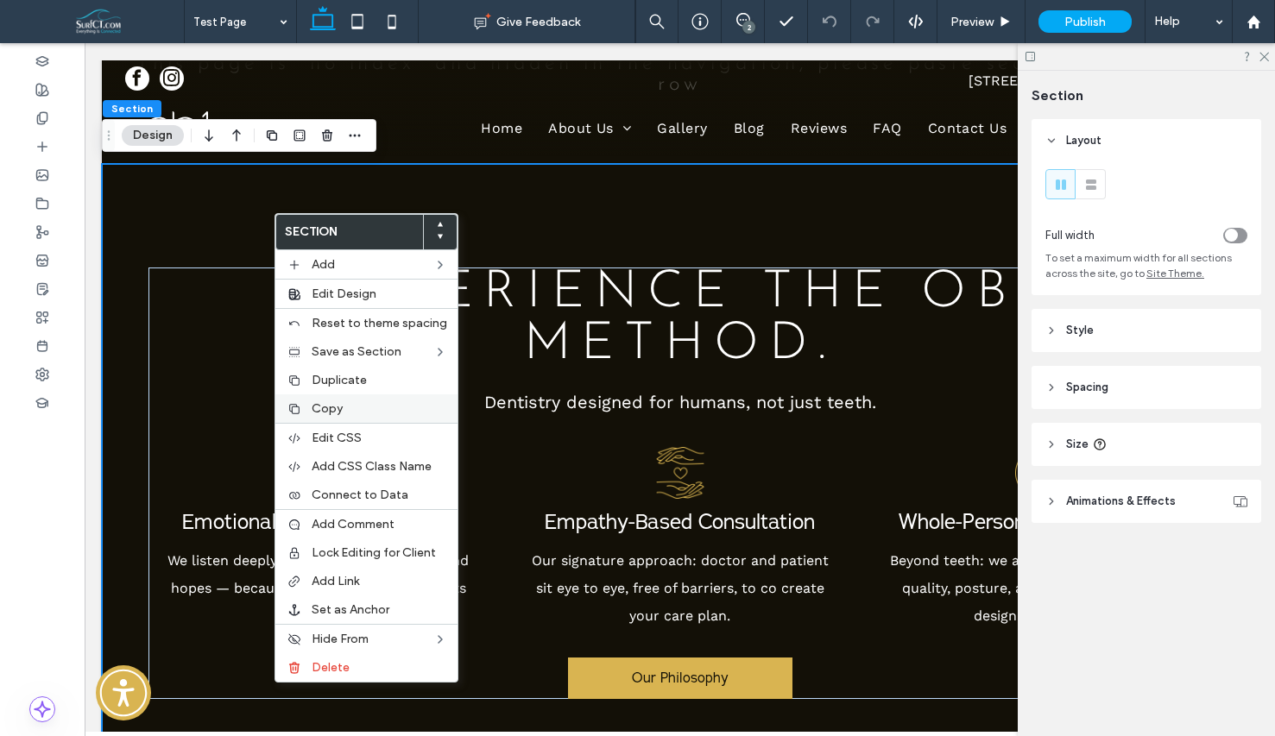
click at [338, 413] on span "Copy" at bounding box center [327, 408] width 31 height 15
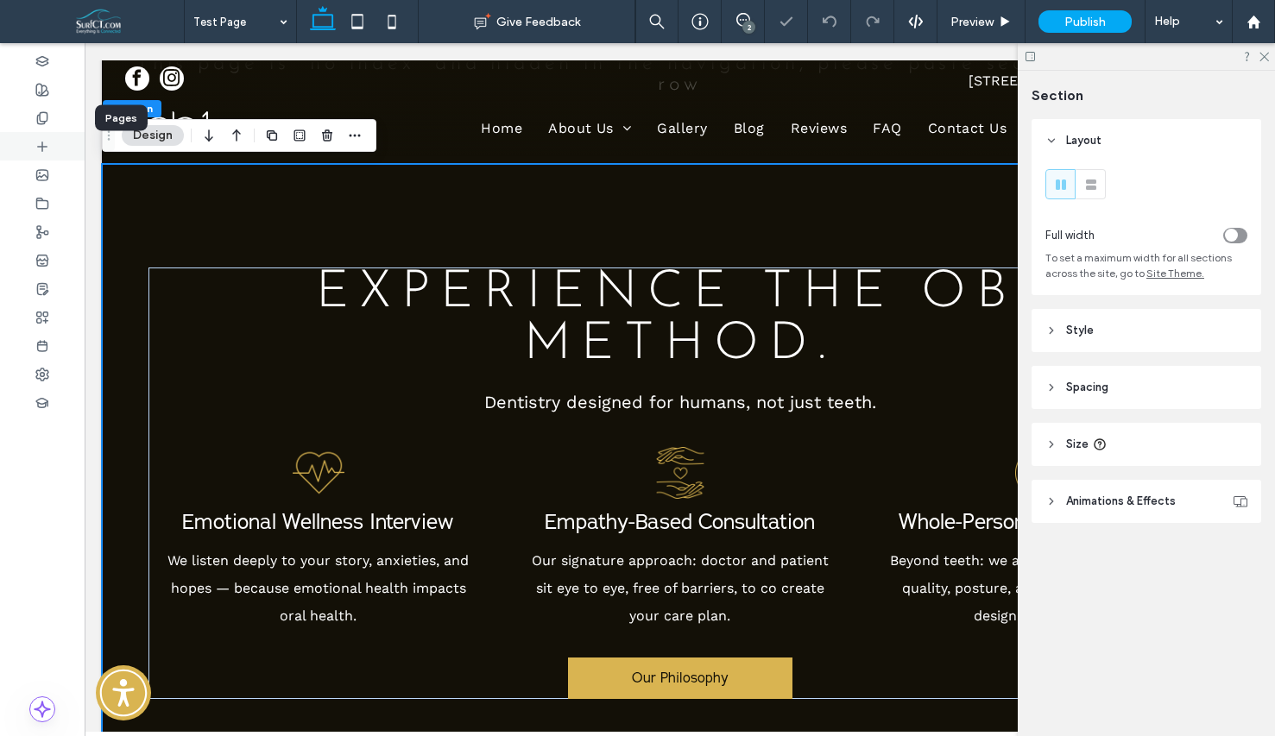
click at [44, 127] on div at bounding box center [42, 118] width 85 height 28
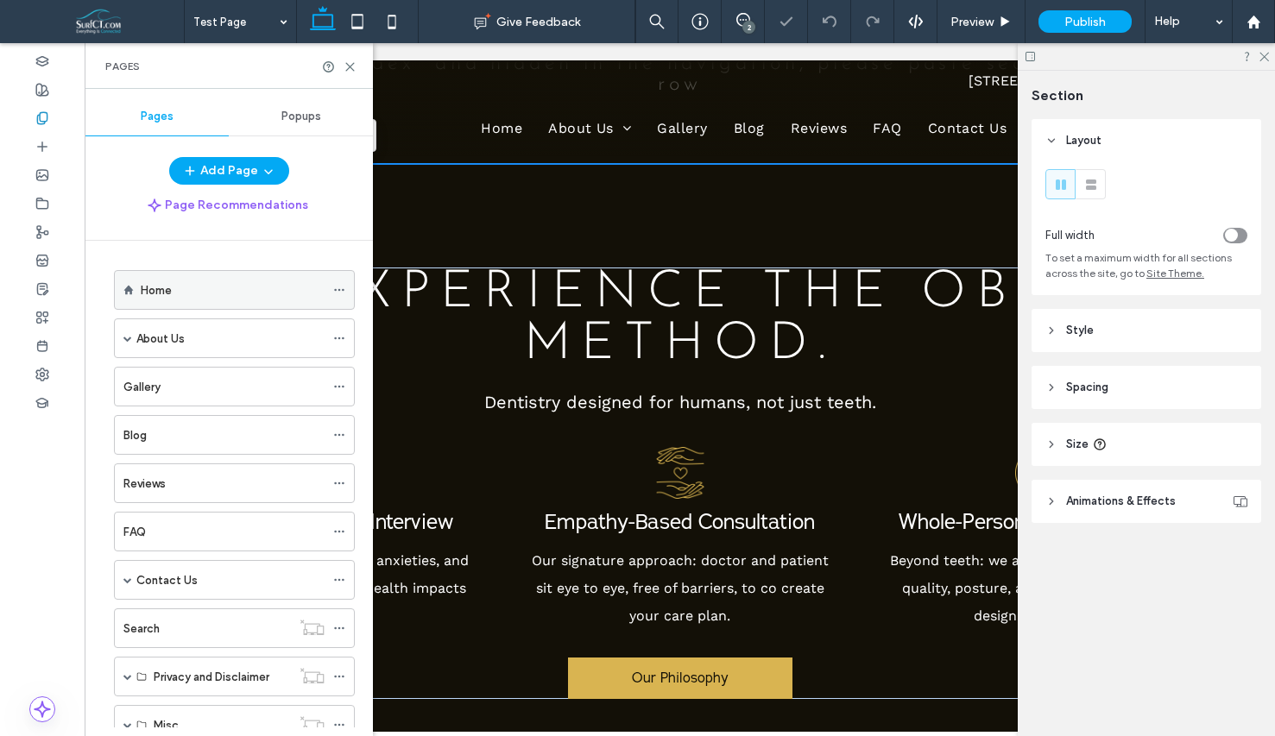
click at [176, 301] on div "Home" at bounding box center [233, 290] width 184 height 38
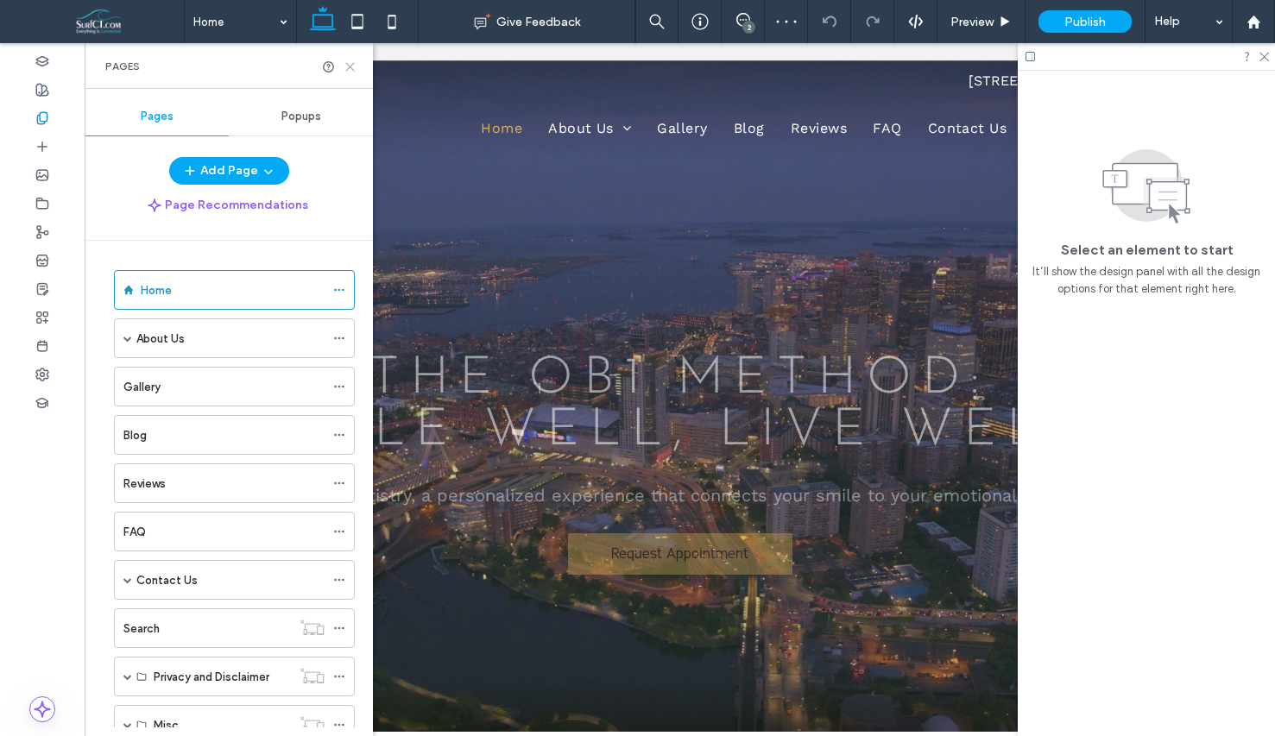
drag, startPoint x: 348, startPoint y: 66, endPoint x: 454, endPoint y: 157, distance: 140.2
click at [348, 66] on icon at bounding box center [350, 66] width 13 height 13
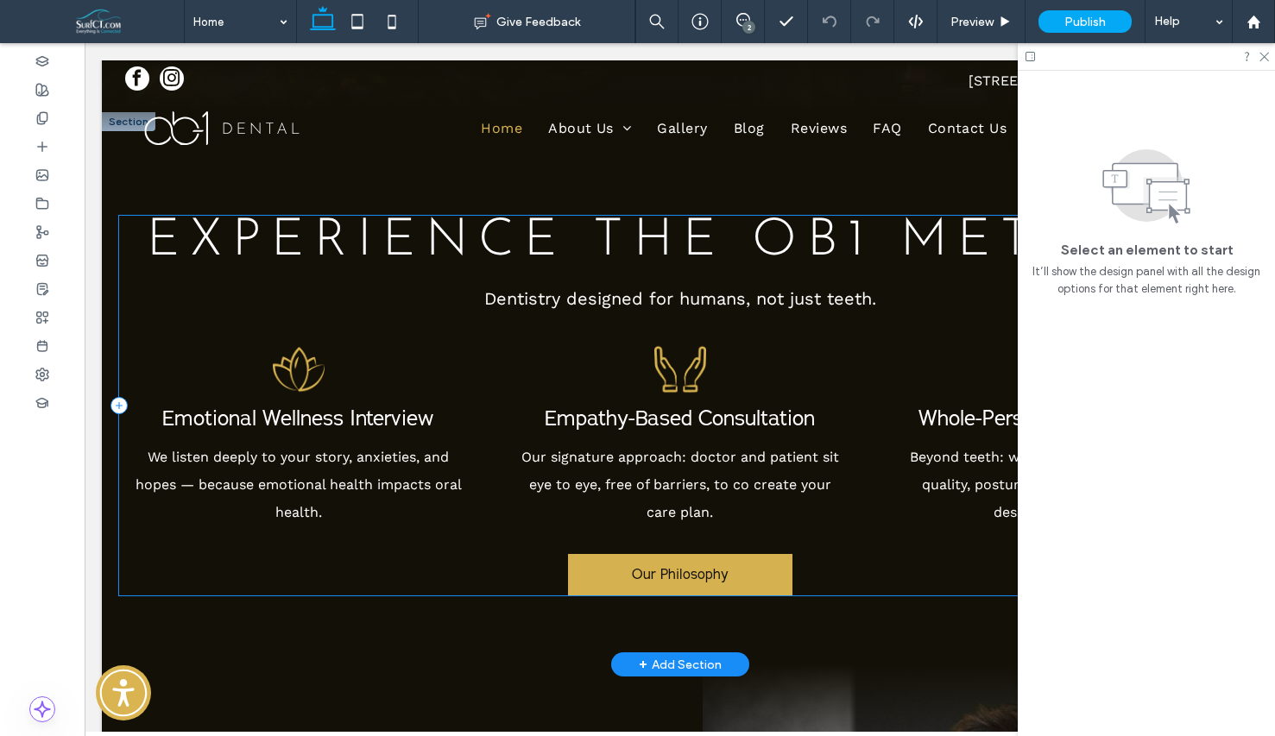
scroll to position [678, 0]
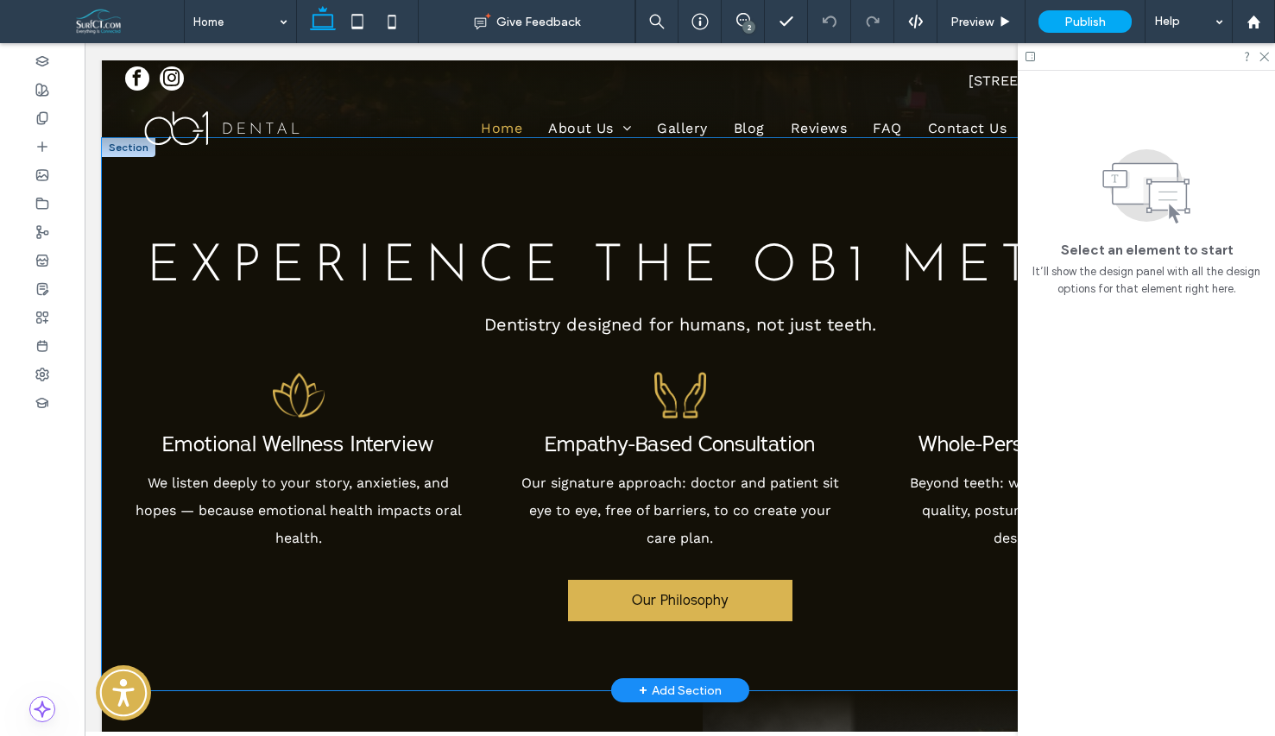
click at [216, 203] on div "EXPERIENCE the OB1 Method. Dentistry designed for humans, not just teeth. Emoti…" at bounding box center [680, 414] width 1156 height 552
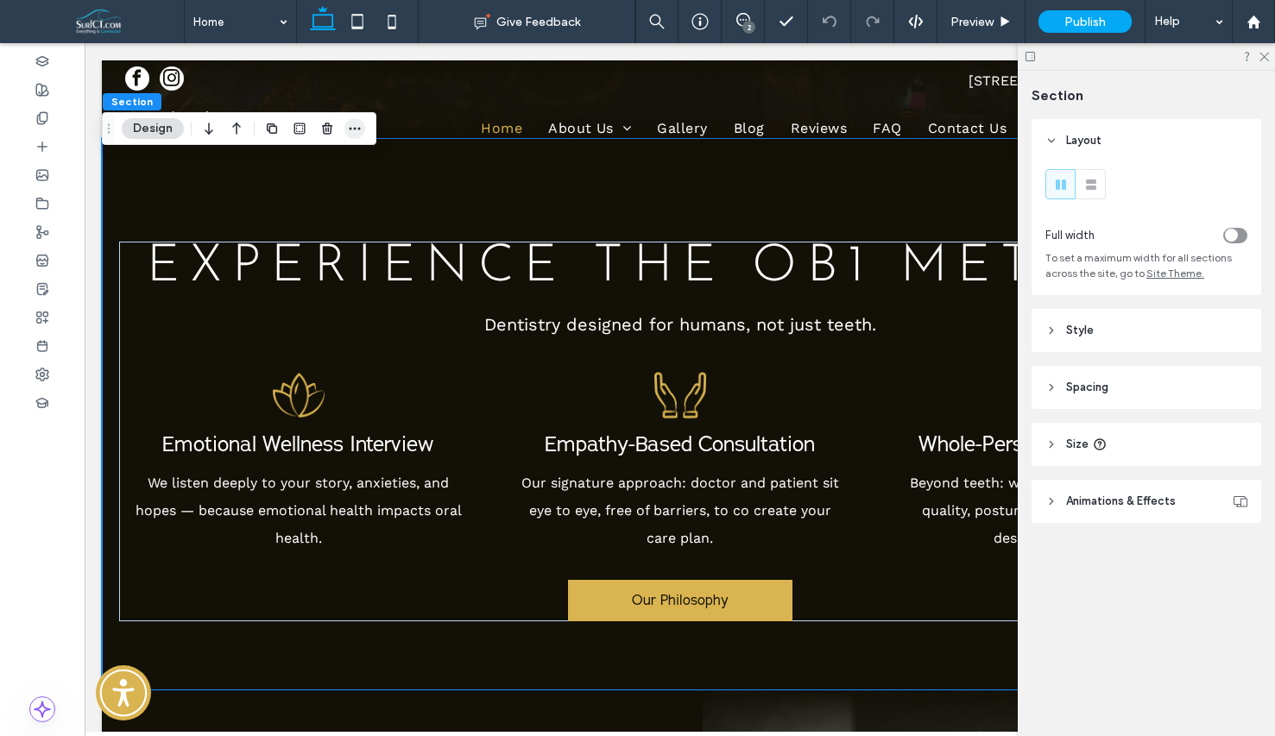
click at [357, 129] on icon "button" at bounding box center [355, 129] width 14 height 14
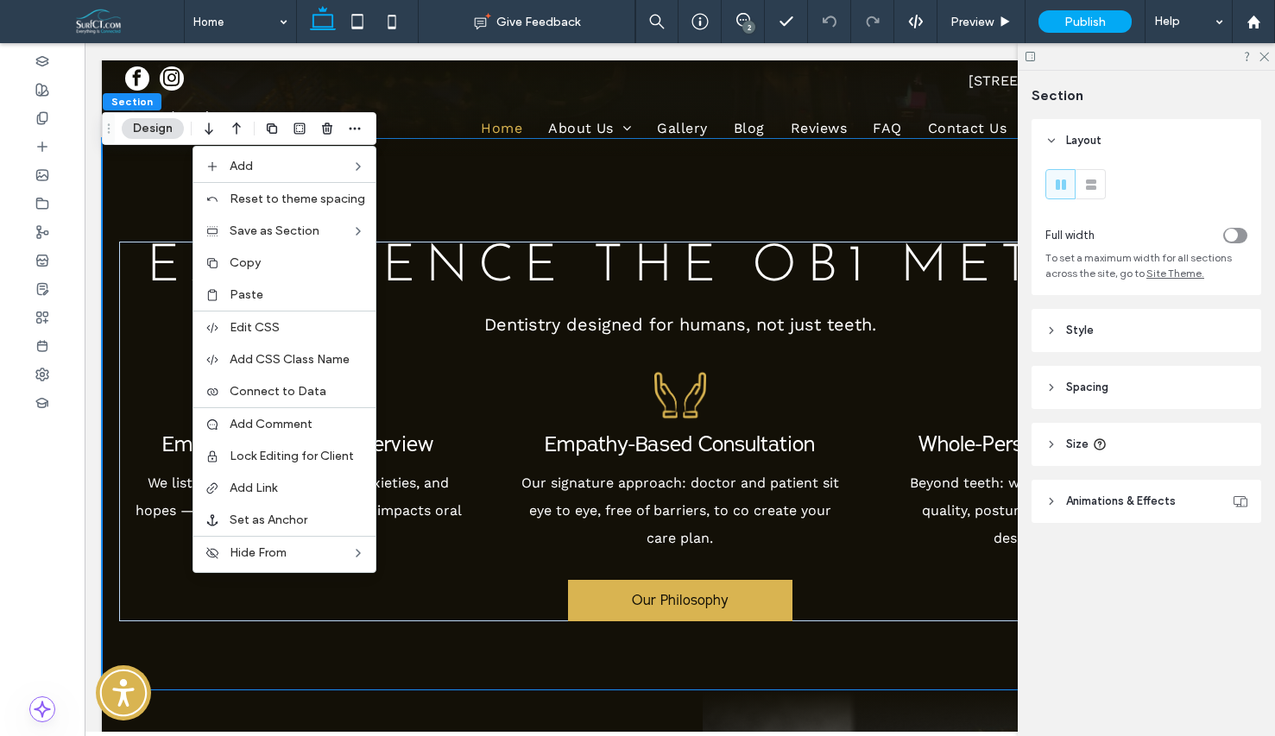
click at [287, 300] on label "Paste" at bounding box center [298, 294] width 136 height 15
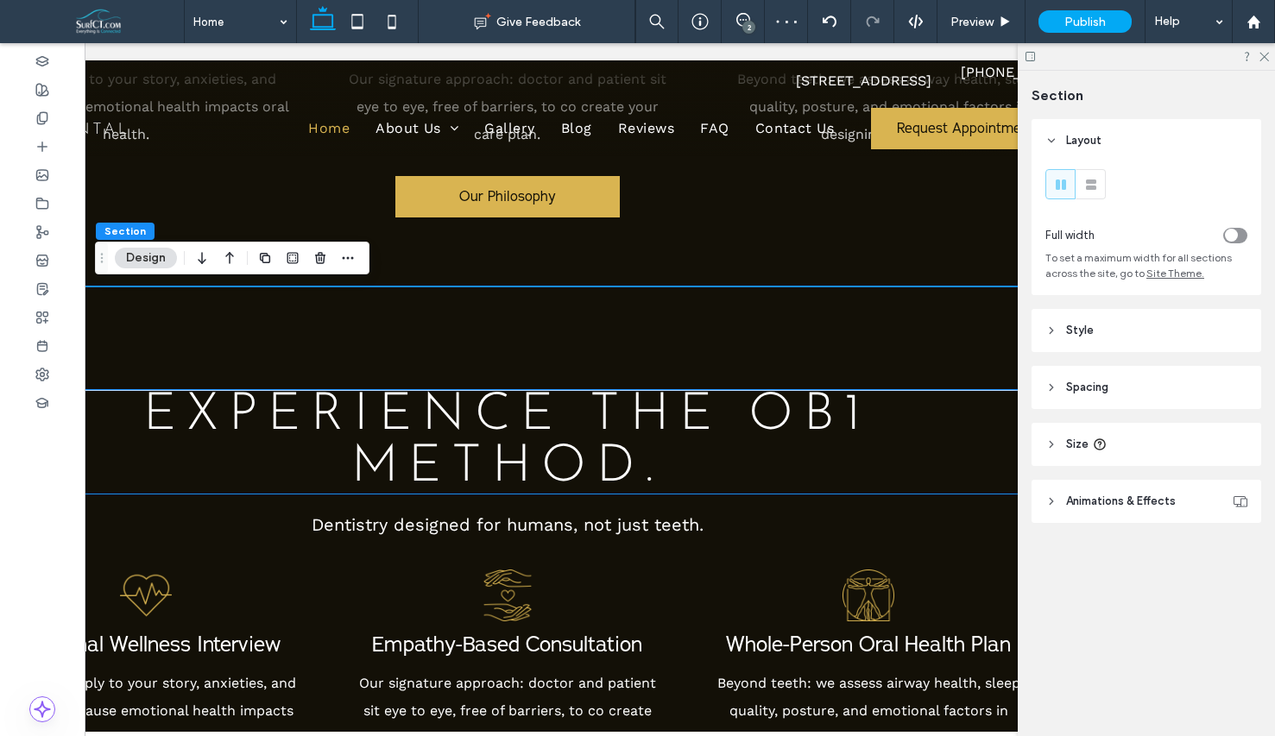
scroll to position [0, 0]
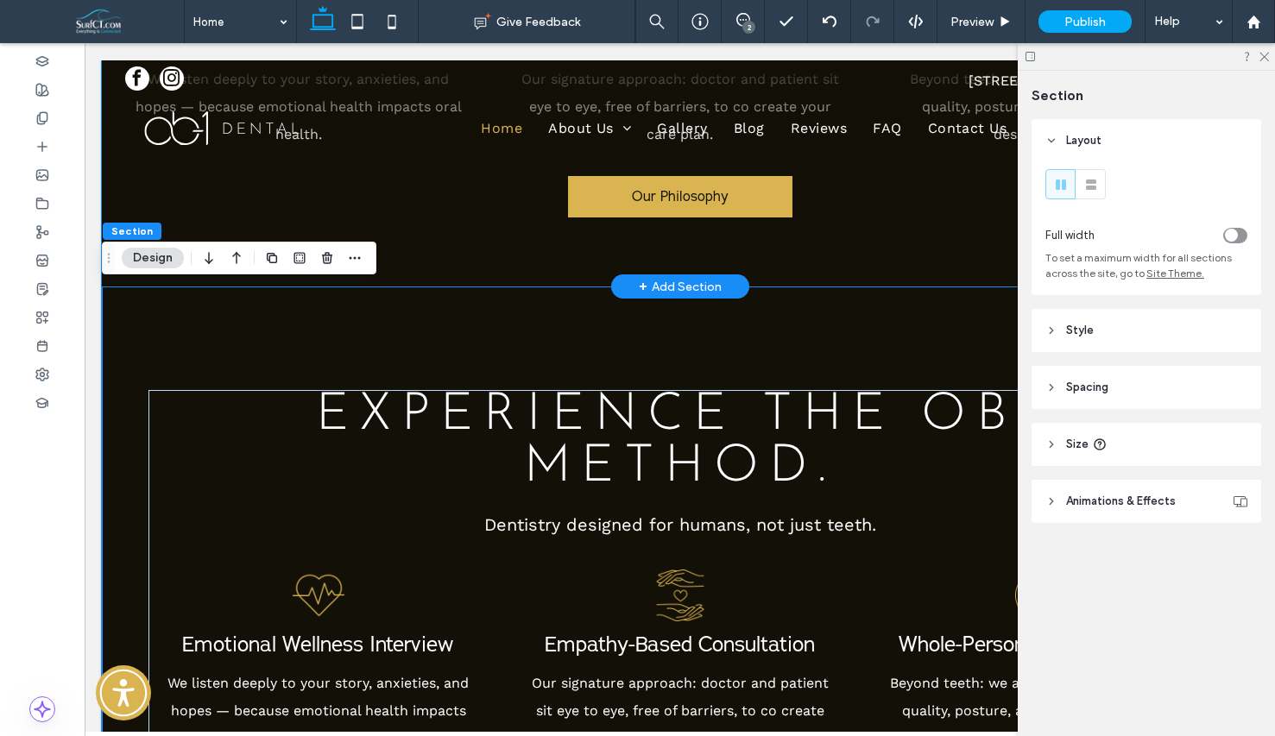
click at [465, 258] on div "EXPERIENCE the OB1 Method. Dentistry designed for humans, not just teeth. Emoti…" at bounding box center [680, 10] width 1156 height 552
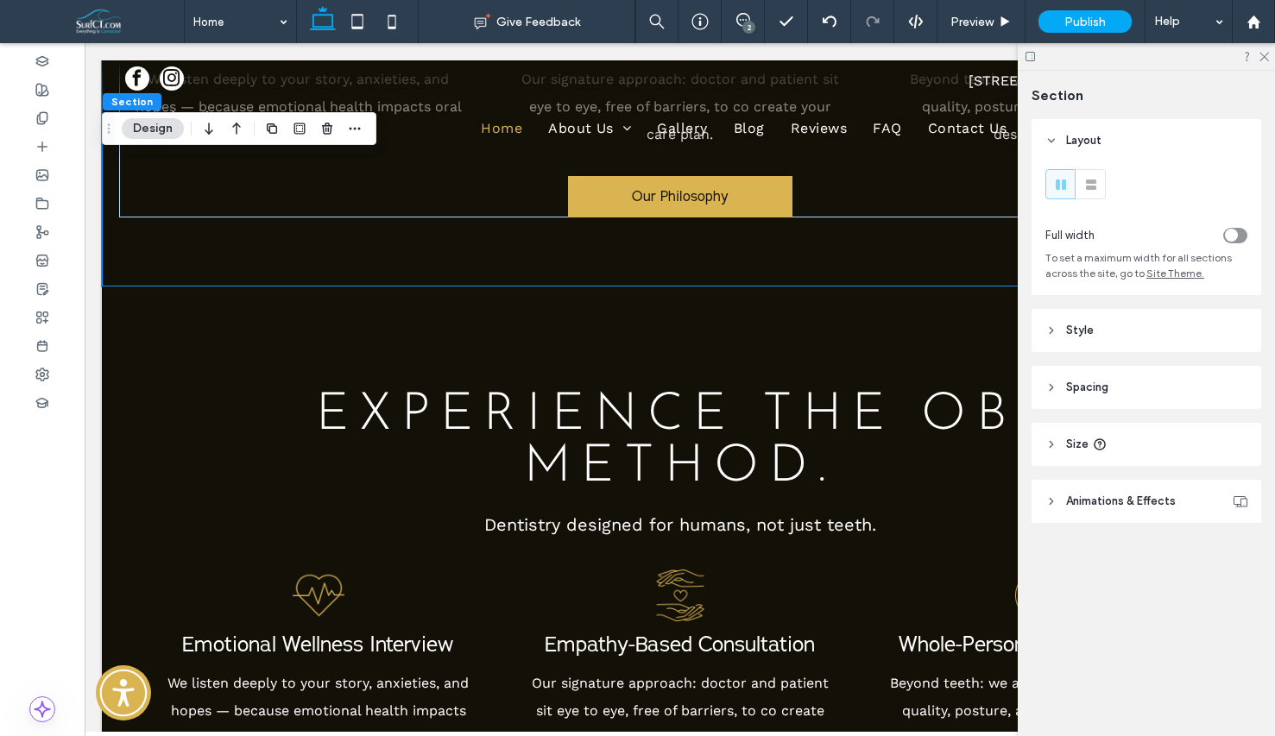
click at [1126, 394] on header "Spacing" at bounding box center [1147, 387] width 230 height 43
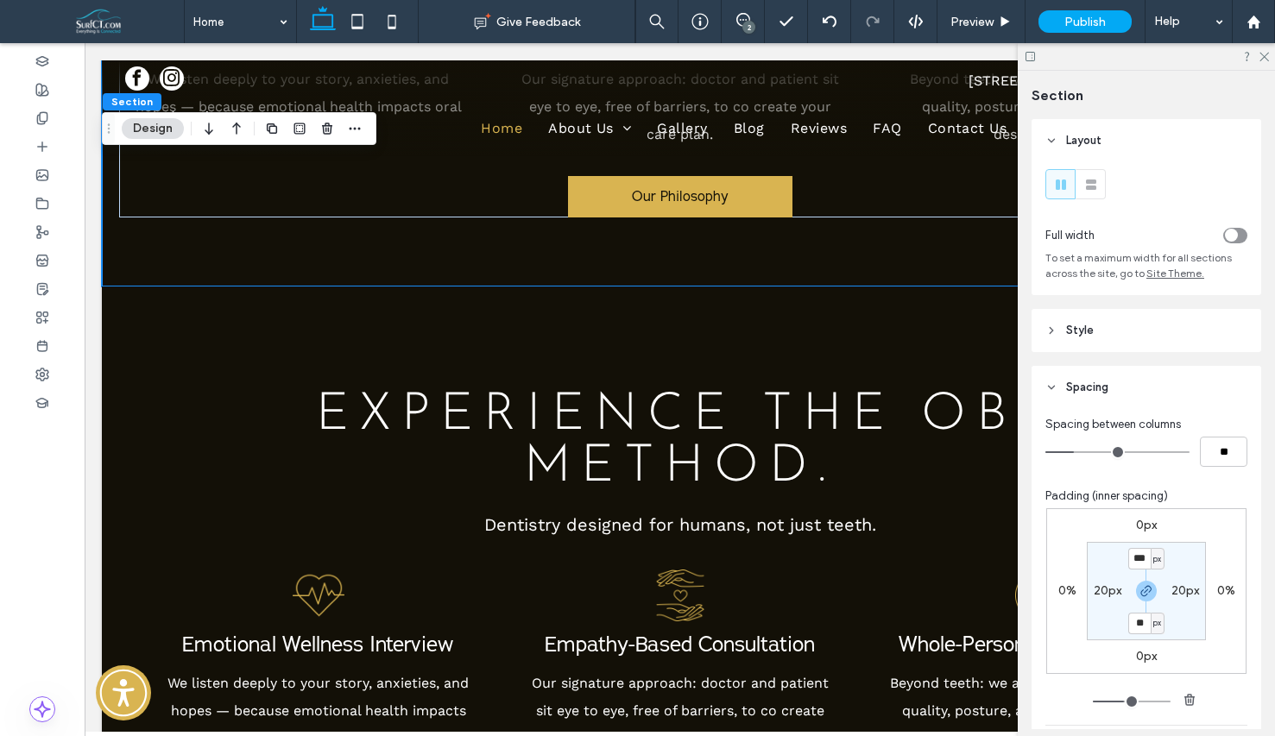
click at [1126, 394] on header "Spacing" at bounding box center [1147, 387] width 230 height 43
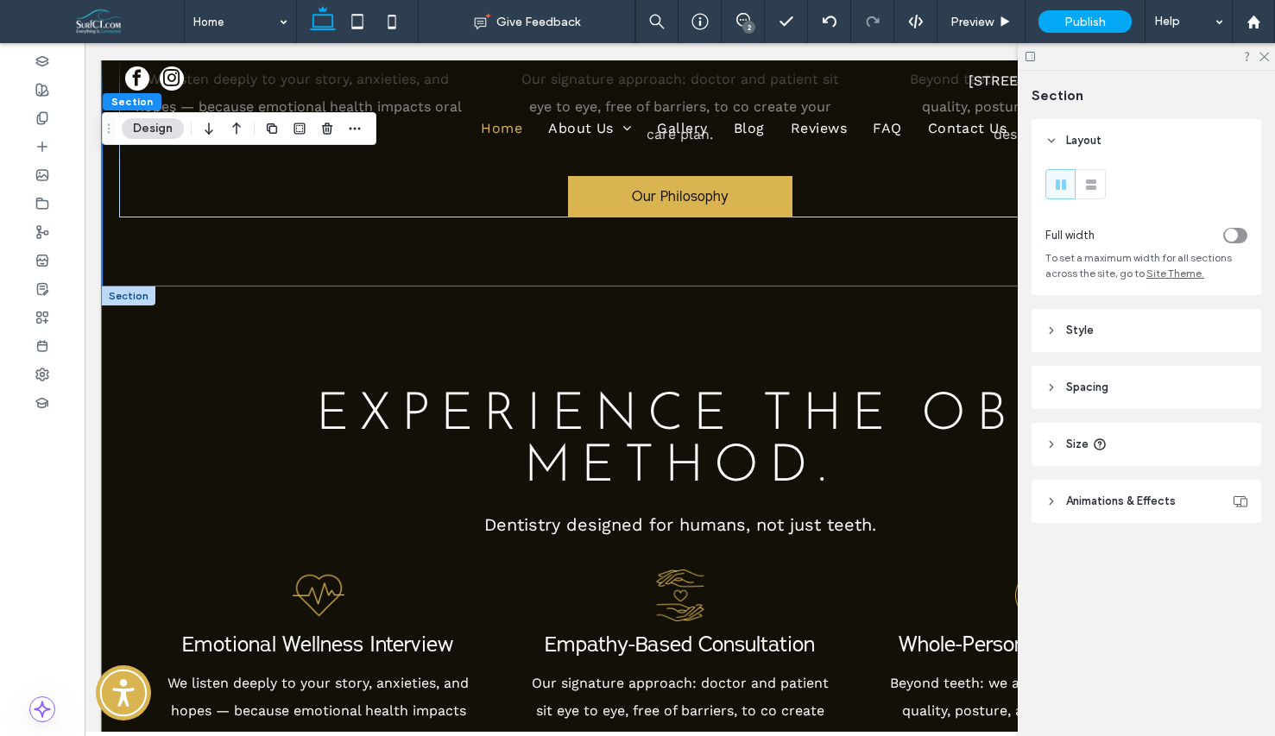
click at [600, 351] on div "EXPERIENCE the OB1 Method. Dentistry designed for humans, not just teeth. Emoti…" at bounding box center [680, 589] width 1156 height 604
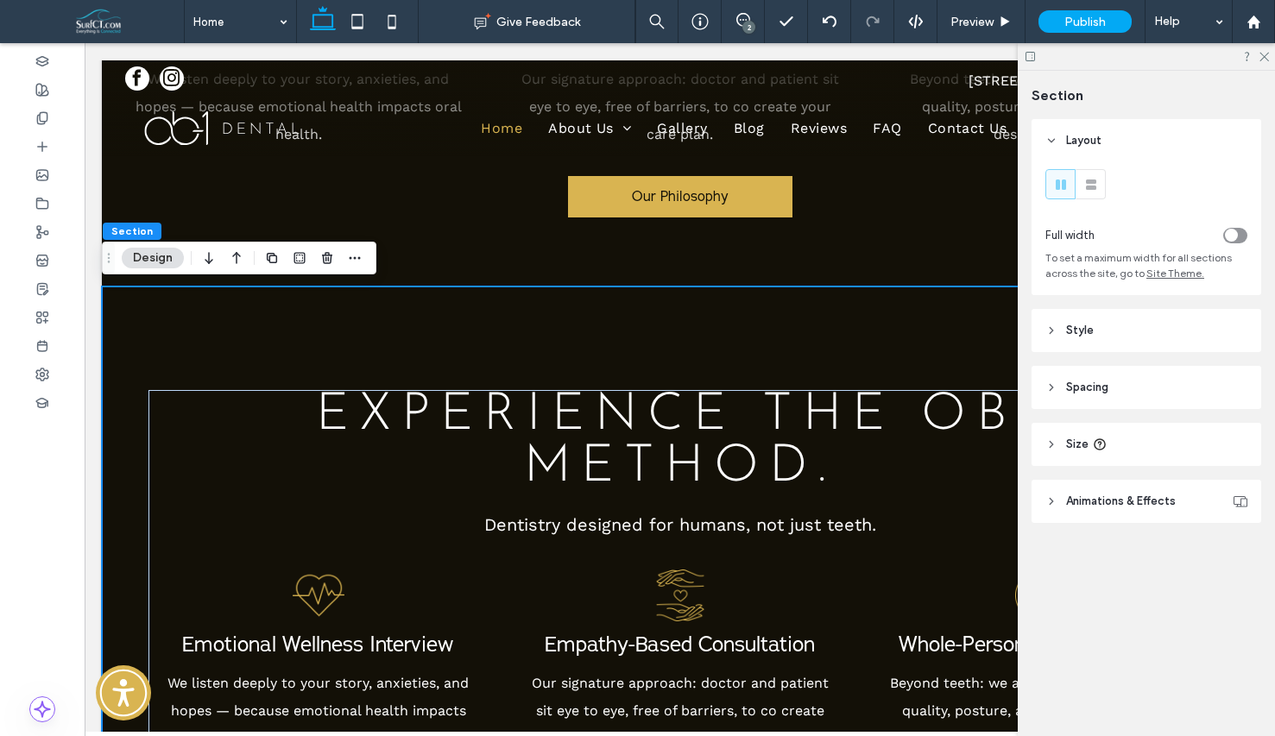
click at [1087, 321] on header "Style" at bounding box center [1147, 330] width 230 height 43
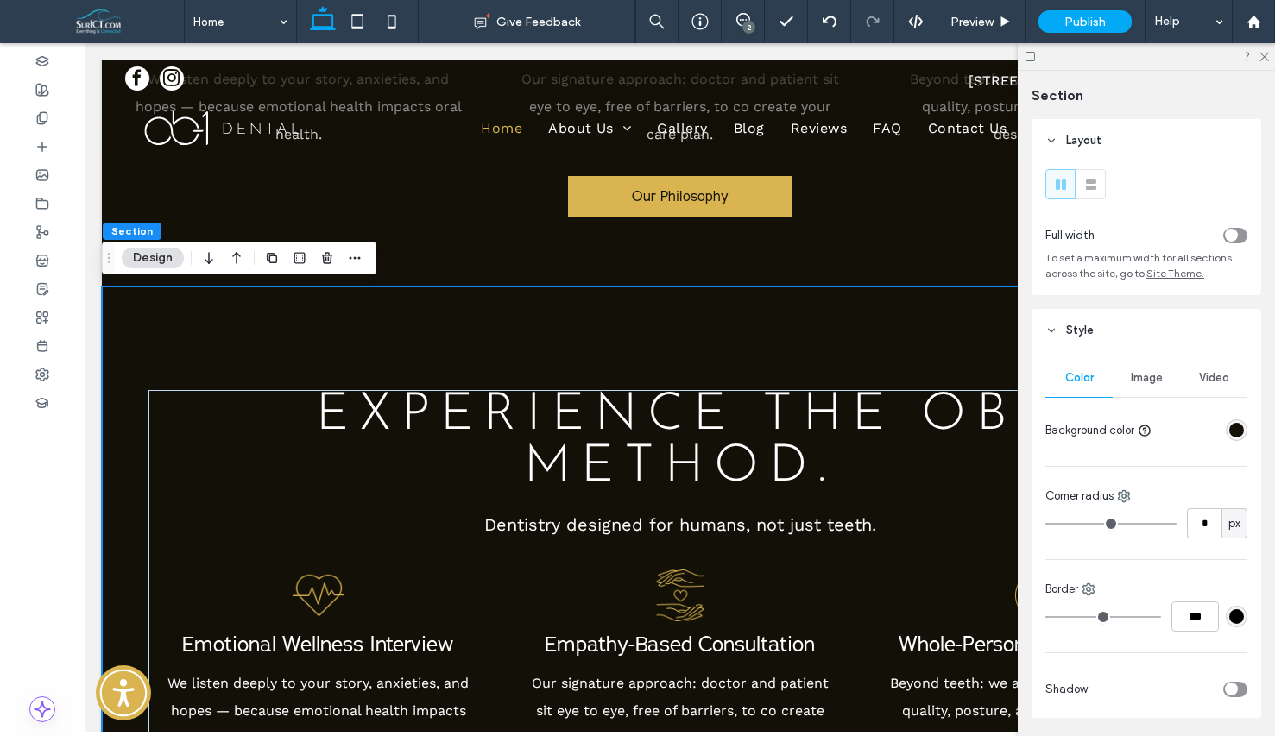
click at [1115, 339] on header "Style" at bounding box center [1147, 330] width 230 height 43
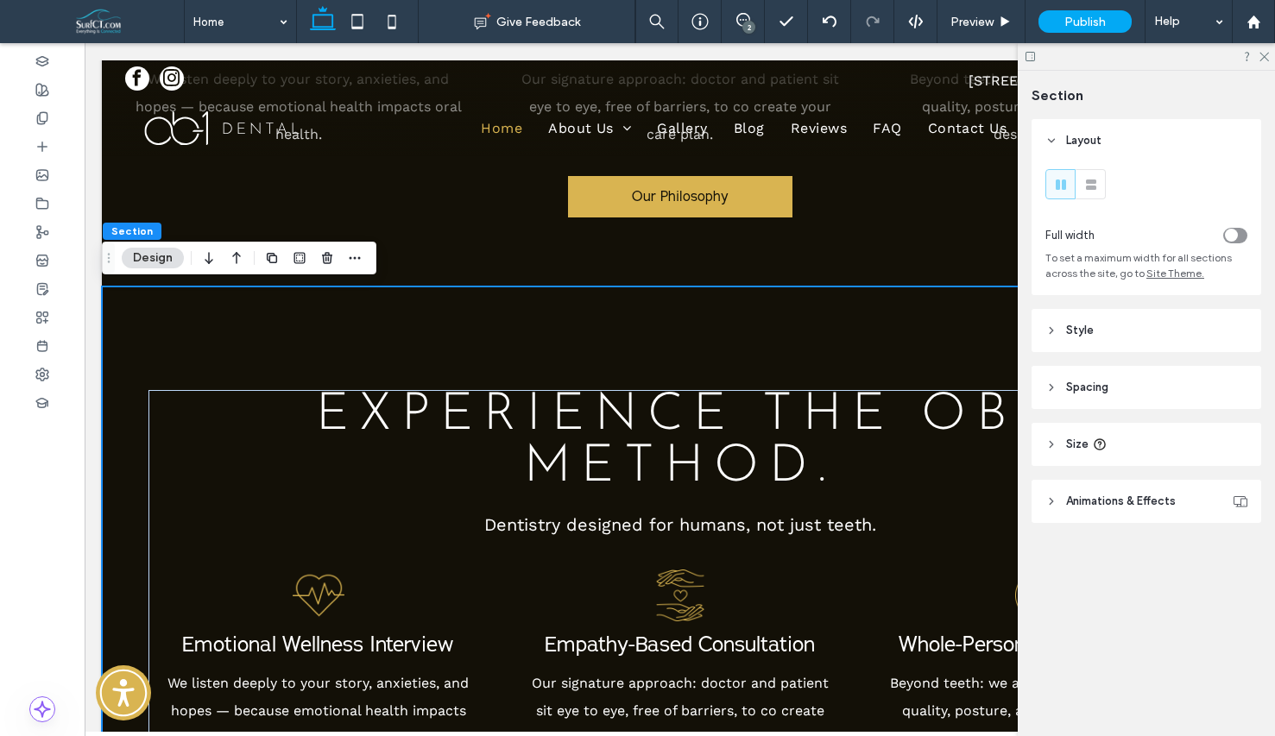
click at [1102, 388] on span "Spacing" at bounding box center [1087, 387] width 42 height 17
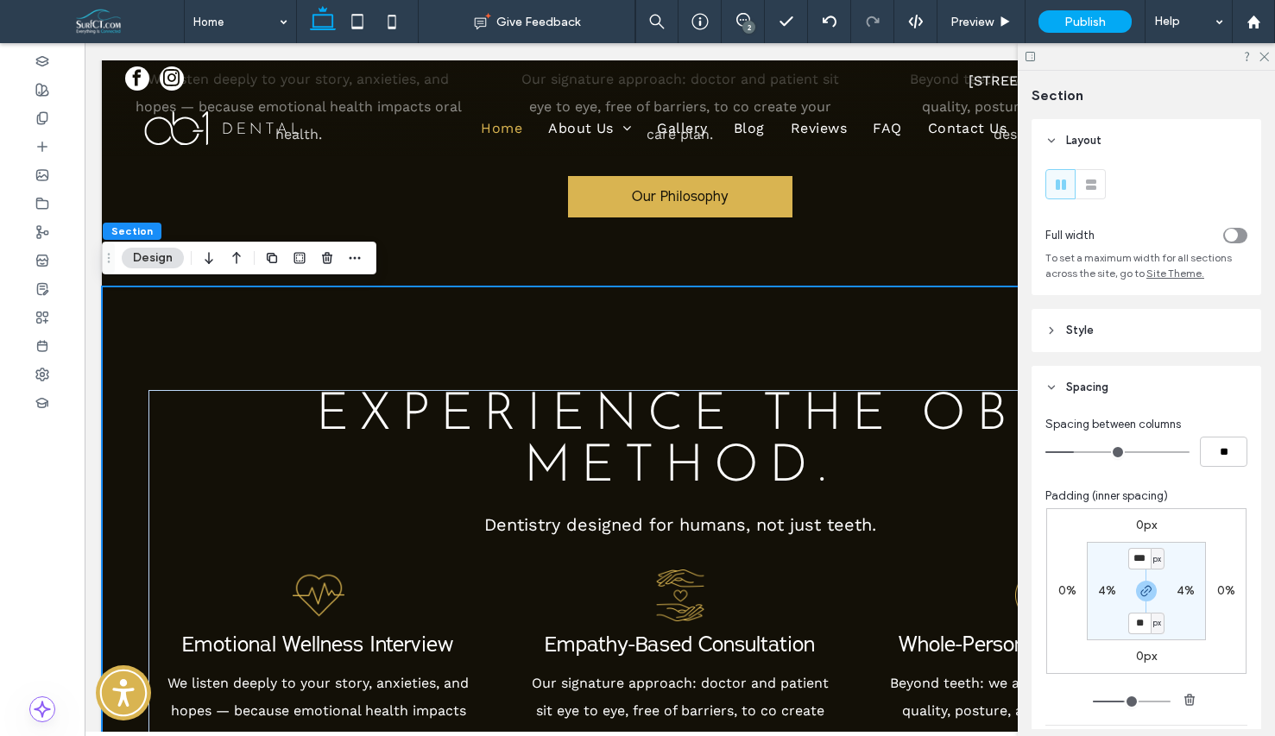
click at [1109, 596] on label "4%" at bounding box center [1107, 591] width 18 height 15
type input "*"
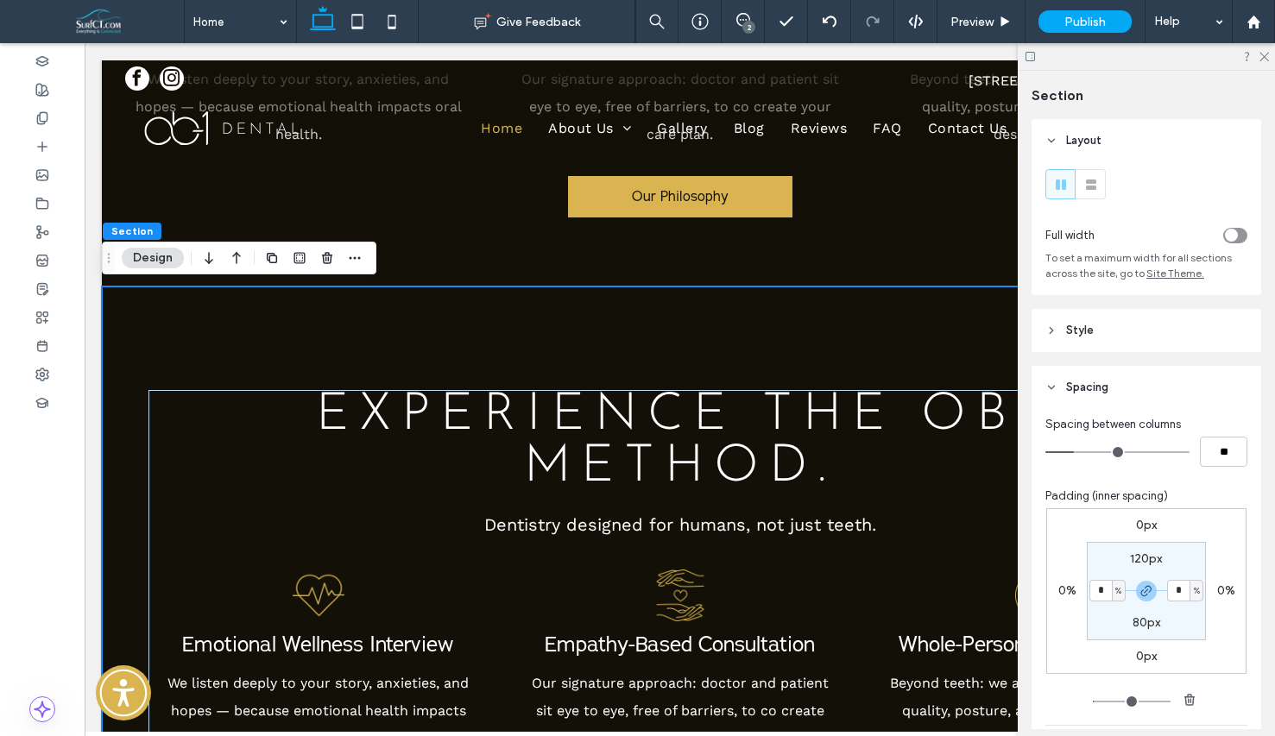
click at [1203, 550] on section "120px * % 80px * %" at bounding box center [1146, 591] width 119 height 98
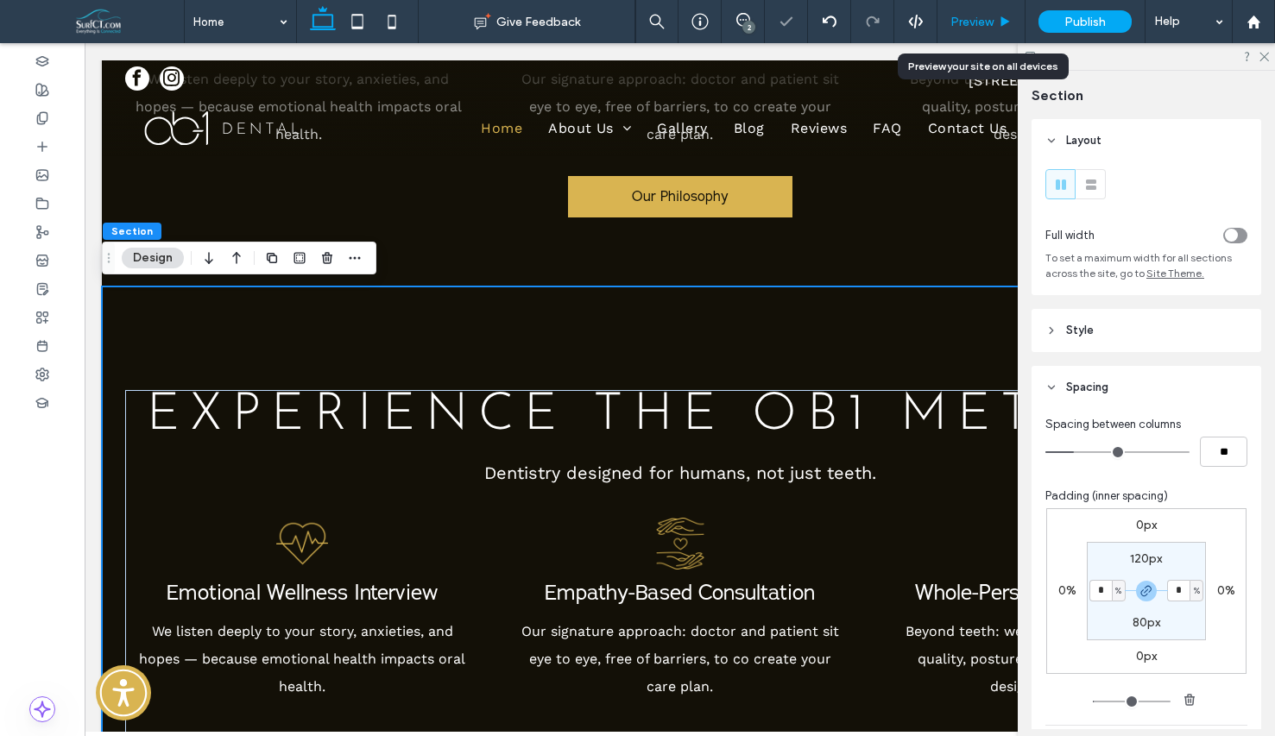
click at [969, 27] on span "Preview" at bounding box center [971, 22] width 43 height 15
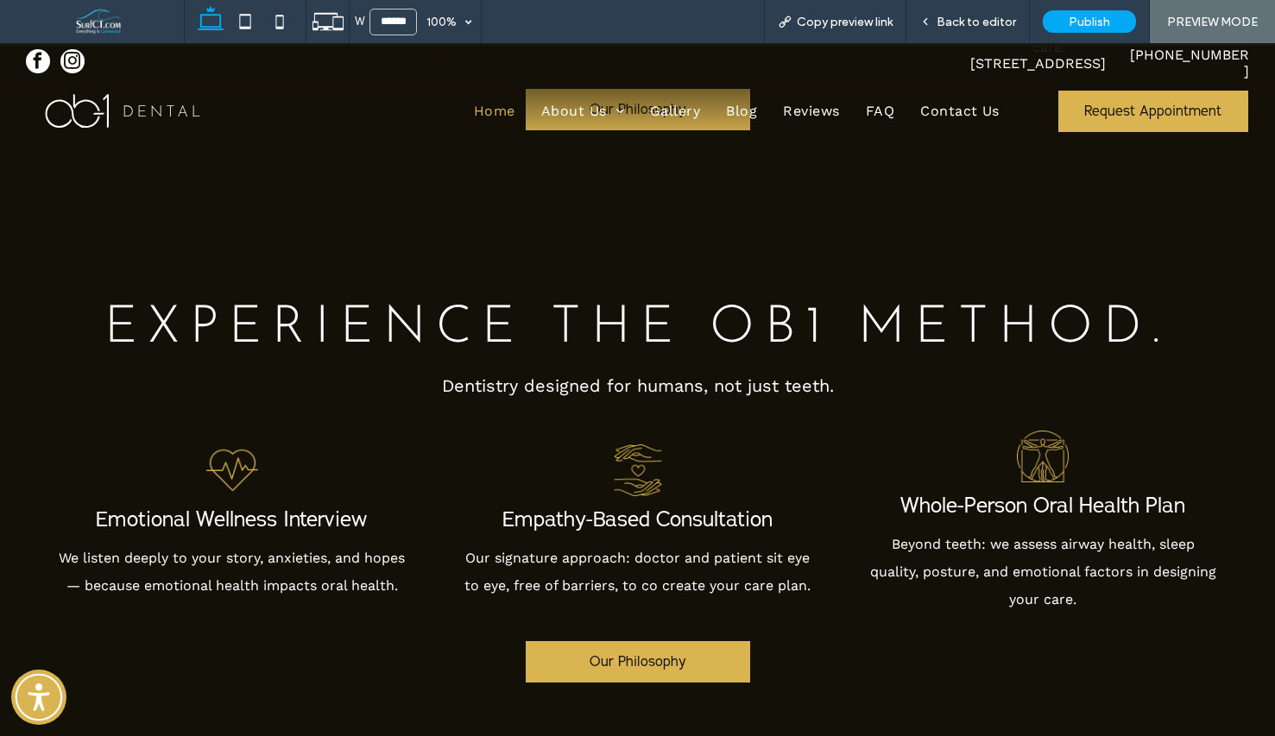
scroll to position [1167, 0]
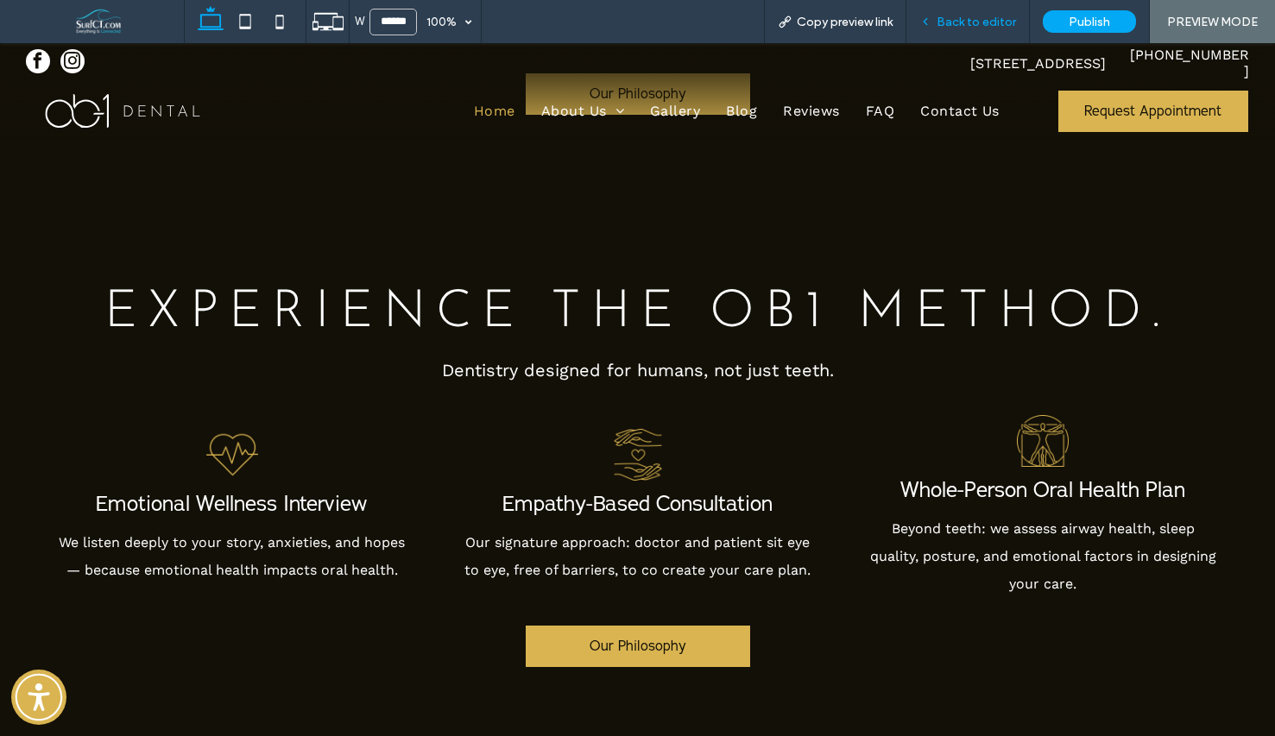
click at [1009, 29] on div "Back to editor" at bounding box center [967, 21] width 123 height 43
click at [972, 8] on div "Back to editor" at bounding box center [967, 21] width 123 height 43
click at [987, 28] on span "Back to editor" at bounding box center [976, 22] width 79 height 15
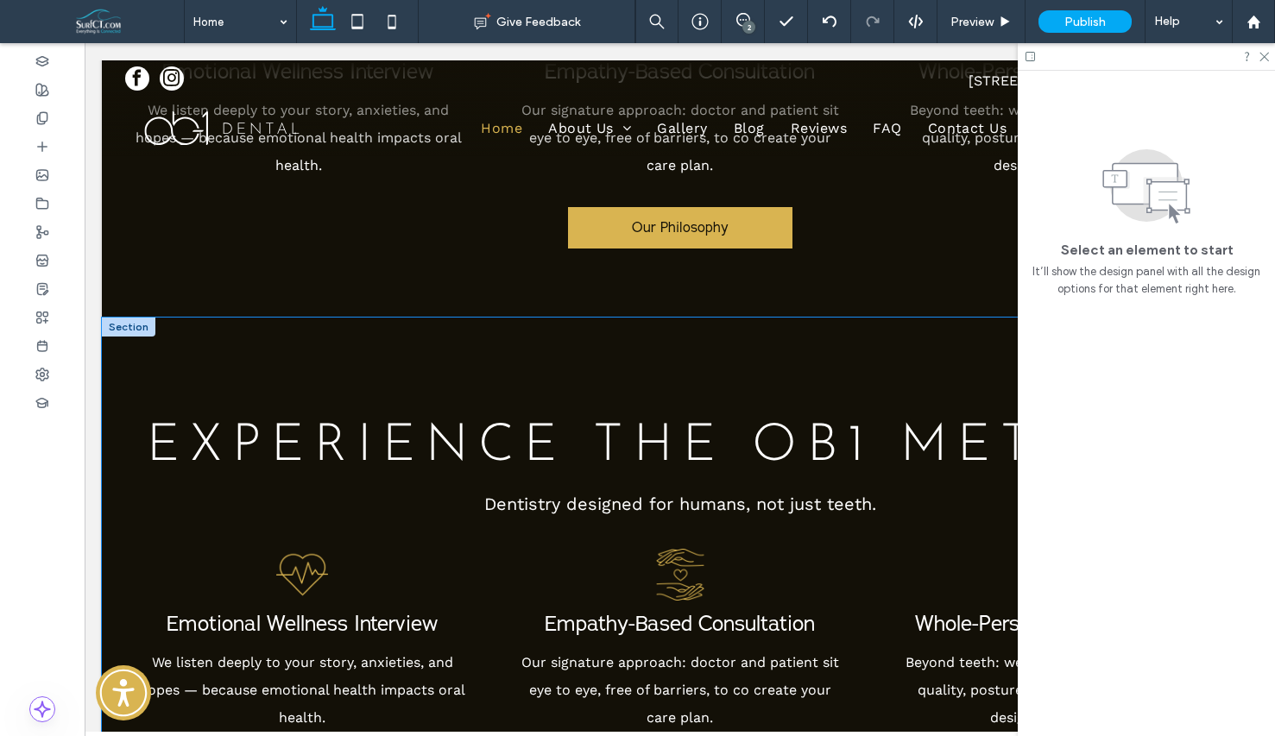
scroll to position [916, 0]
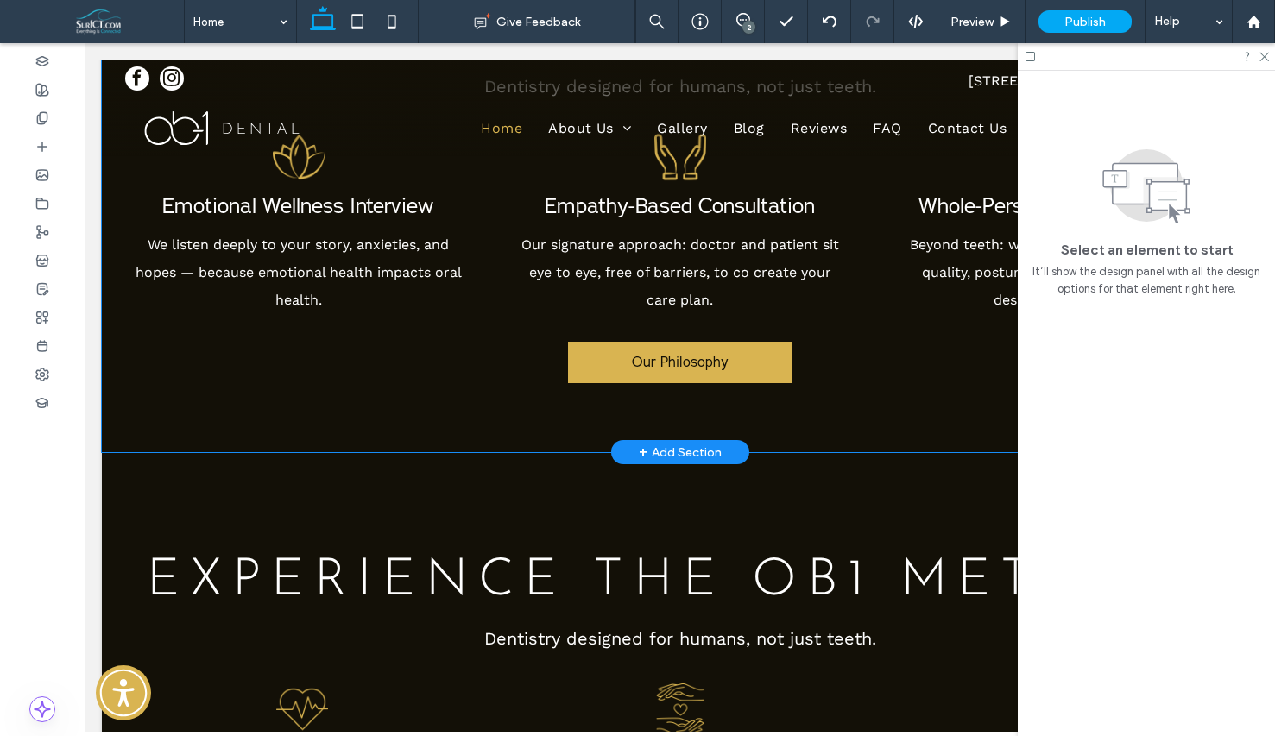
click at [795, 433] on div "EXPERIENCE the OB1 Method. Dentistry designed for humans, not just teeth. Emoti…" at bounding box center [680, 176] width 1156 height 552
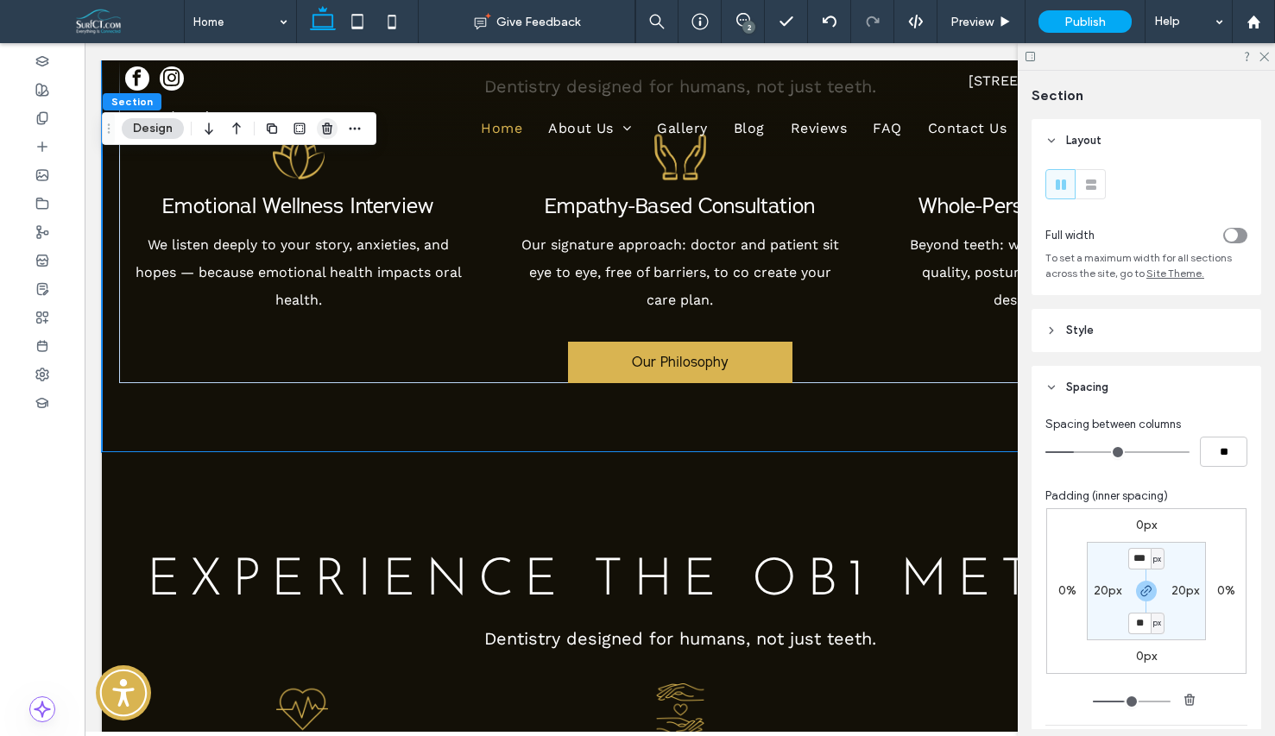
click at [328, 126] on icon "button" at bounding box center [327, 129] width 14 height 14
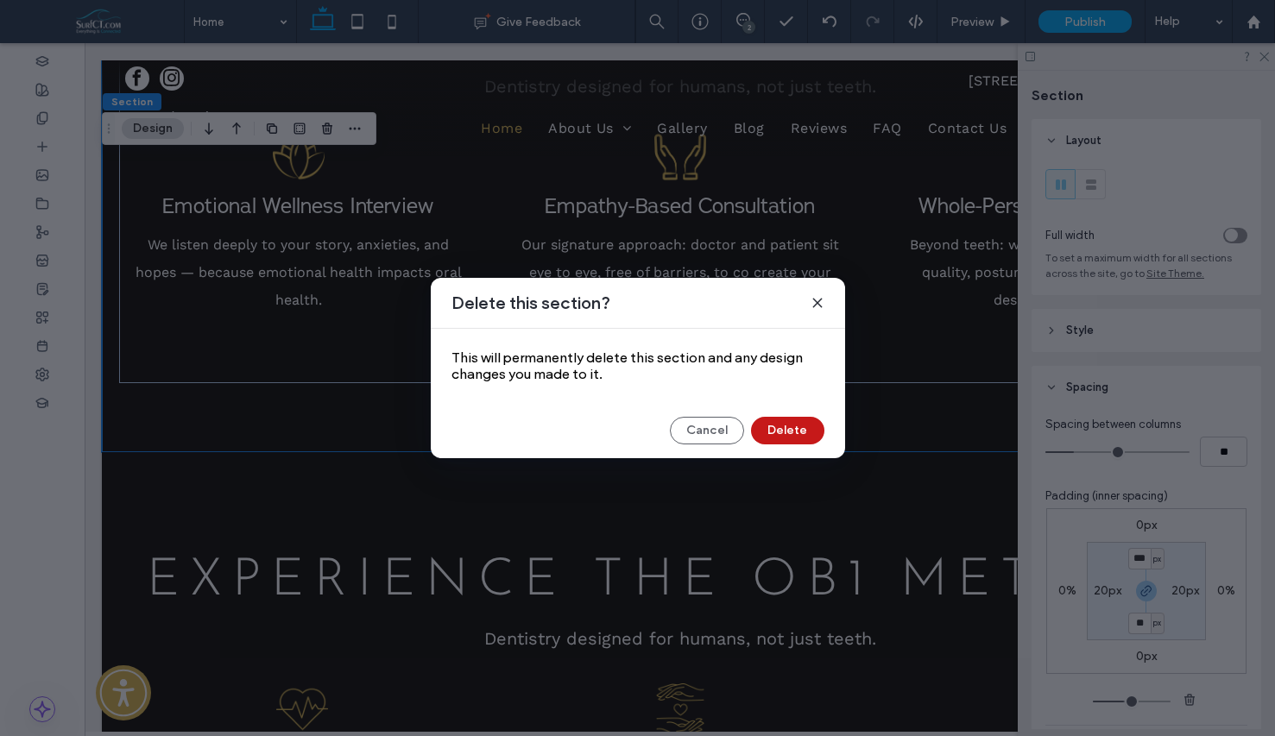
click at [779, 436] on button "Delete" at bounding box center [787, 431] width 73 height 28
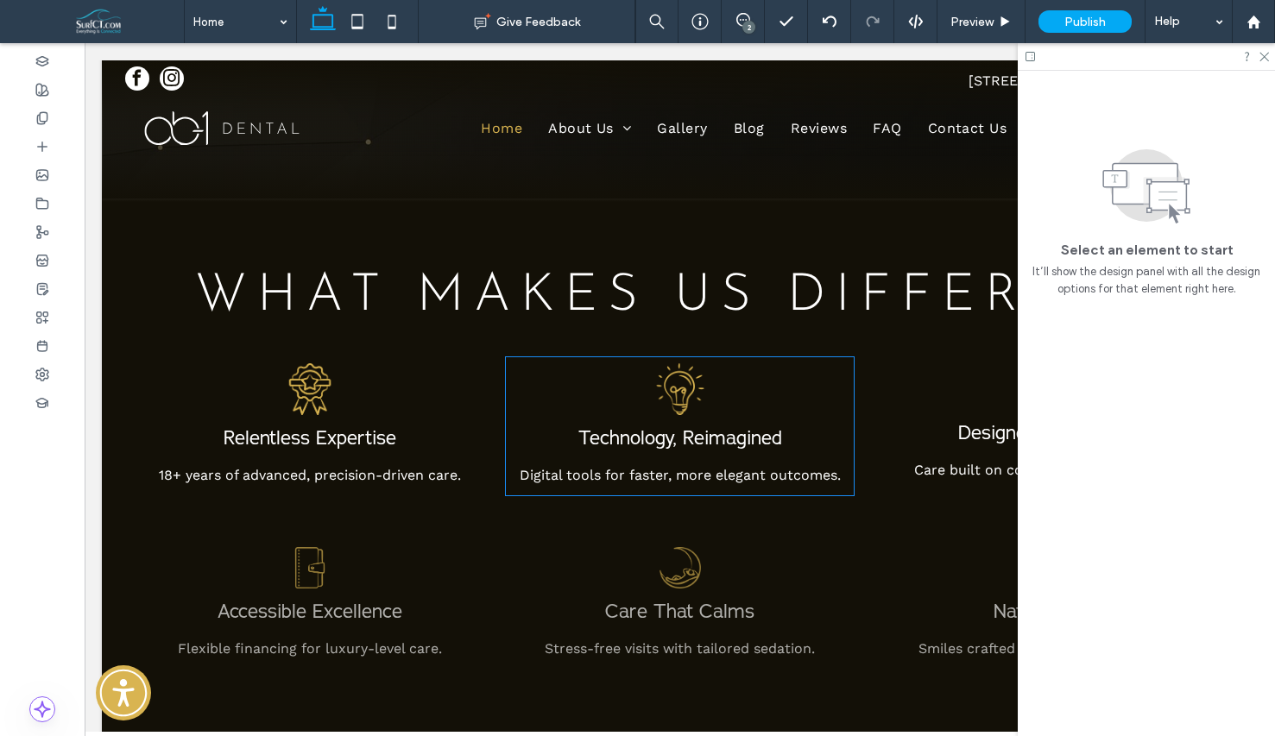
scroll to position [3939, 0]
